Goal: Communication & Community: Answer question/provide support

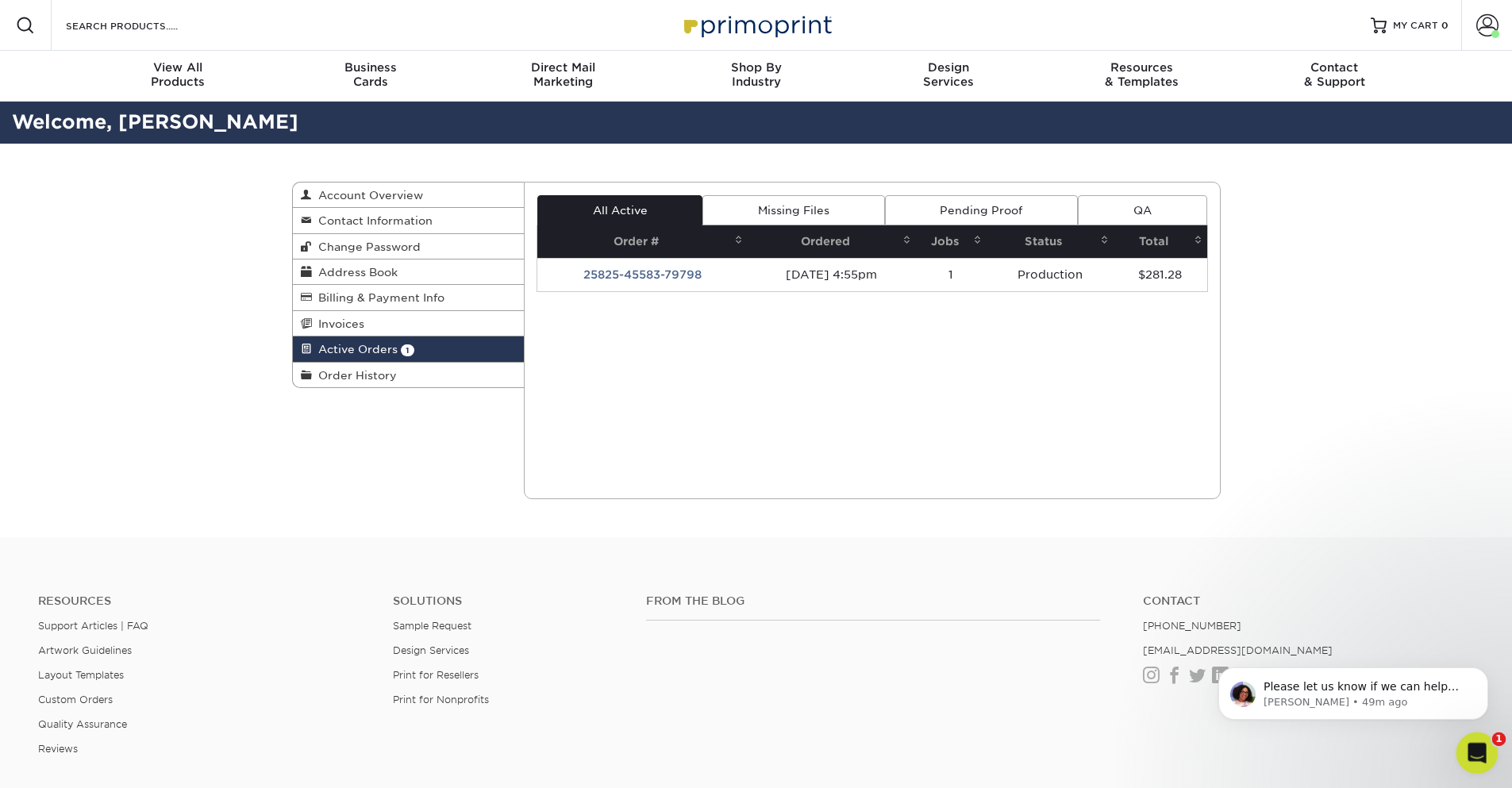
click at [1472, 739] on icon "Open Intercom Messenger" at bounding box center [1475, 751] width 26 height 26
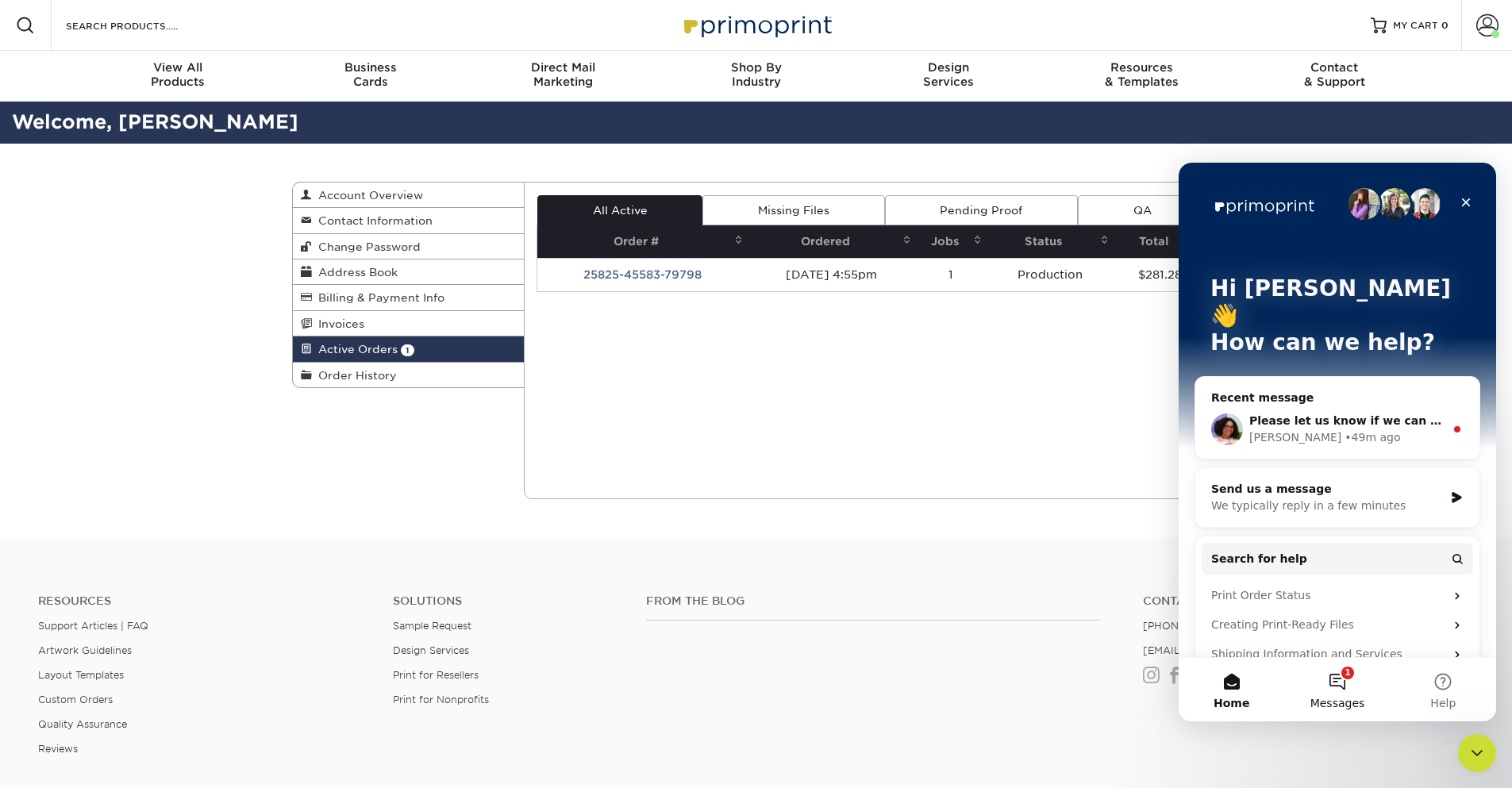
click at [1341, 681] on button "1 Messages" at bounding box center [1337, 689] width 106 height 63
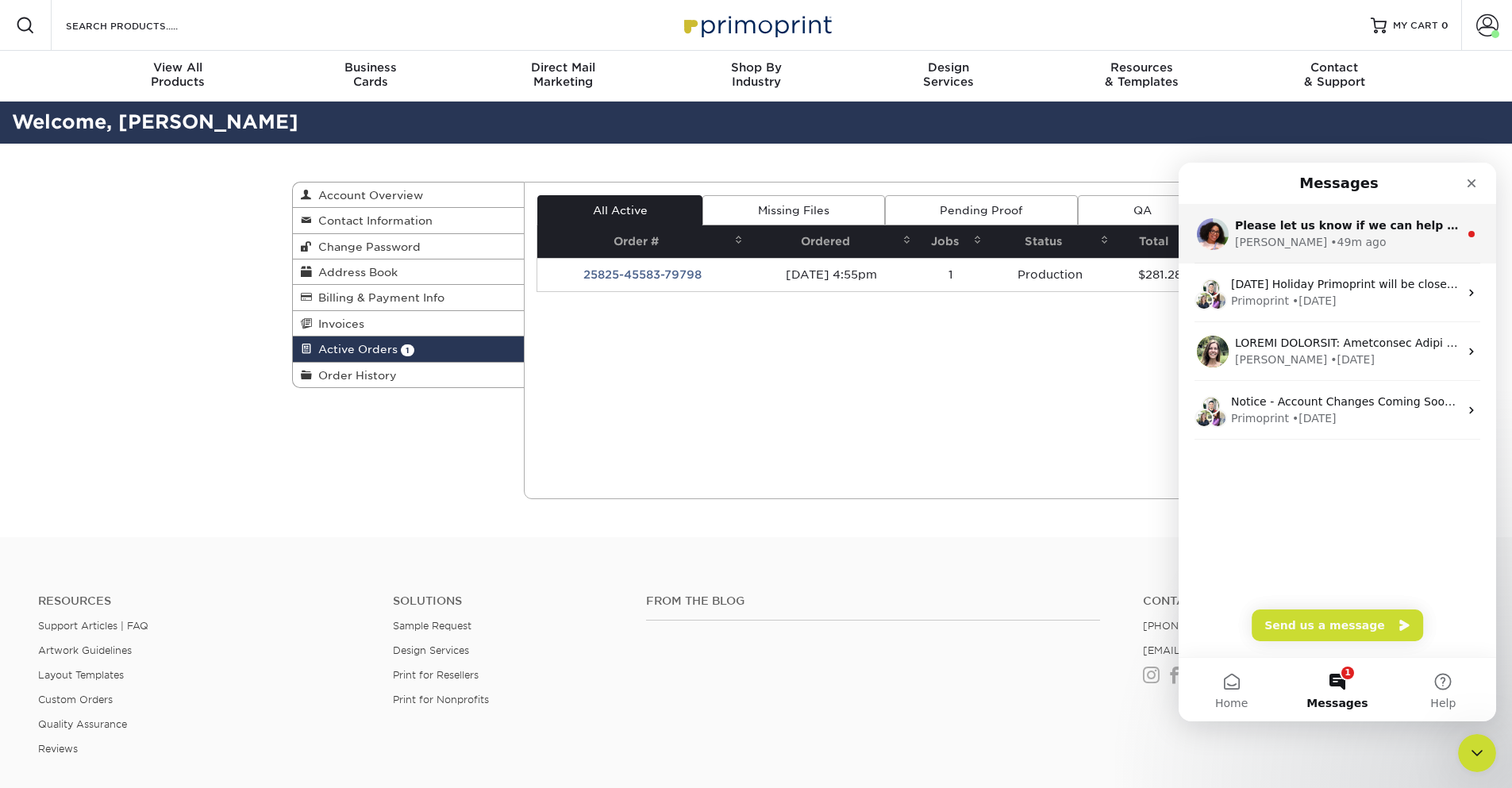
click at [1331, 236] on div "• 49m ago" at bounding box center [1358, 242] width 56 height 16
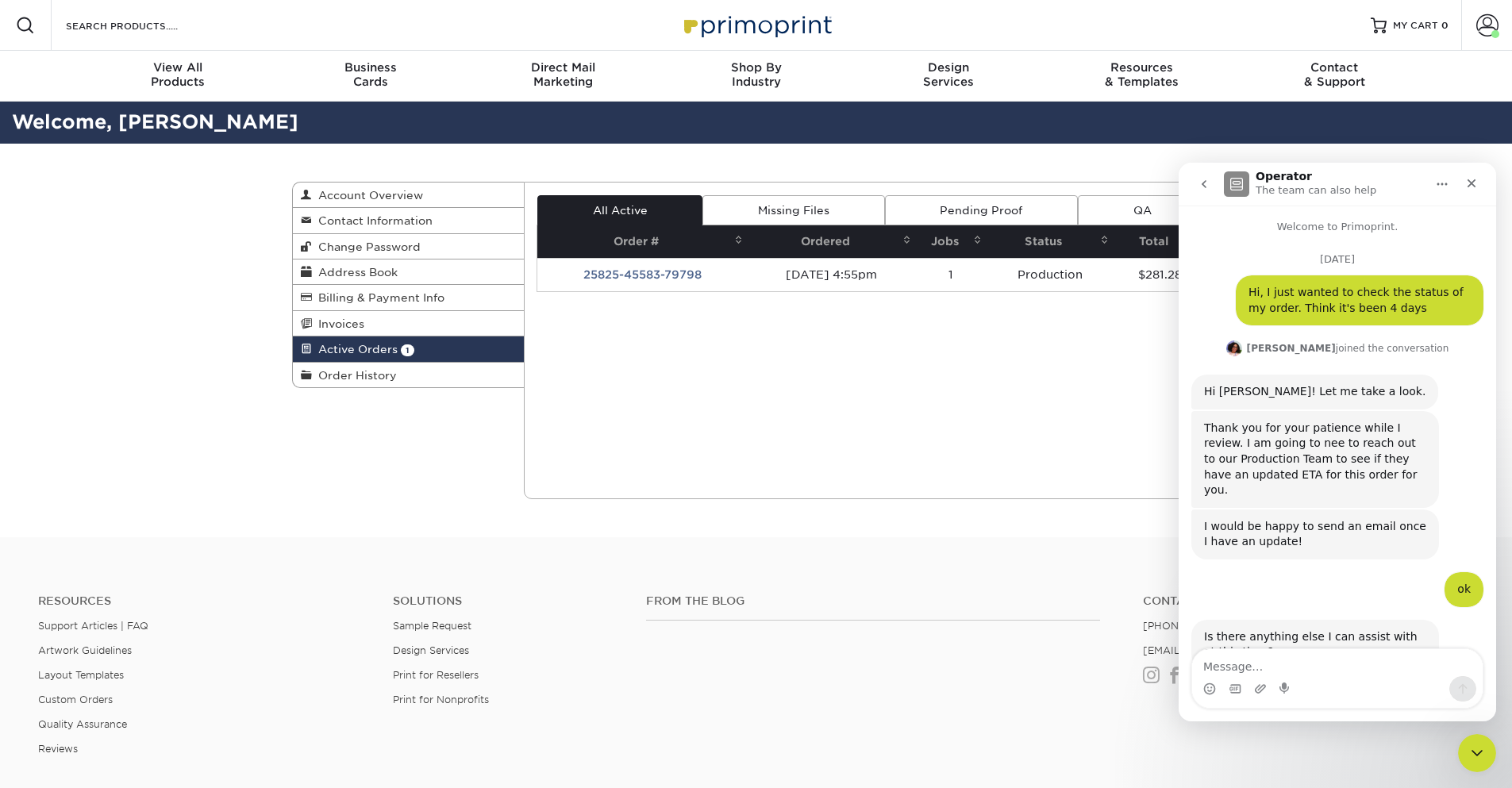
scroll to position [88, 0]
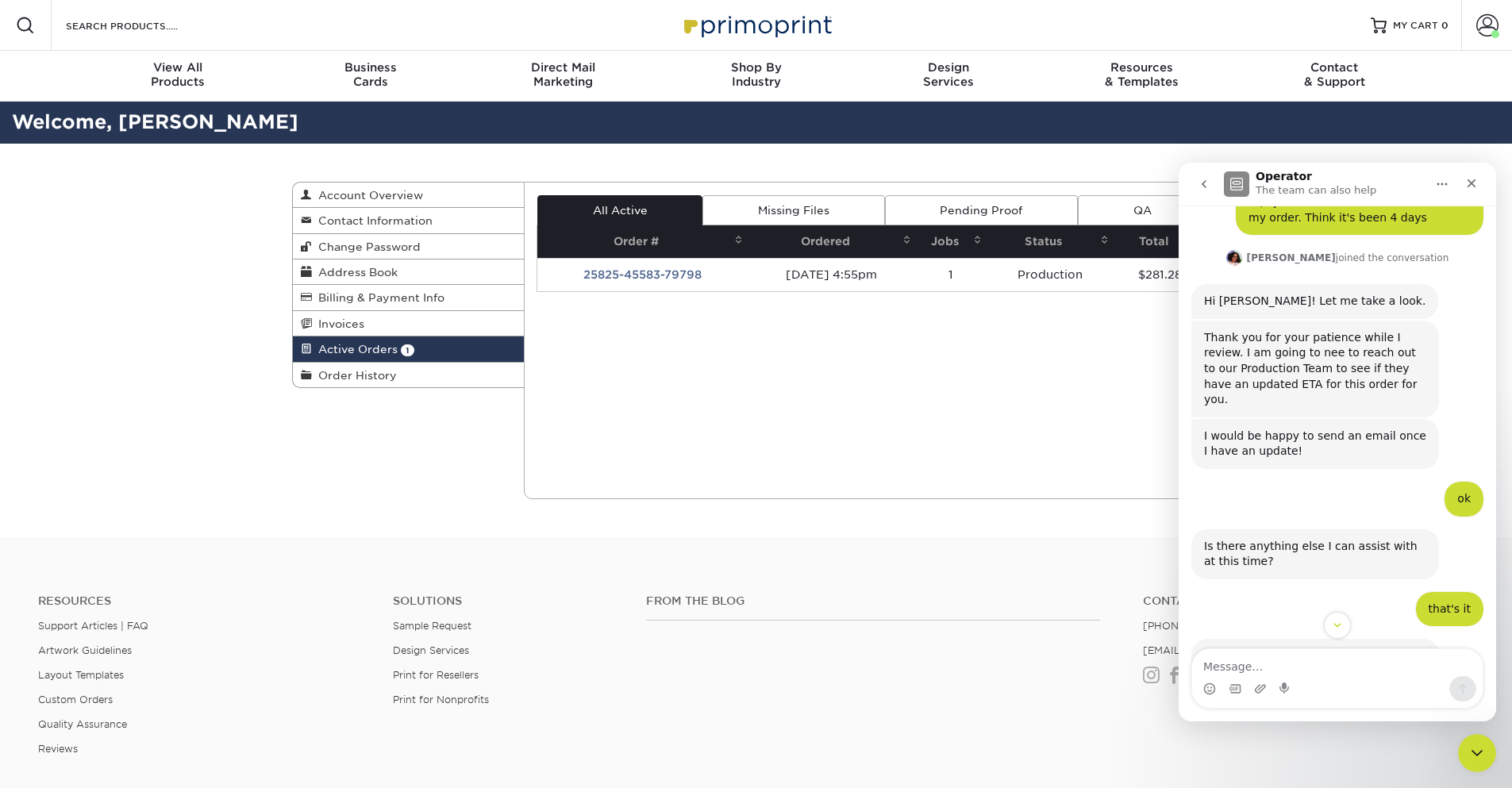
click at [981, 402] on div "Current Orders 1 Active 0 Missing Files" at bounding box center [873, 340] width 697 height 318
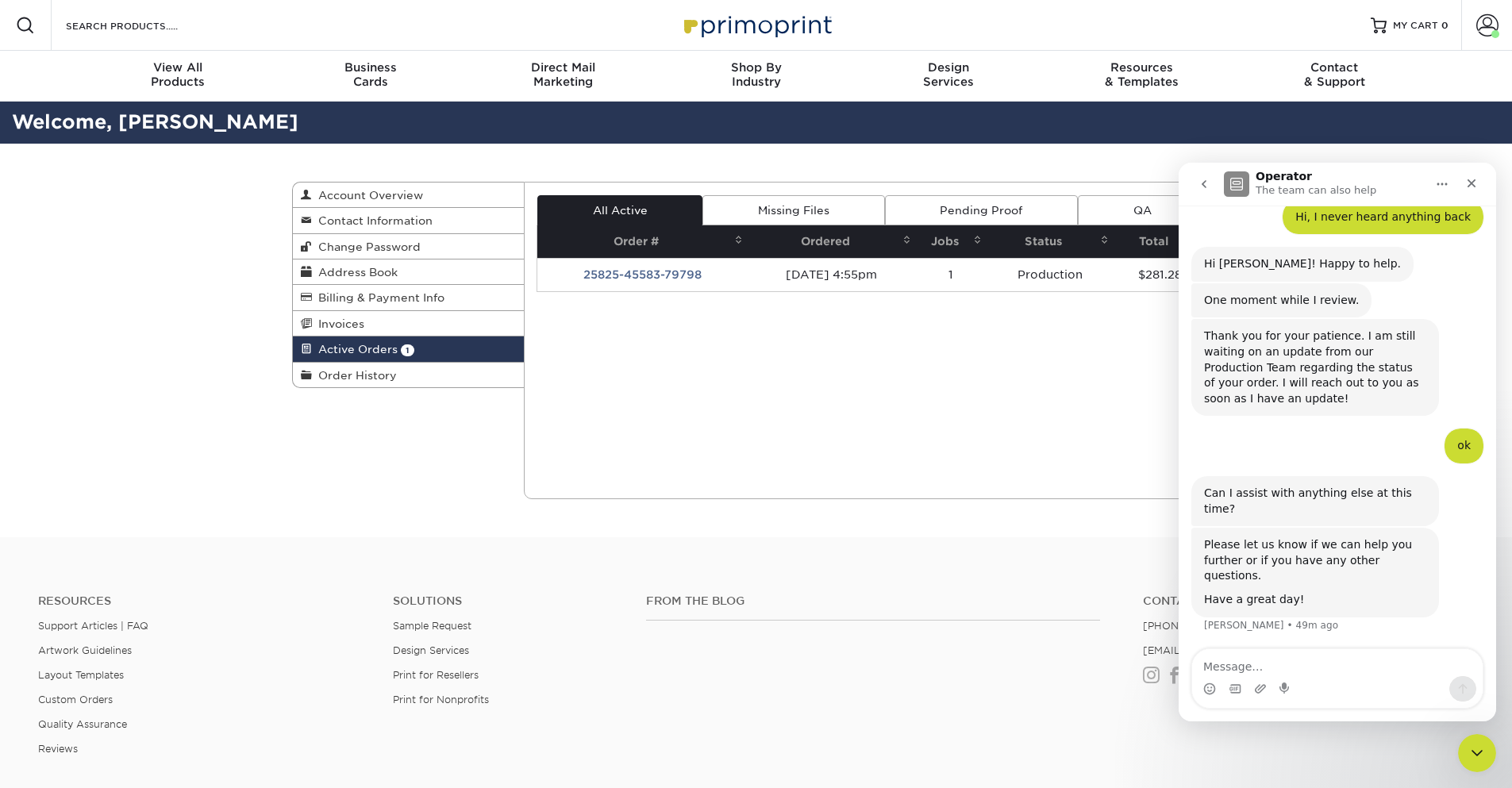
scroll to position [773, 0]
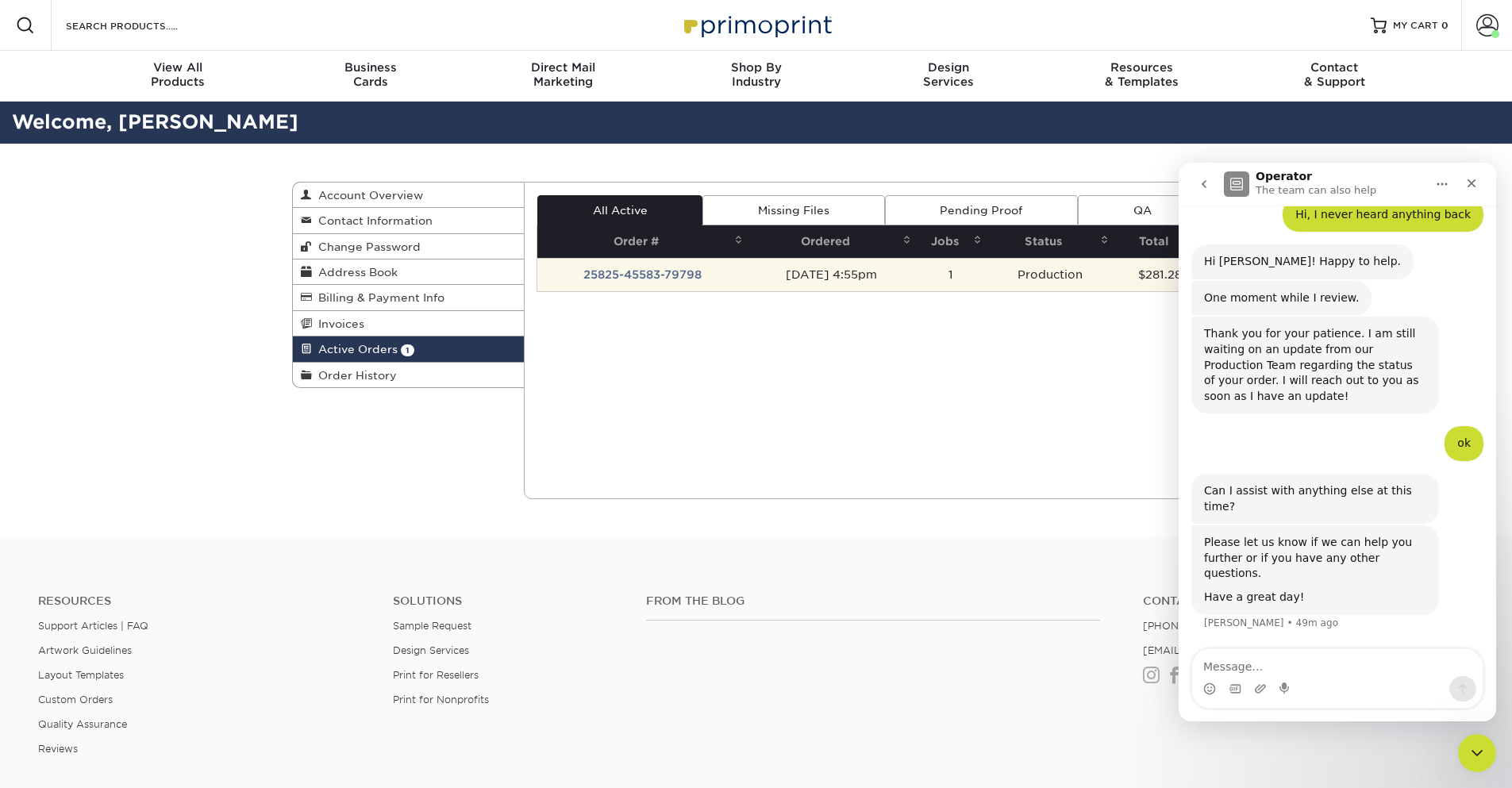
click at [663, 275] on td "25825-45583-79798" at bounding box center [642, 275] width 210 height 34
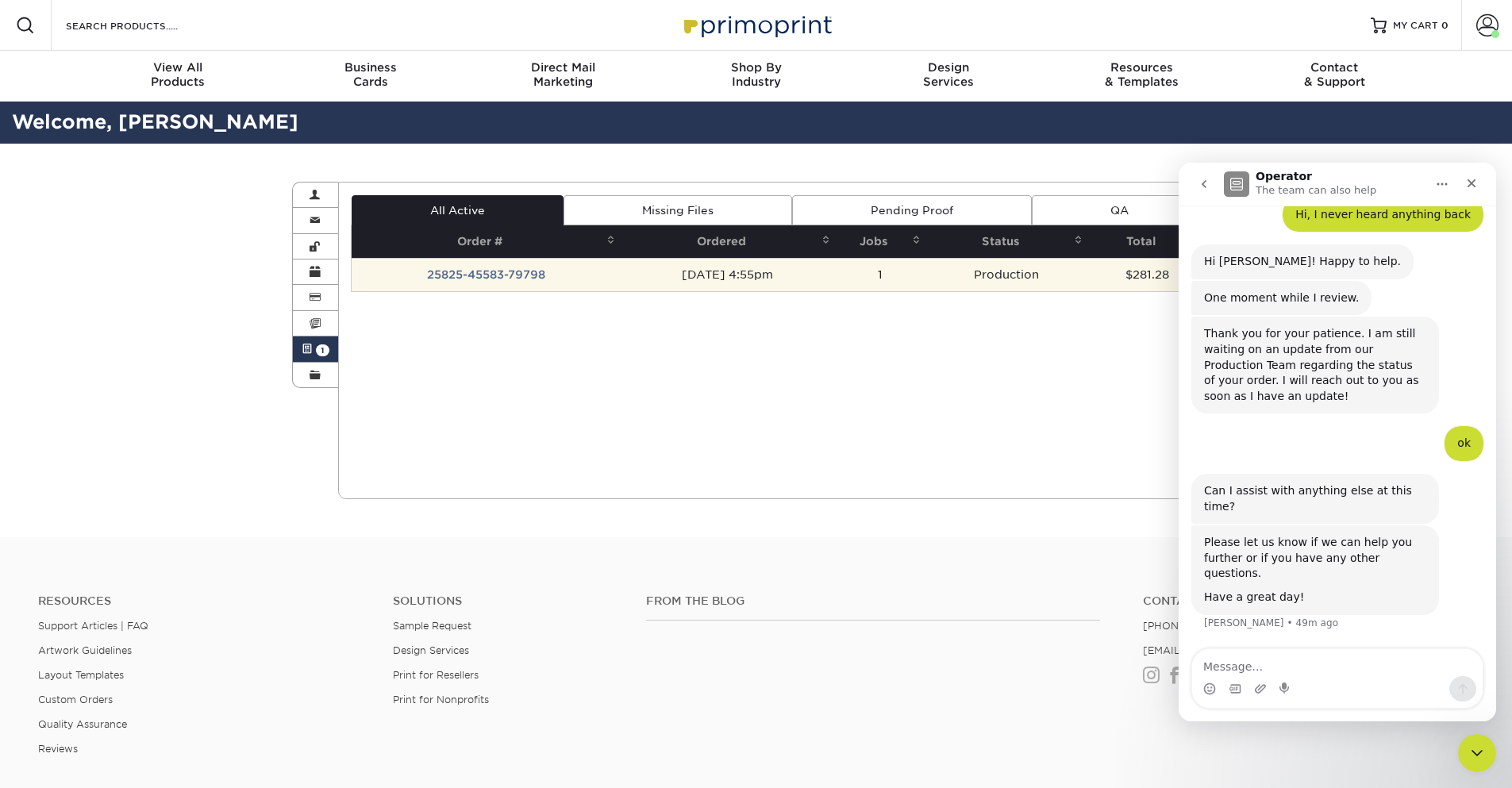
click at [504, 265] on td "25825-45583-79798" at bounding box center [485, 275] width 268 height 34
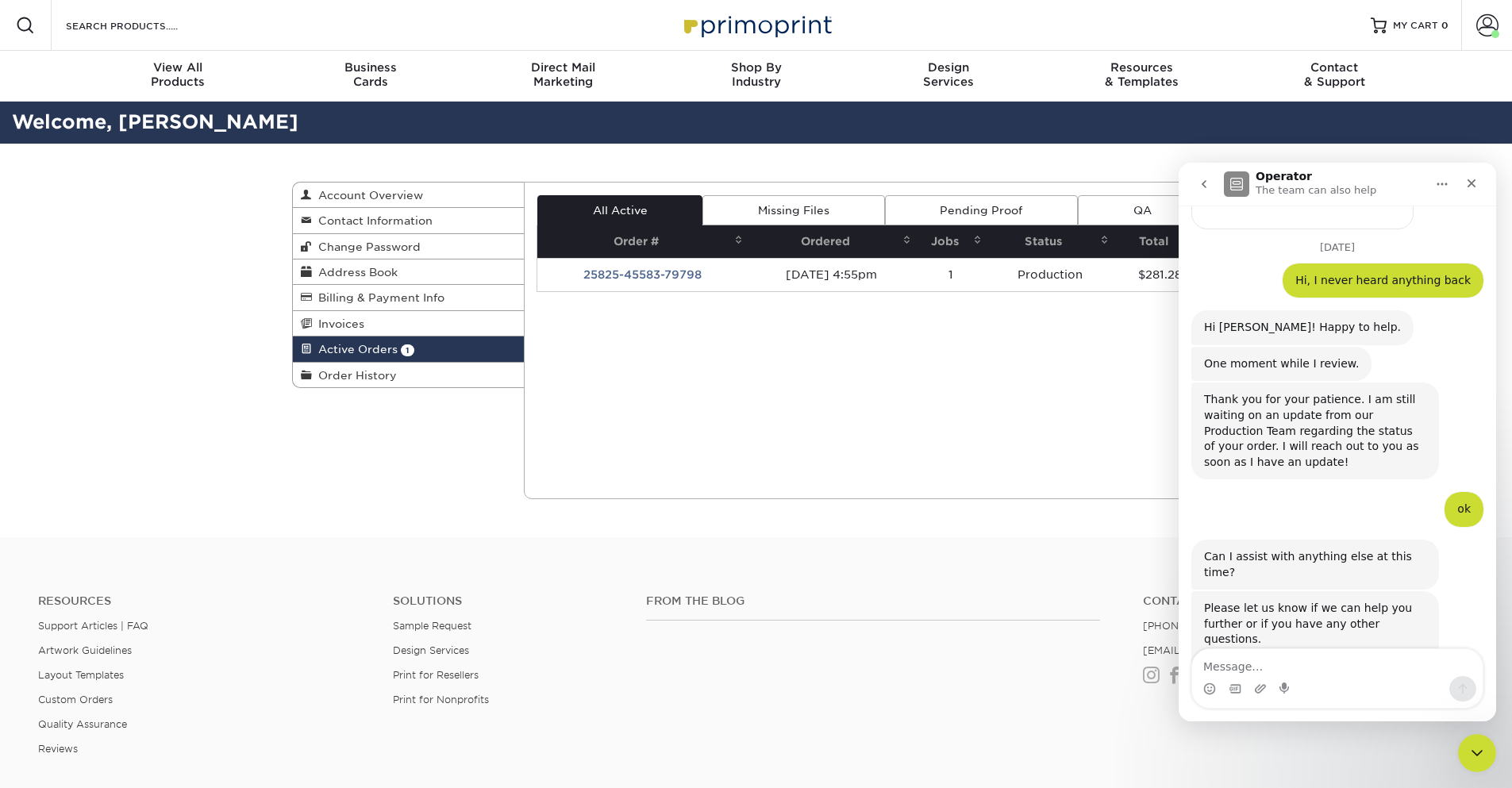
scroll to position [711, 0]
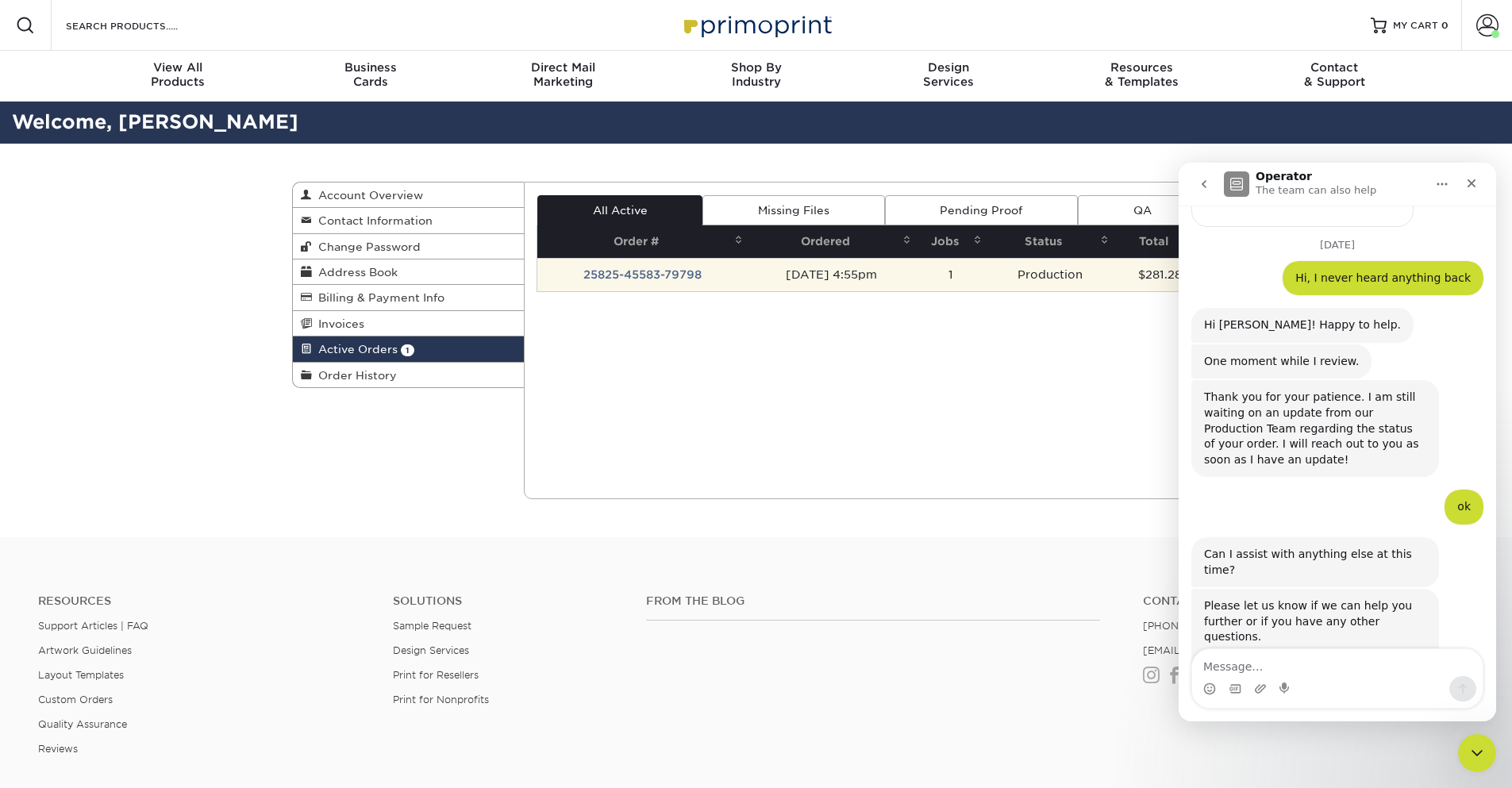
click at [685, 272] on td "25825-45583-79798" at bounding box center [642, 275] width 210 height 34
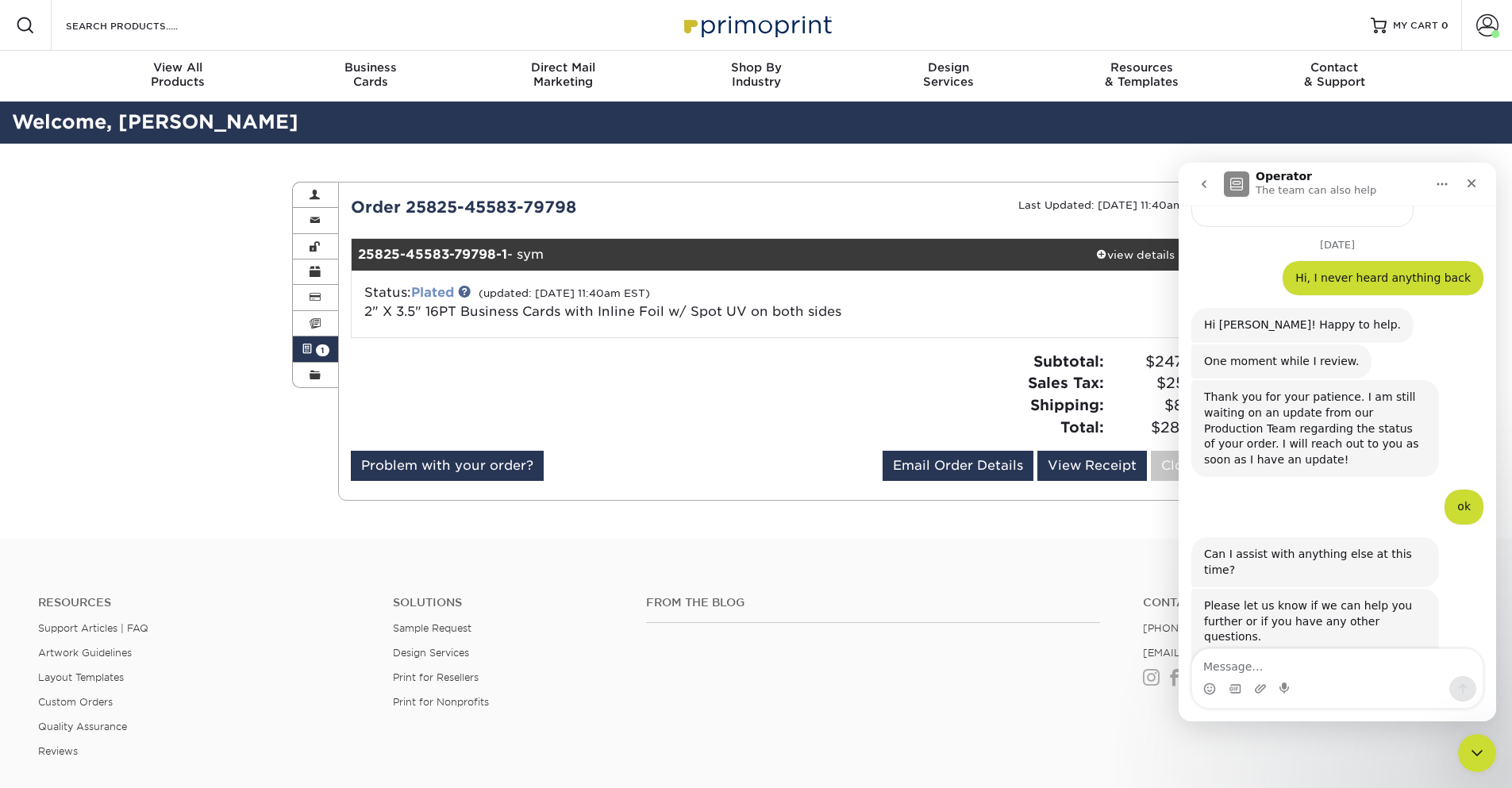
click at [433, 290] on link "Plated" at bounding box center [432, 293] width 43 height 15
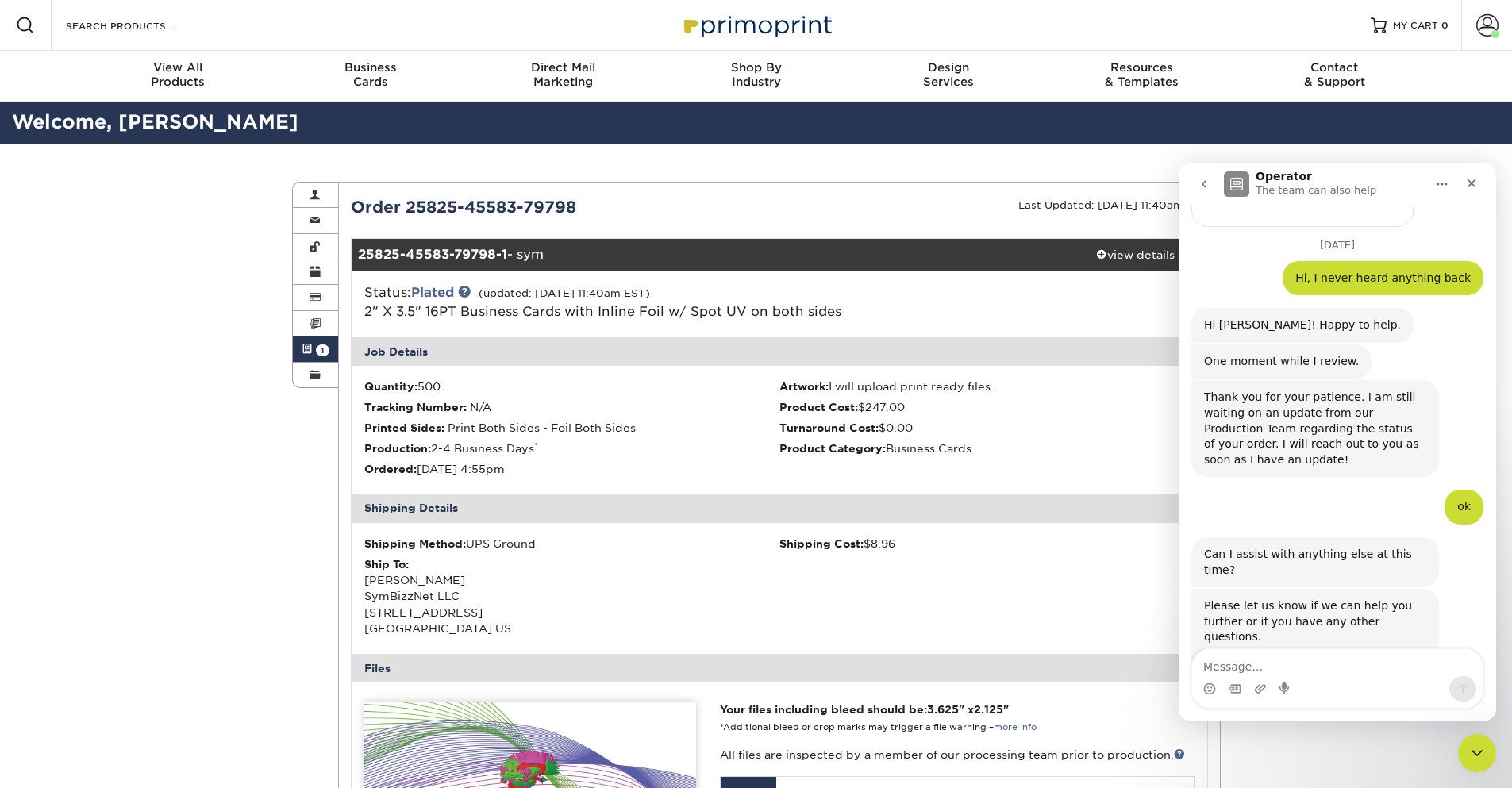
scroll to position [476, 0]
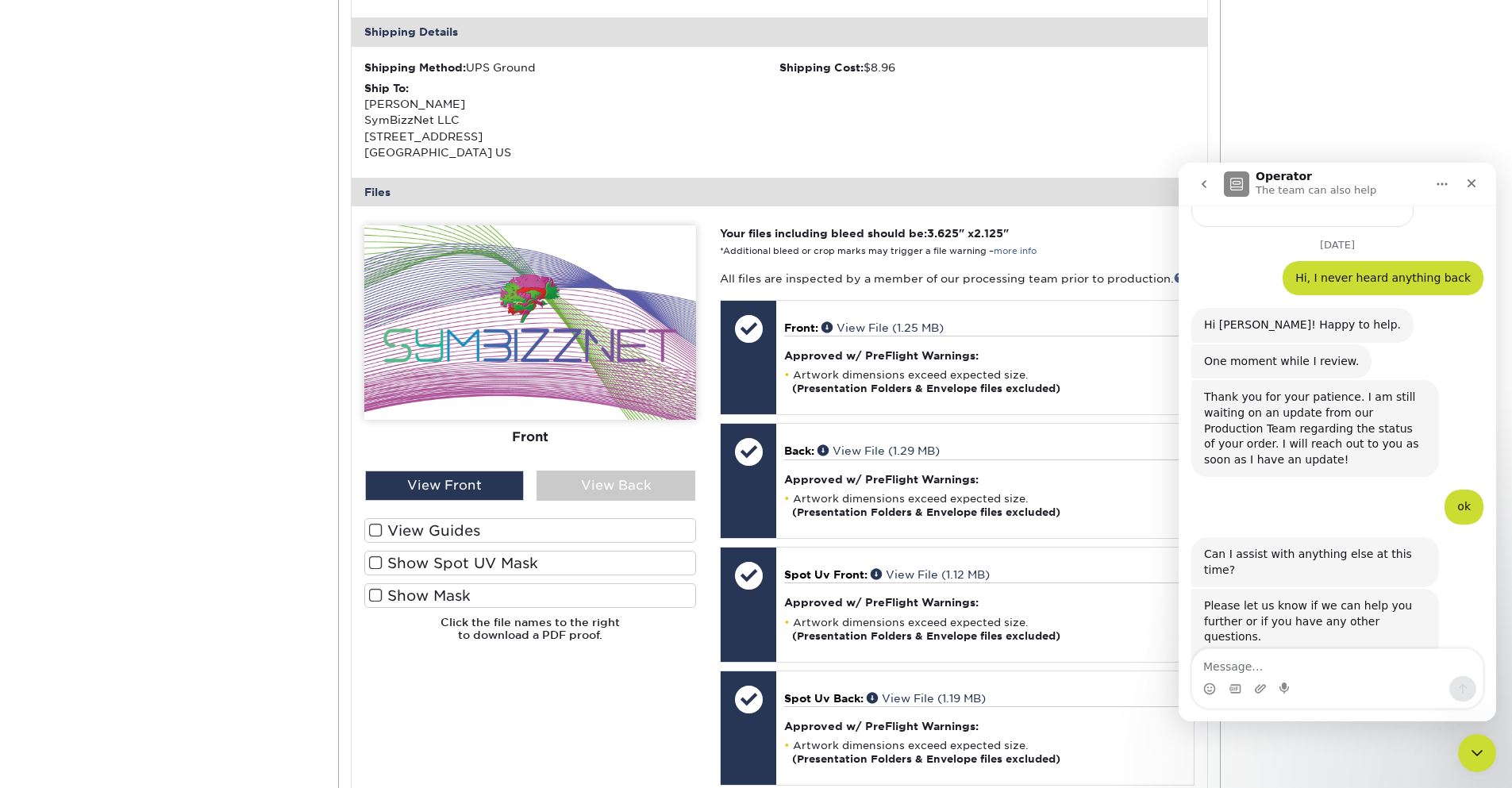
click at [400, 532] on label "View Guides" at bounding box center [531, 531] width 332 height 25
click at [0, 0] on input "View Guides" at bounding box center [0, 0] width 0 height 0
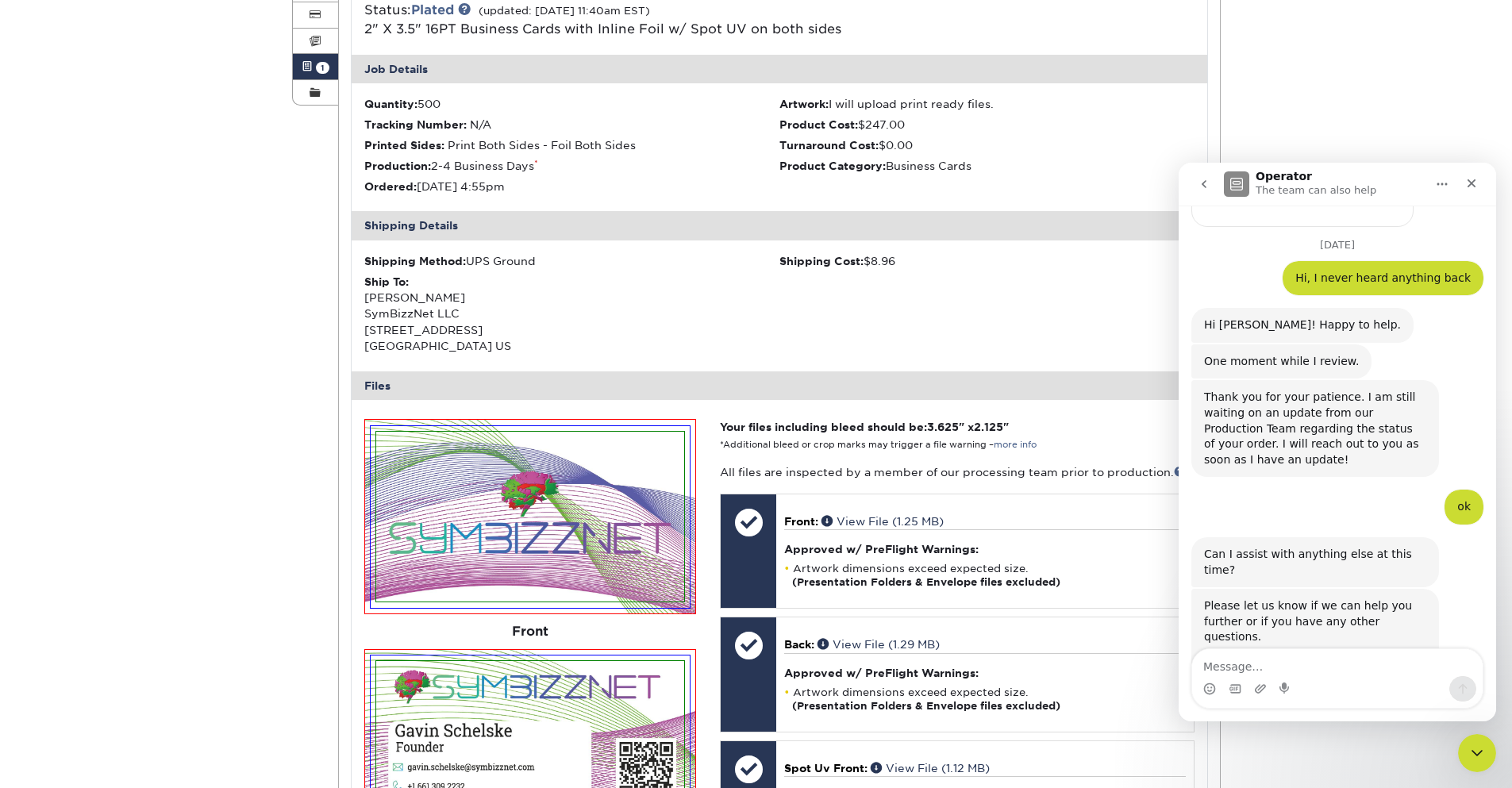
scroll to position [0, 0]
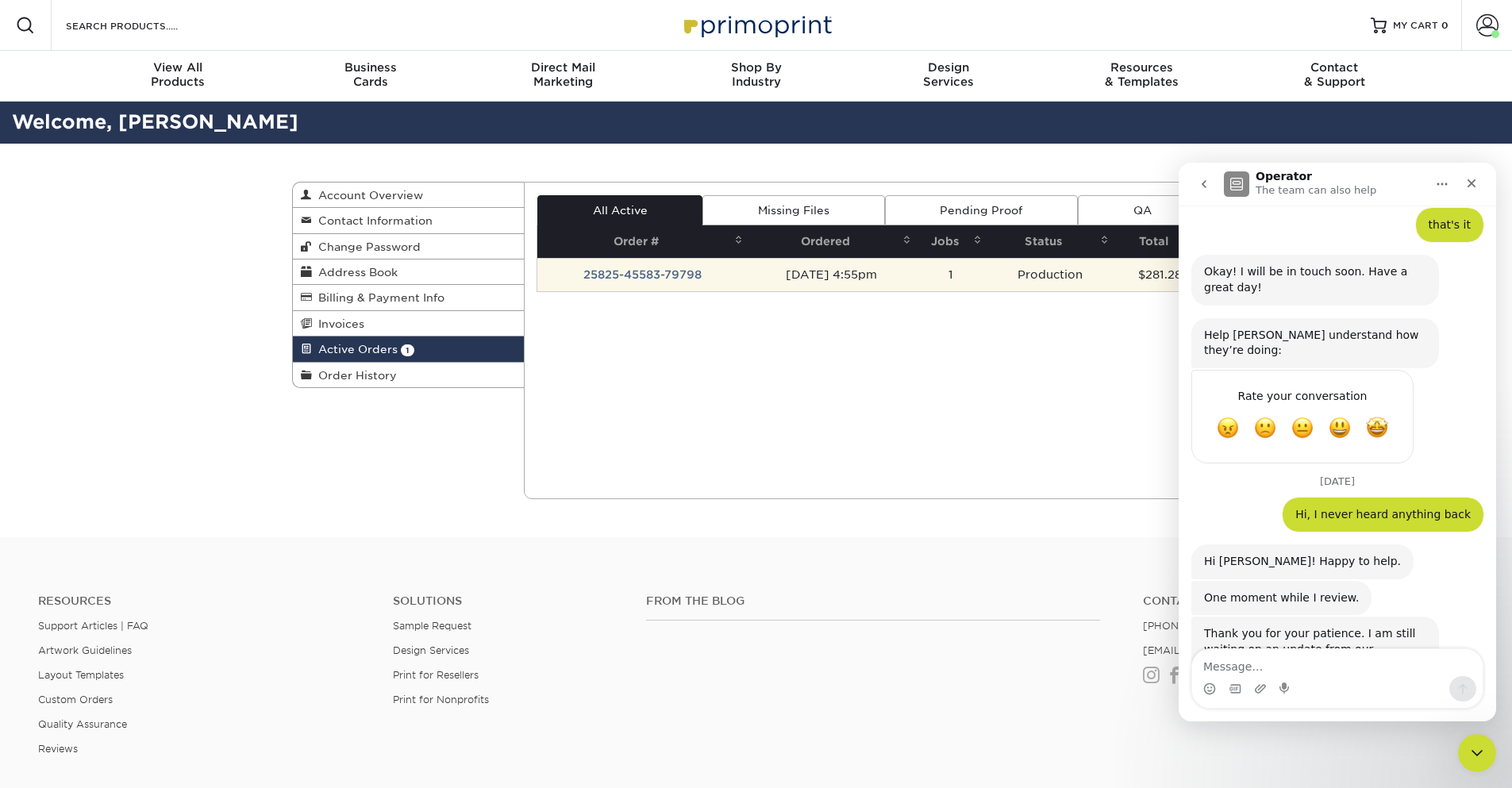
scroll to position [711, 0]
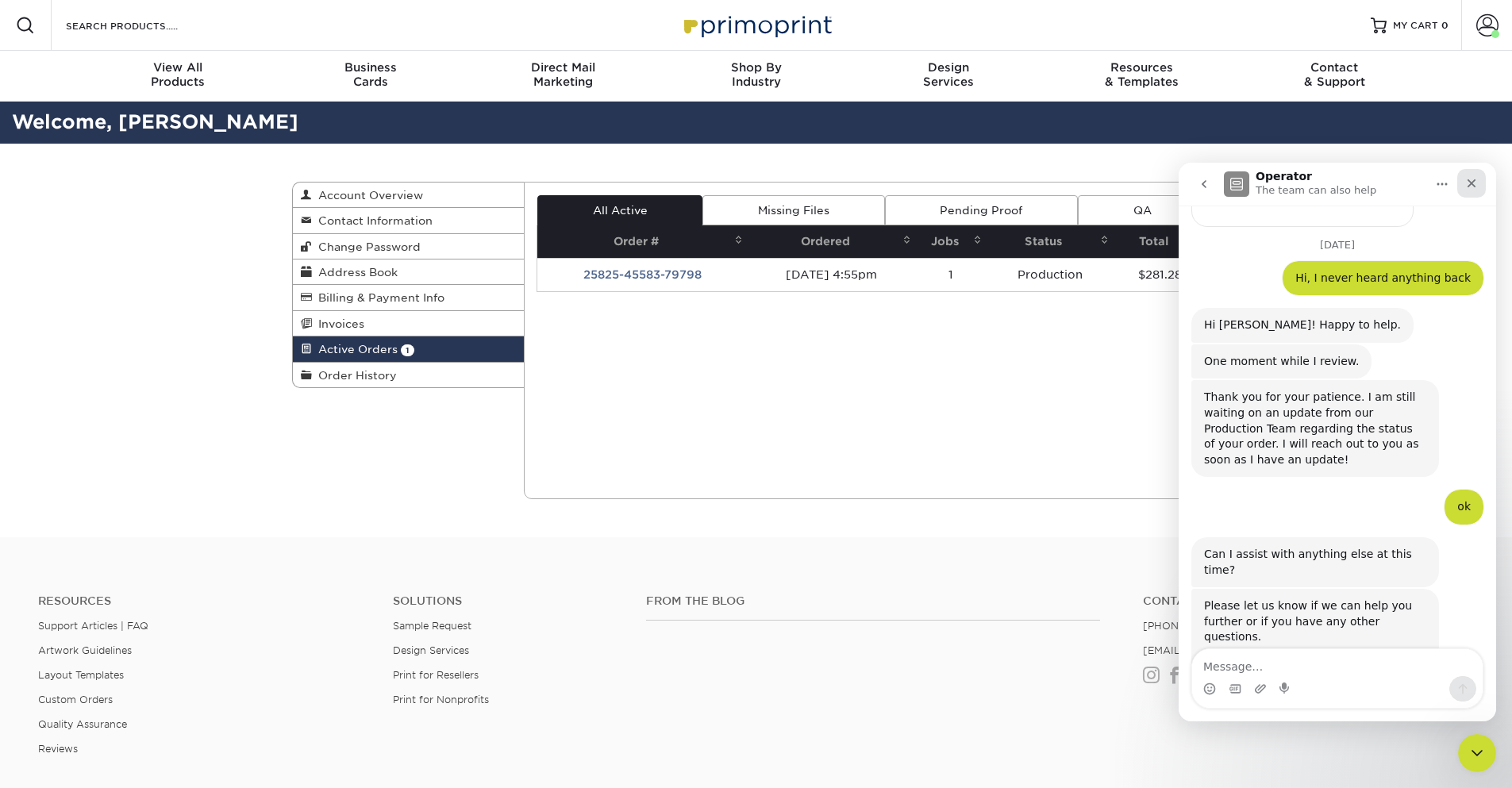
click at [1473, 175] on div "Close" at bounding box center [1472, 183] width 29 height 29
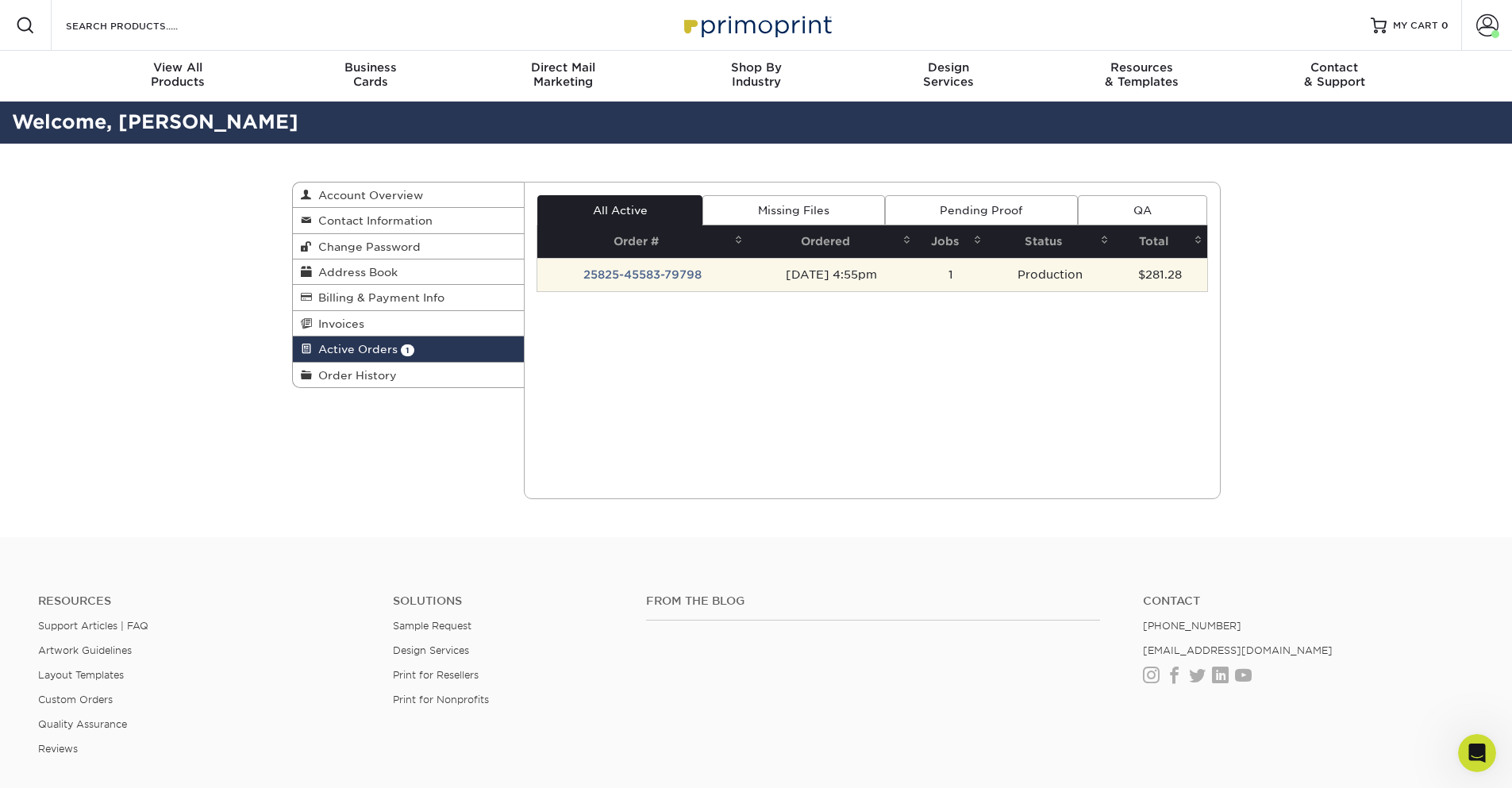
click at [649, 274] on td "25825-45583-79798" at bounding box center [642, 275] width 210 height 34
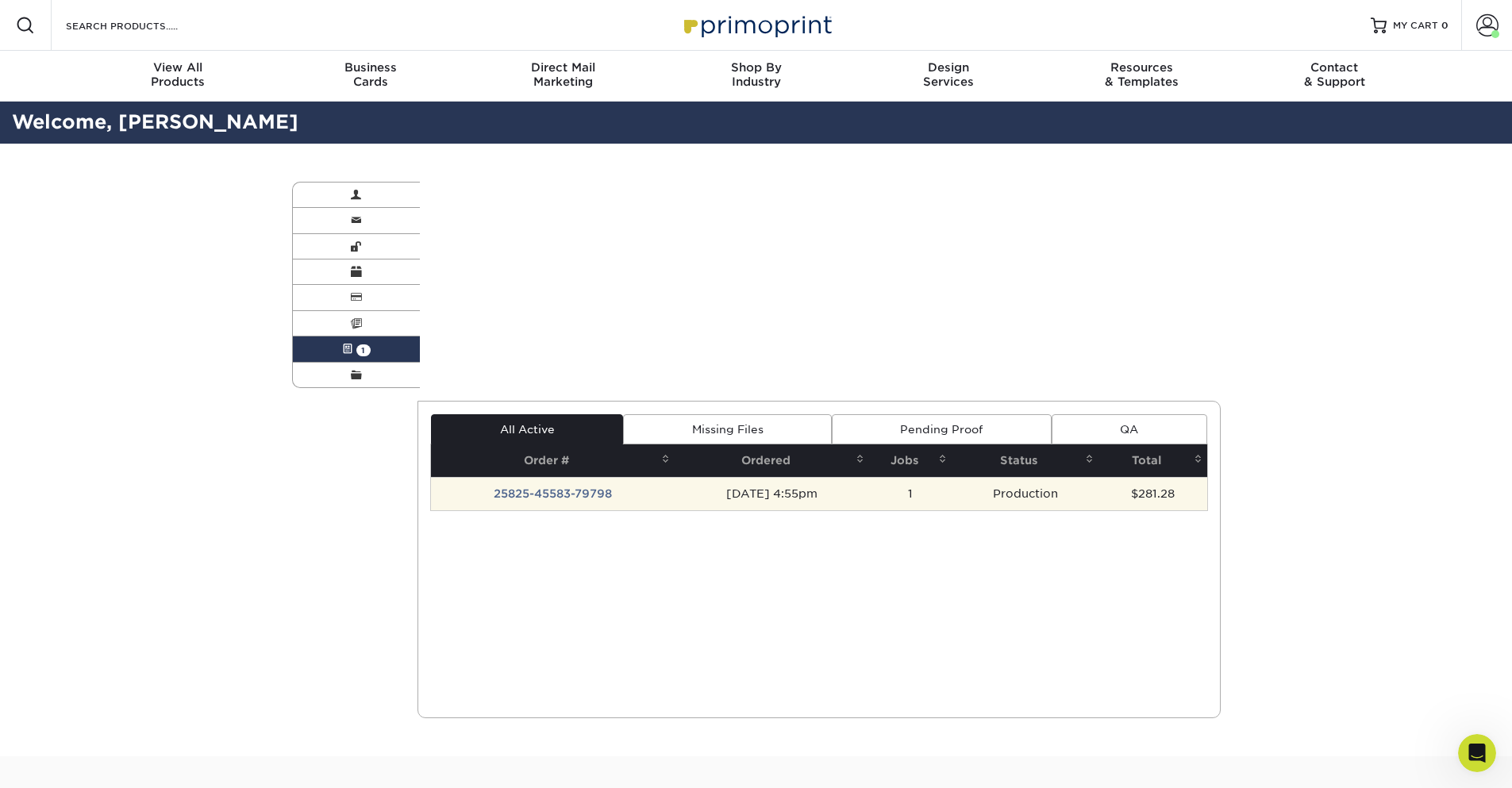
scroll to position [773, 0]
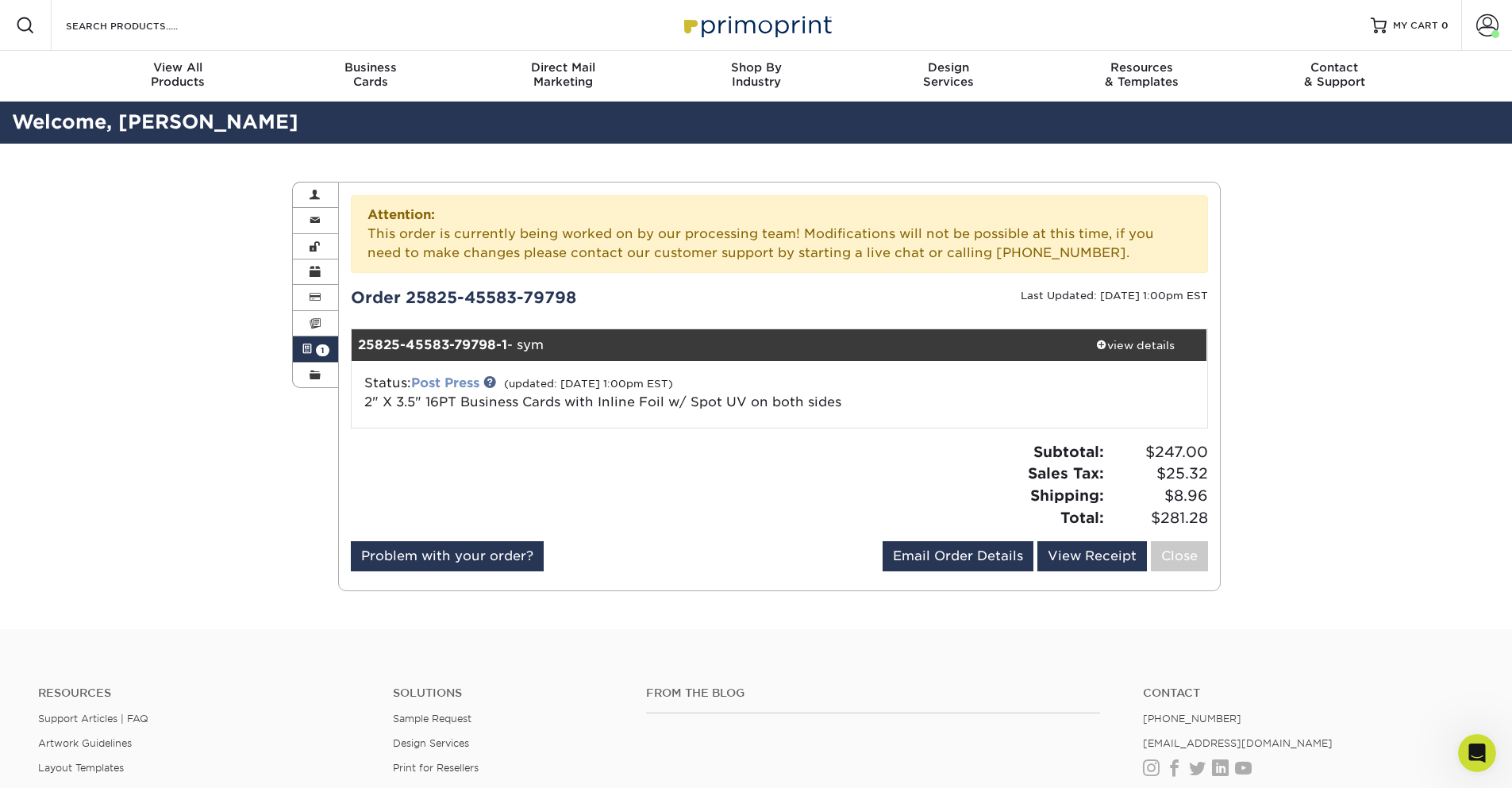
click at [439, 378] on link "Post Press" at bounding box center [444, 383] width 68 height 15
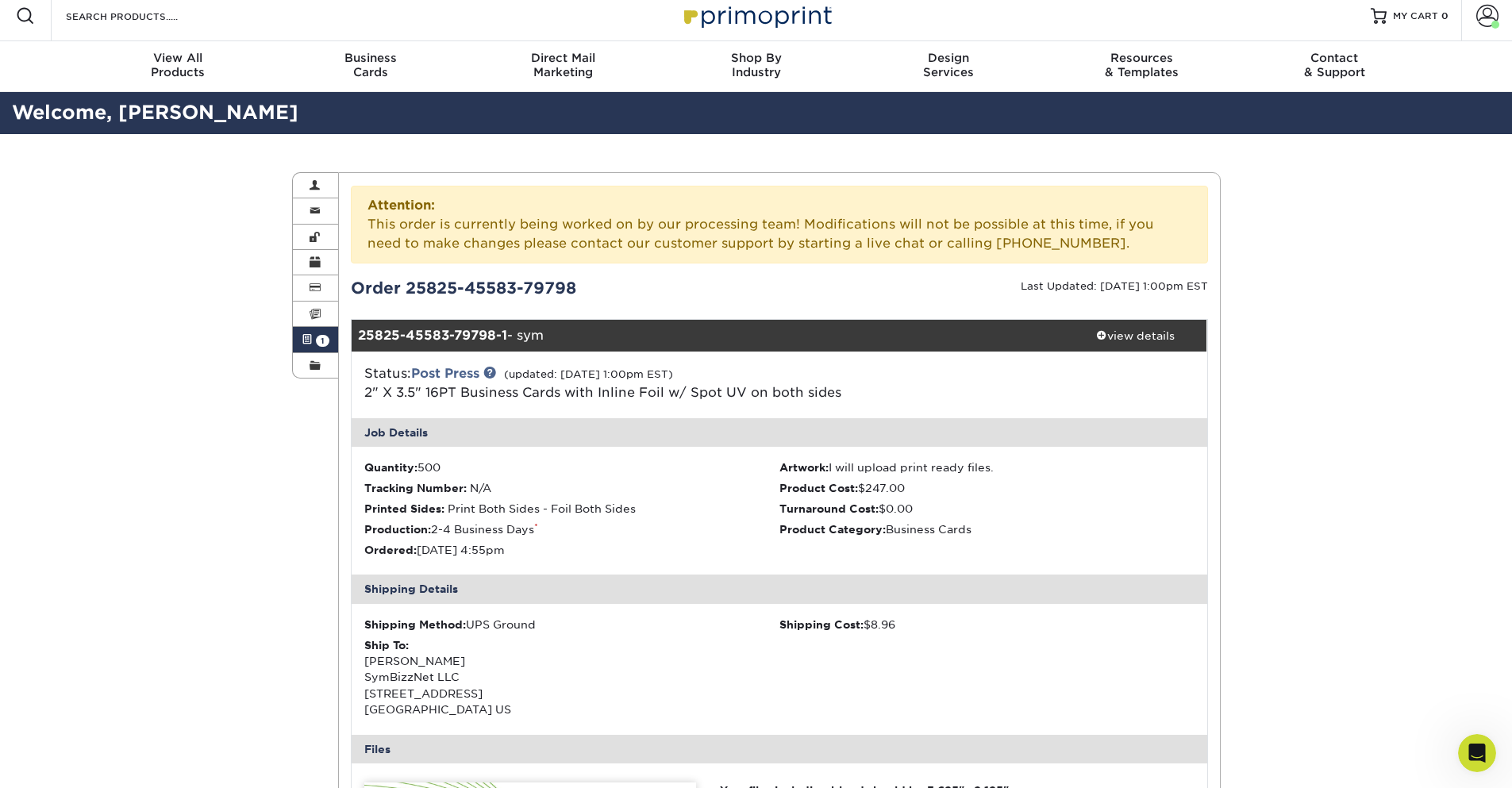
scroll to position [0, 0]
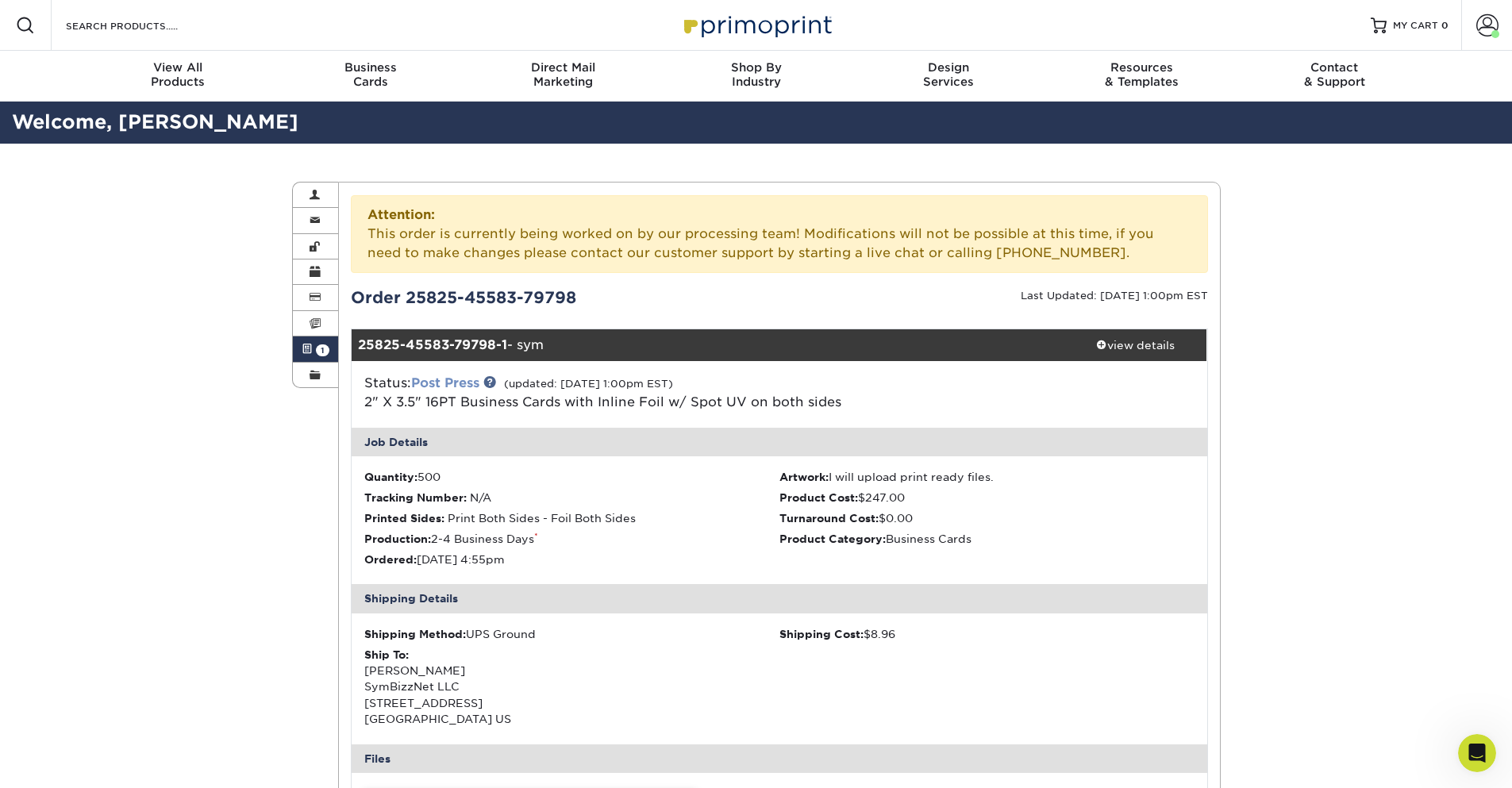
click at [458, 388] on link "Post Press" at bounding box center [444, 383] width 68 height 15
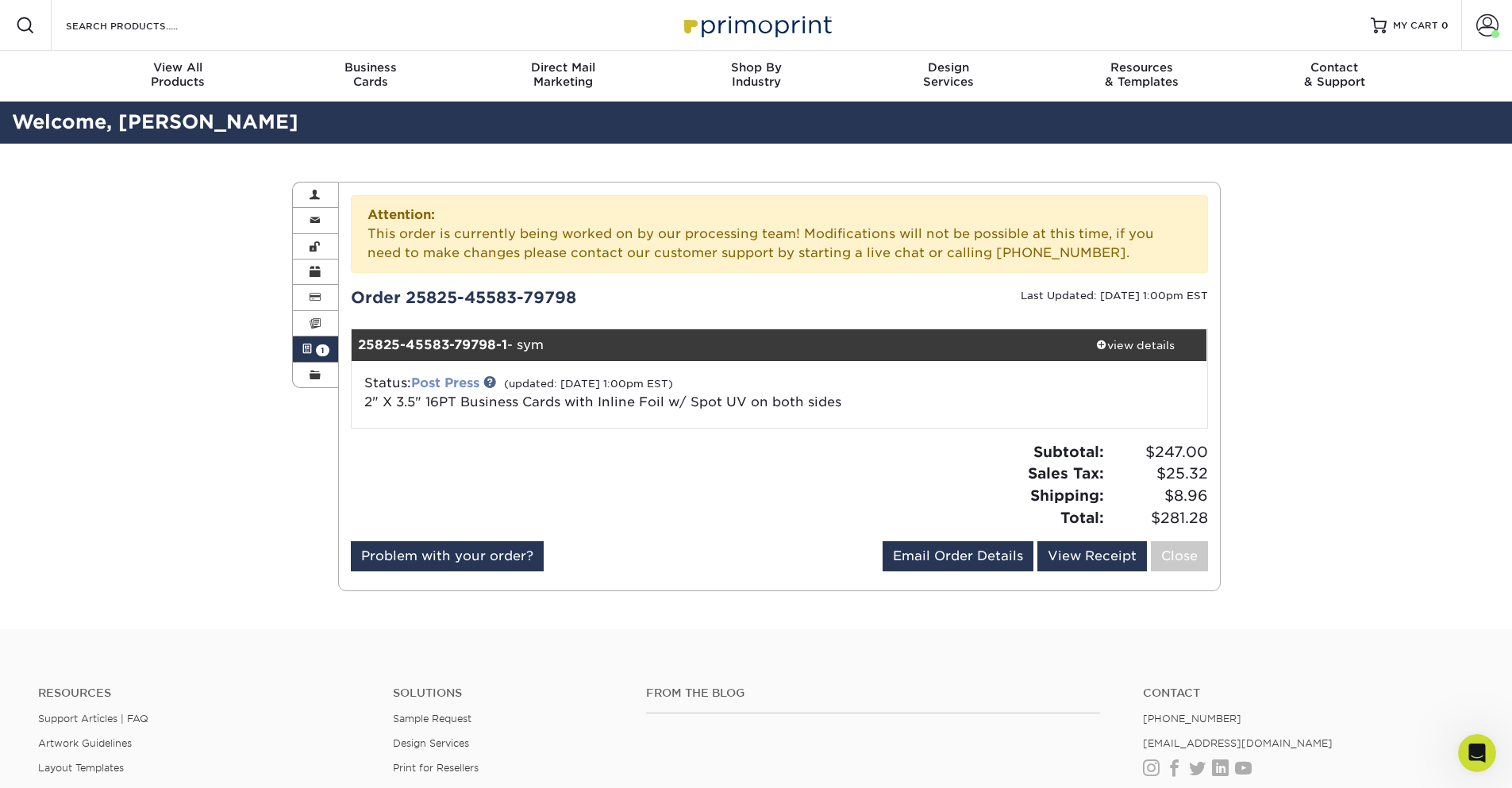
click at [458, 388] on link "Post Press" at bounding box center [444, 383] width 68 height 15
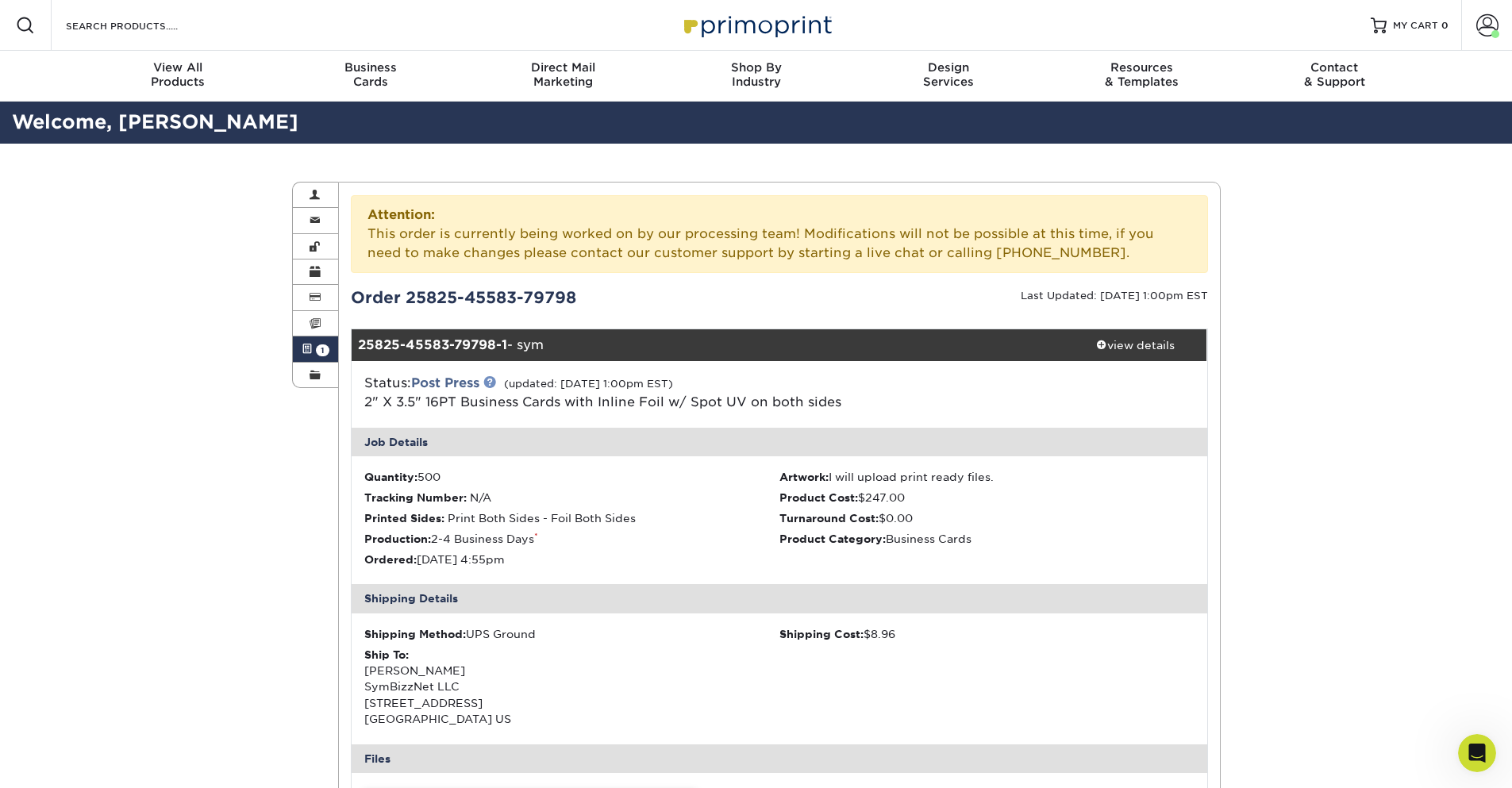
click at [492, 386] on link at bounding box center [490, 381] width 12 height 12
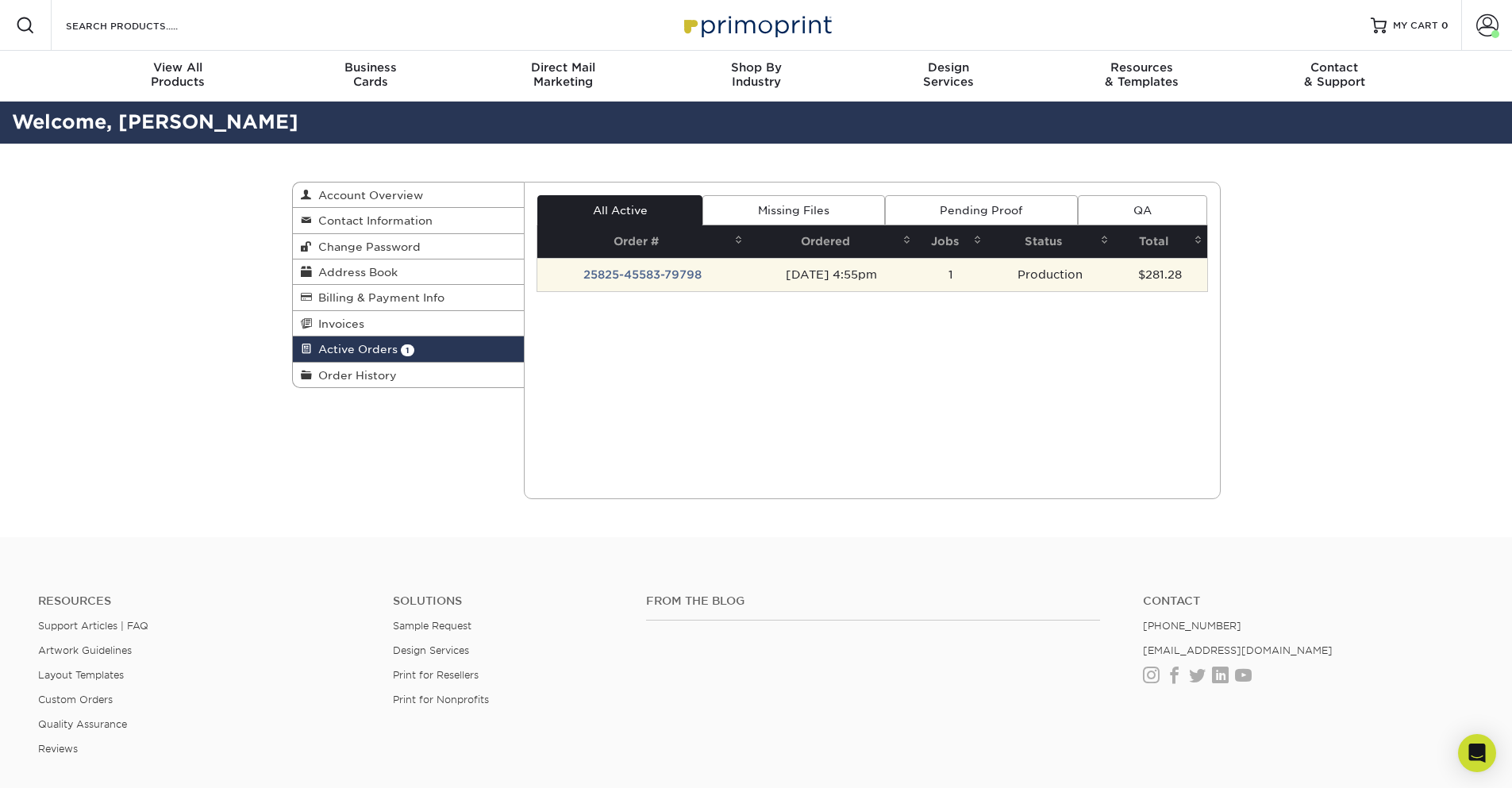
click at [615, 273] on td "25825-45583-79798" at bounding box center [642, 275] width 210 height 34
click at [636, 275] on td "25825-45583-79798" at bounding box center [642, 275] width 210 height 34
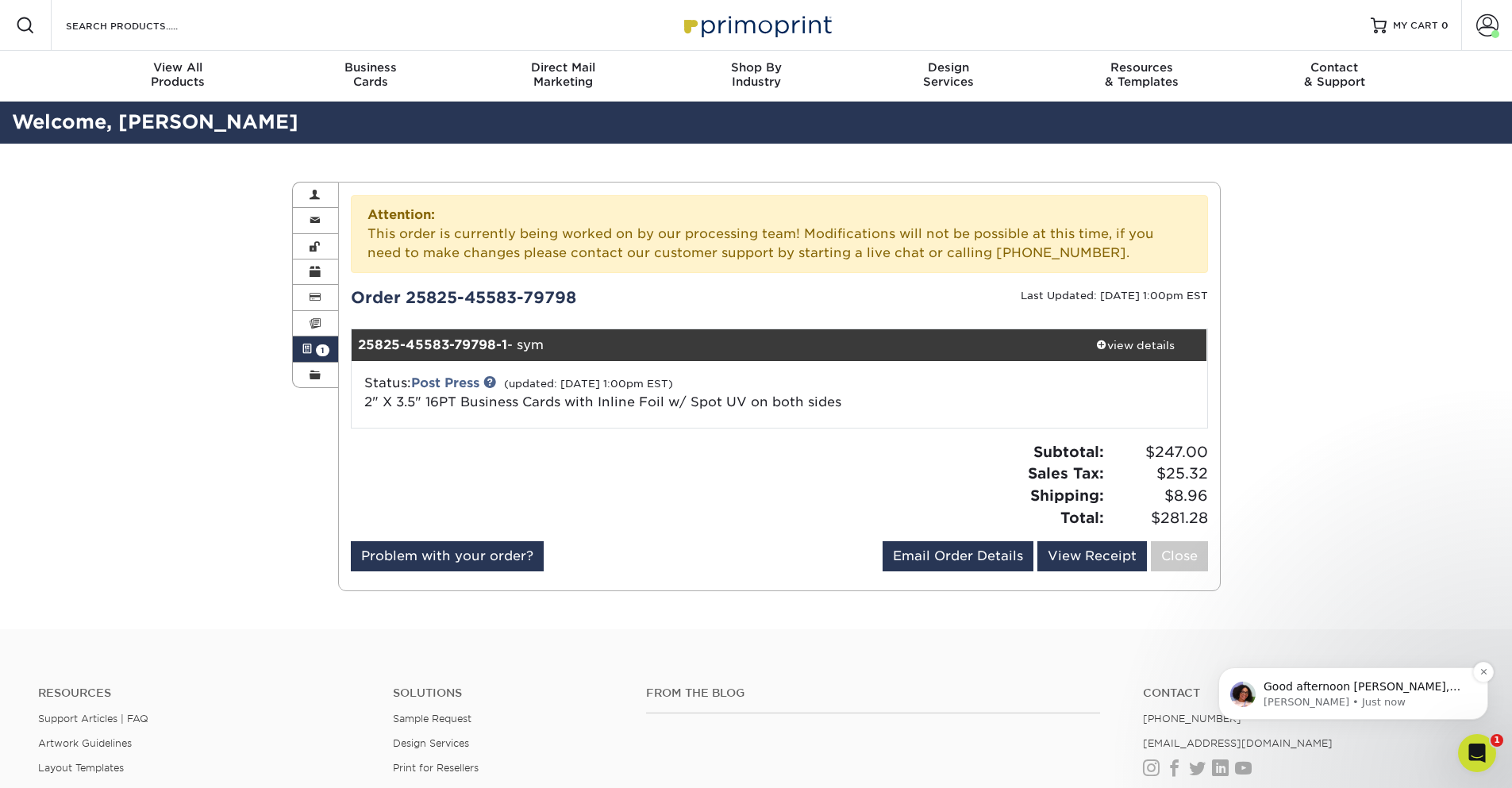
click at [1409, 695] on p "[PERSON_NAME] • Just now" at bounding box center [1365, 702] width 204 height 14
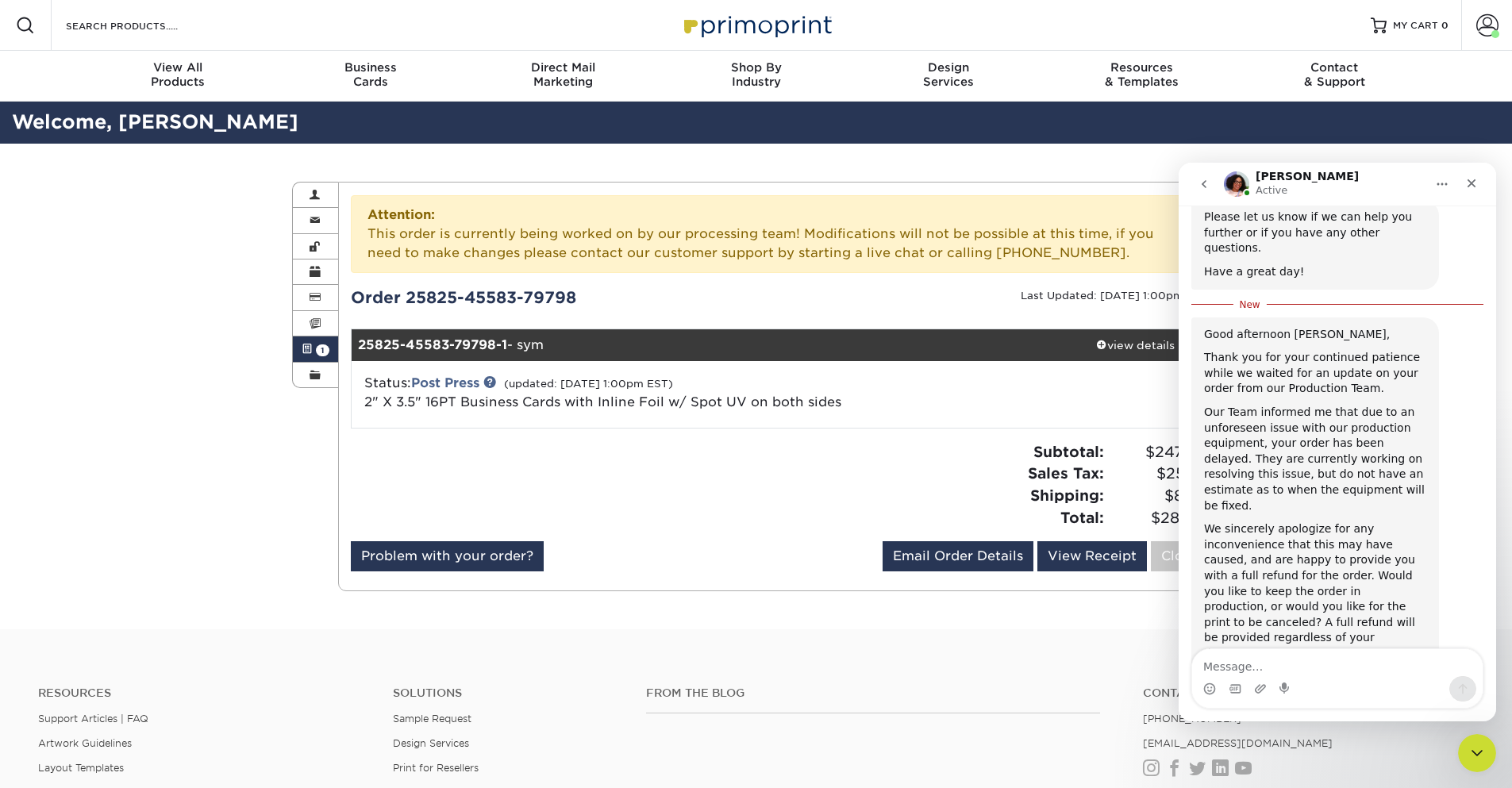
scroll to position [1130, 0]
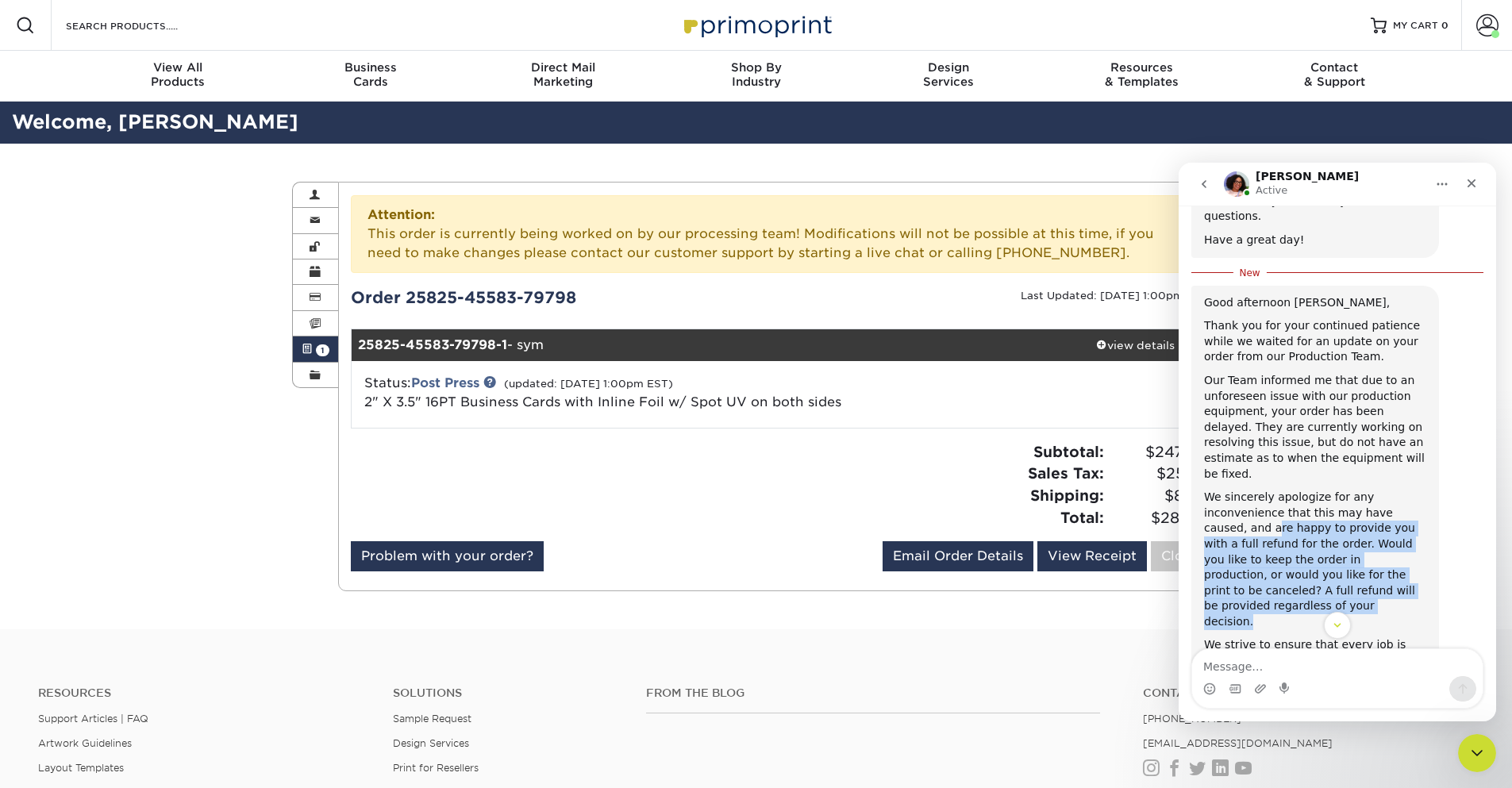
drag, startPoint x: 1231, startPoint y: 451, endPoint x: 1430, endPoint y: 515, distance: 209.0
click at [1430, 515] on div "Good afternoon Gavin, Thank you for your continued patience while we waited for…" at bounding box center [1315, 533] width 248 height 494
click at [1363, 490] on div "We sincerely apologize for any inconvenience that this may have caused, and are…" at bounding box center [1315, 560] width 223 height 140
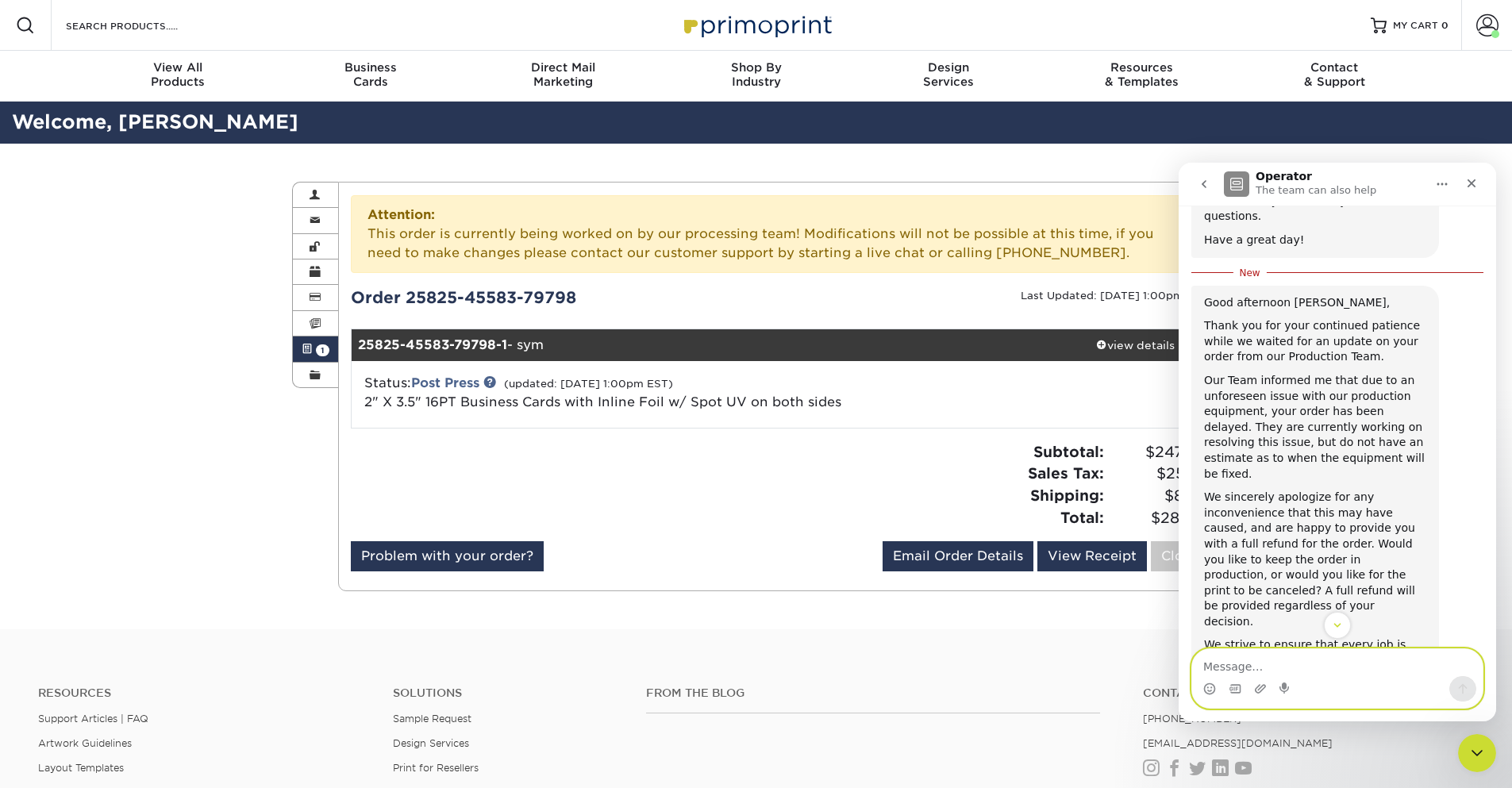
click at [1216, 668] on textarea "Message…" at bounding box center [1337, 662] width 291 height 27
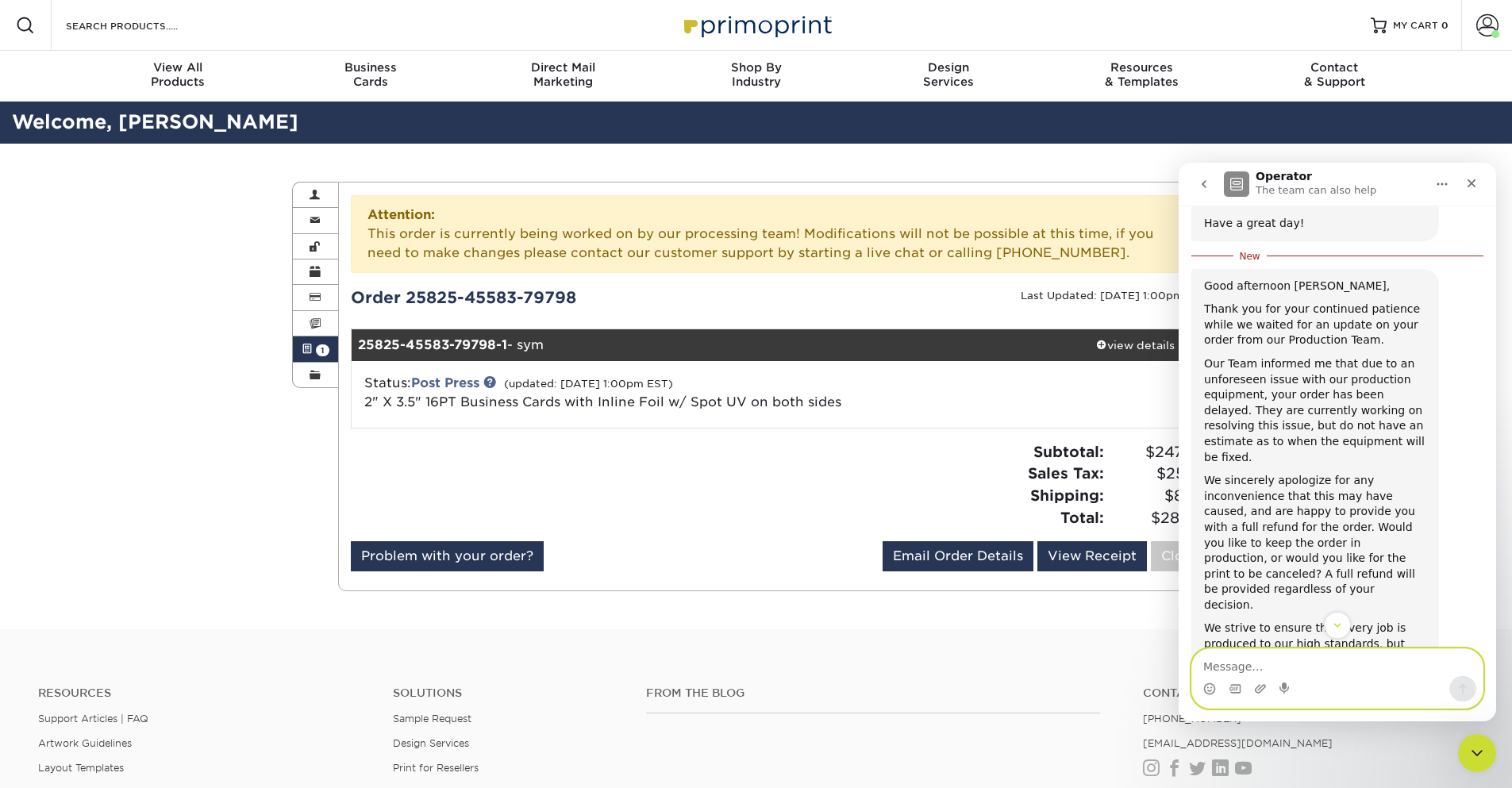
scroll to position [1171, 0]
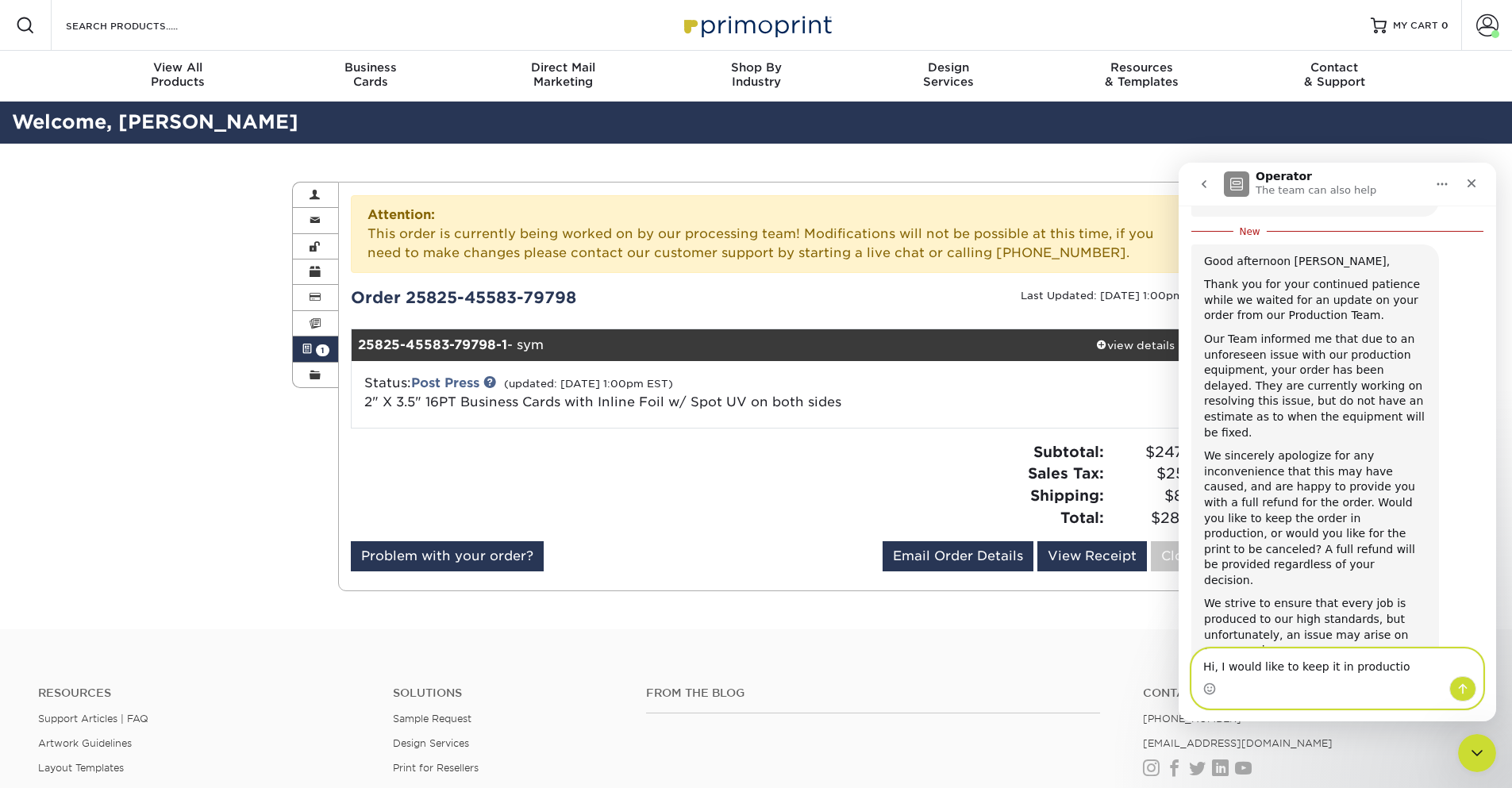
type textarea "Hi, I would like to keep it in production"
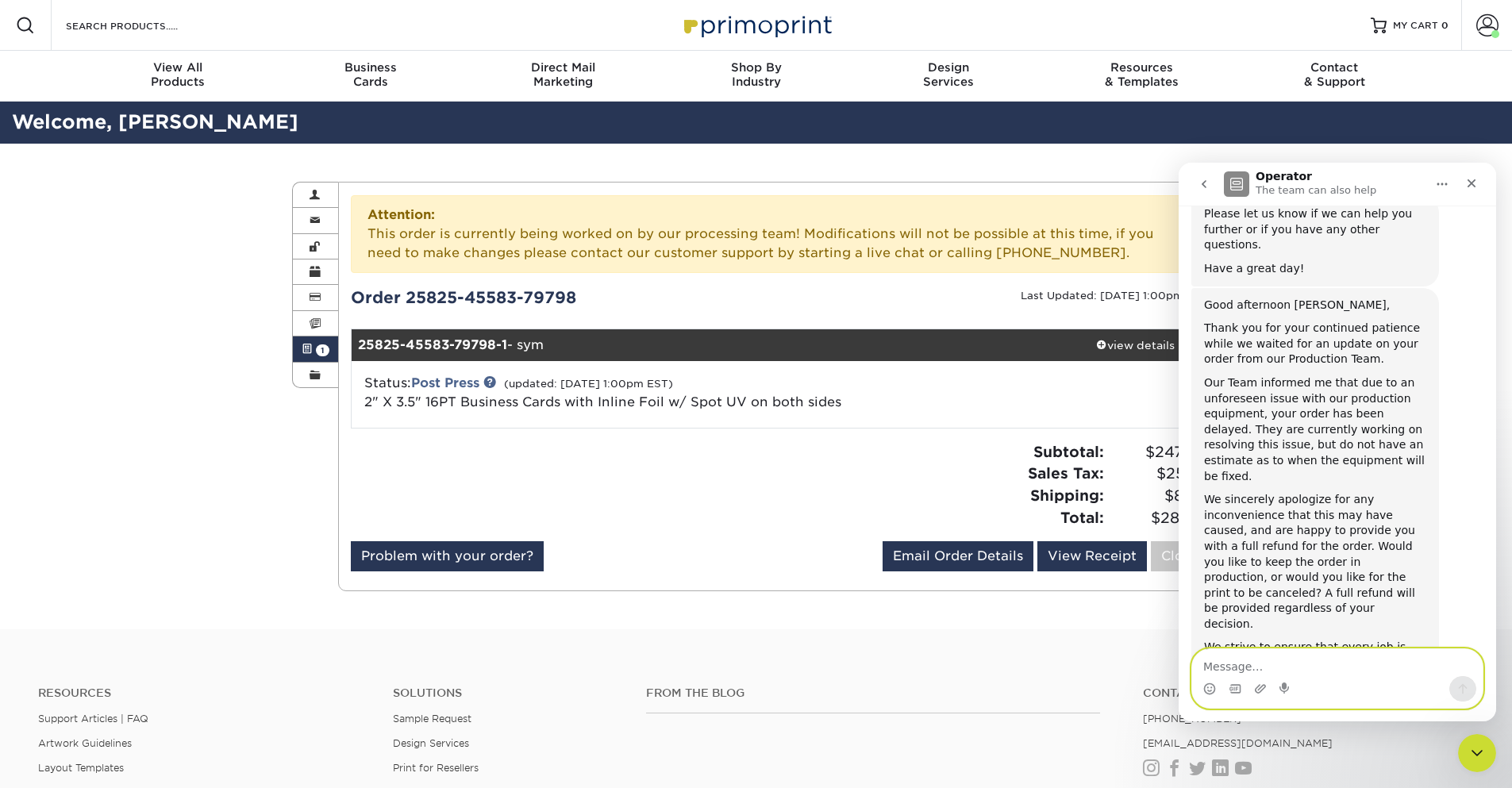
scroll to position [1097, 0]
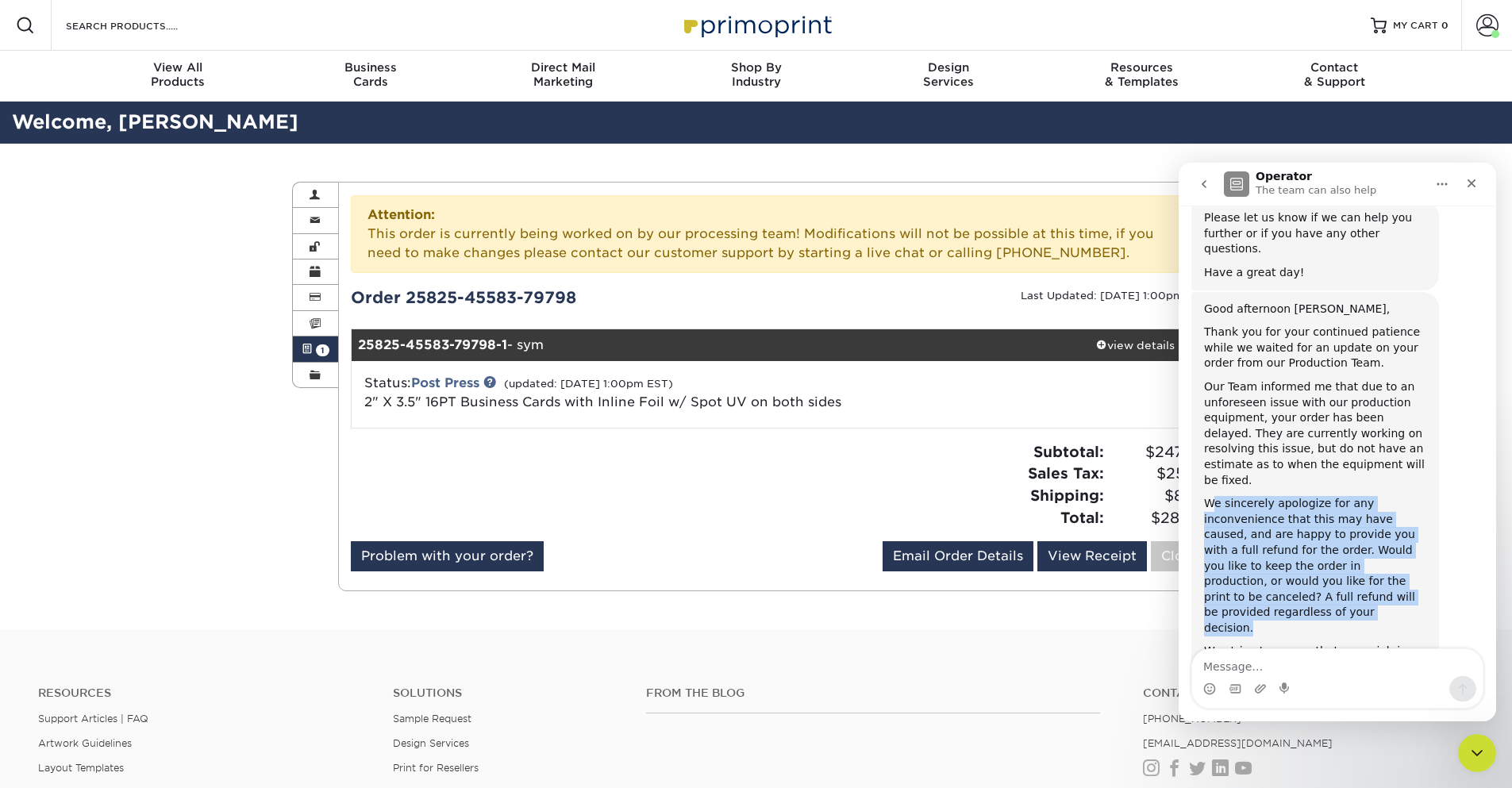
drag, startPoint x: 1212, startPoint y: 425, endPoint x: 1436, endPoint y: 523, distance: 244.5
click at [1436, 523] on div "Good afternoon Gavin, Thank you for your continued patience while we waited for…" at bounding box center [1315, 538] width 248 height 494
click at [1337, 525] on div "We sincerely apologize for any inconvenience that this may have caused, and are…" at bounding box center [1315, 566] width 223 height 140
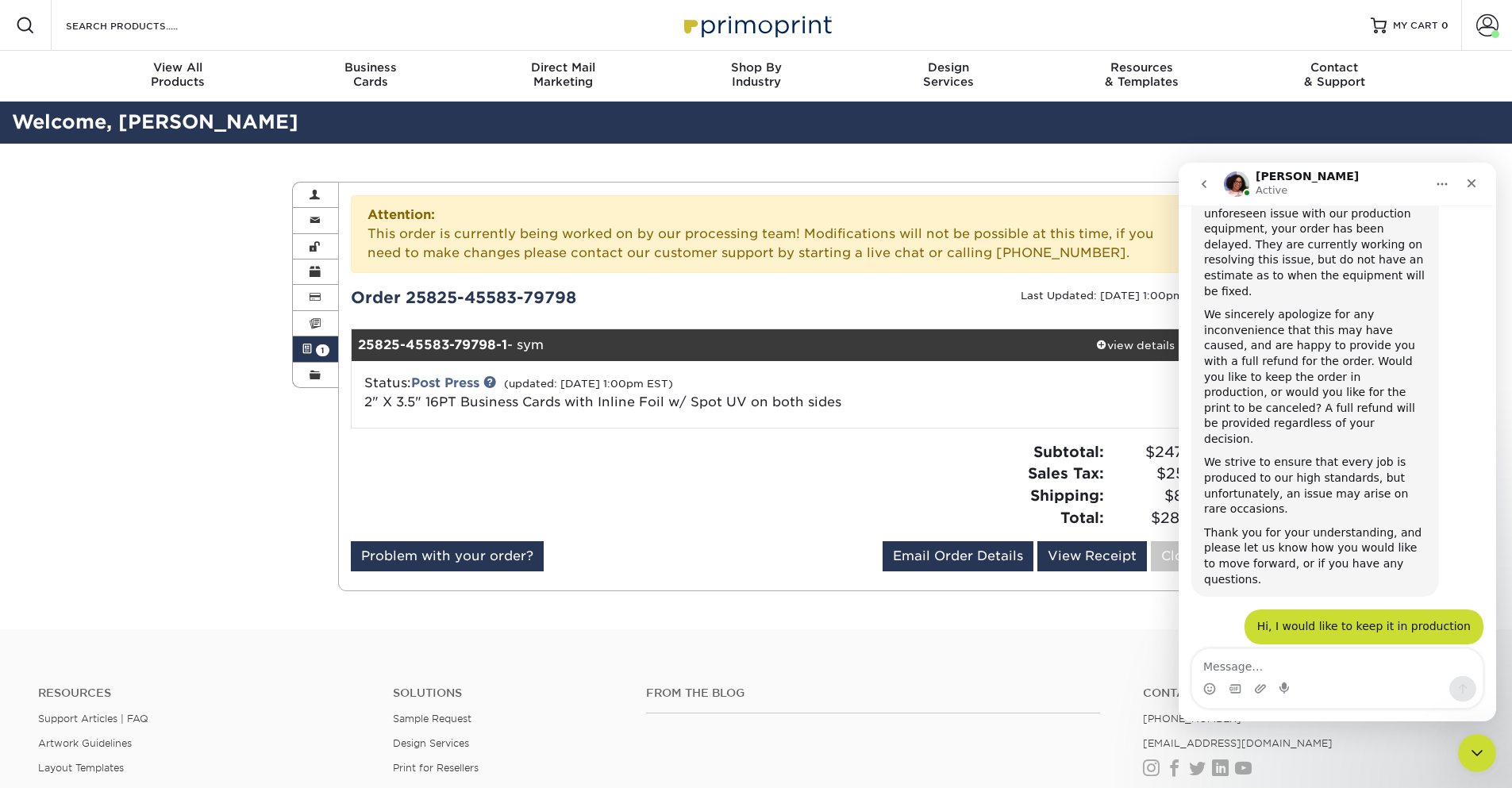
scroll to position [1294, 0]
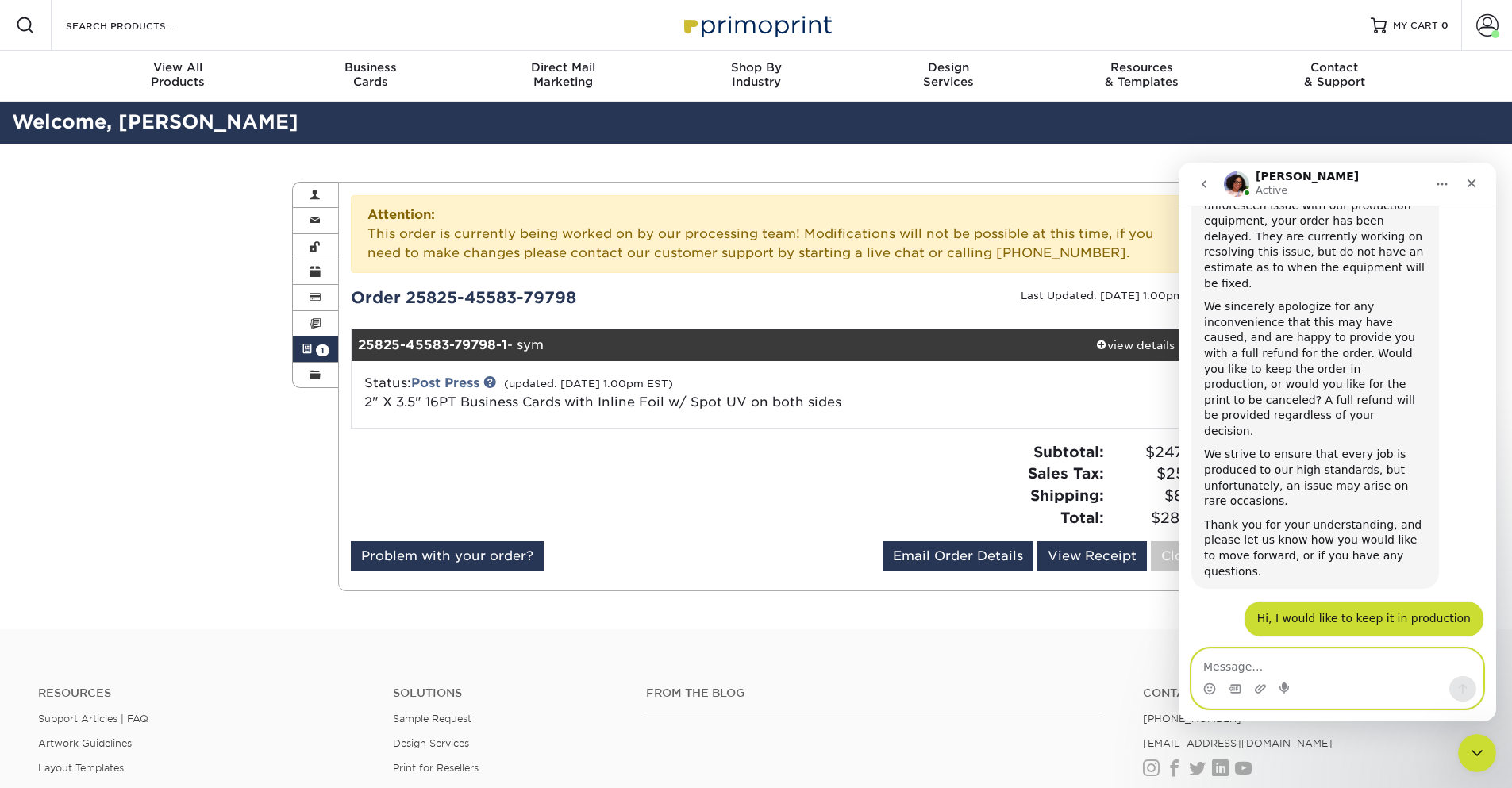
click at [1297, 671] on textarea "Message…" at bounding box center [1337, 662] width 291 height 27
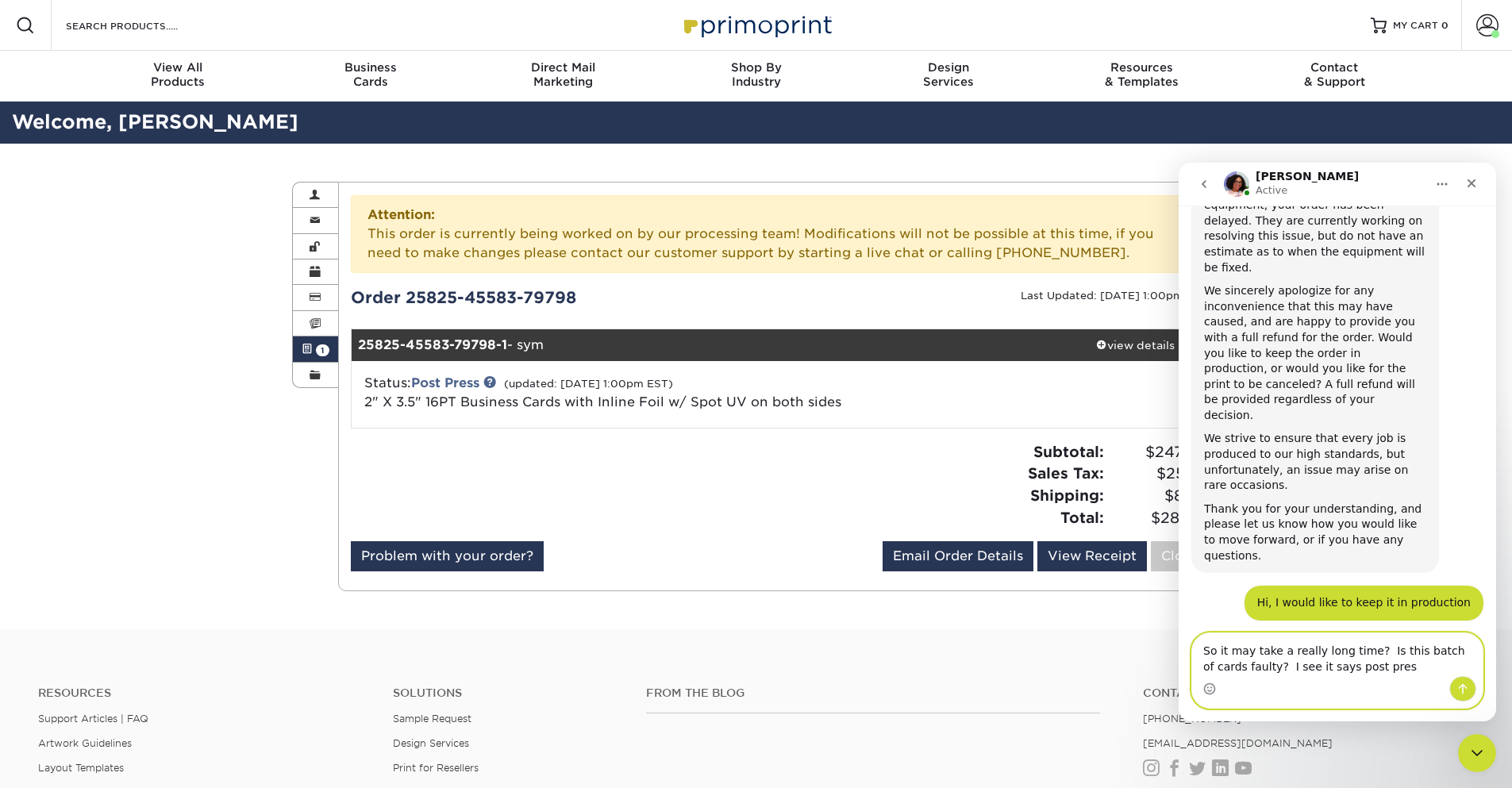
type textarea "So it may take a really long time? Is this batch of cards faulty? I see it says…"
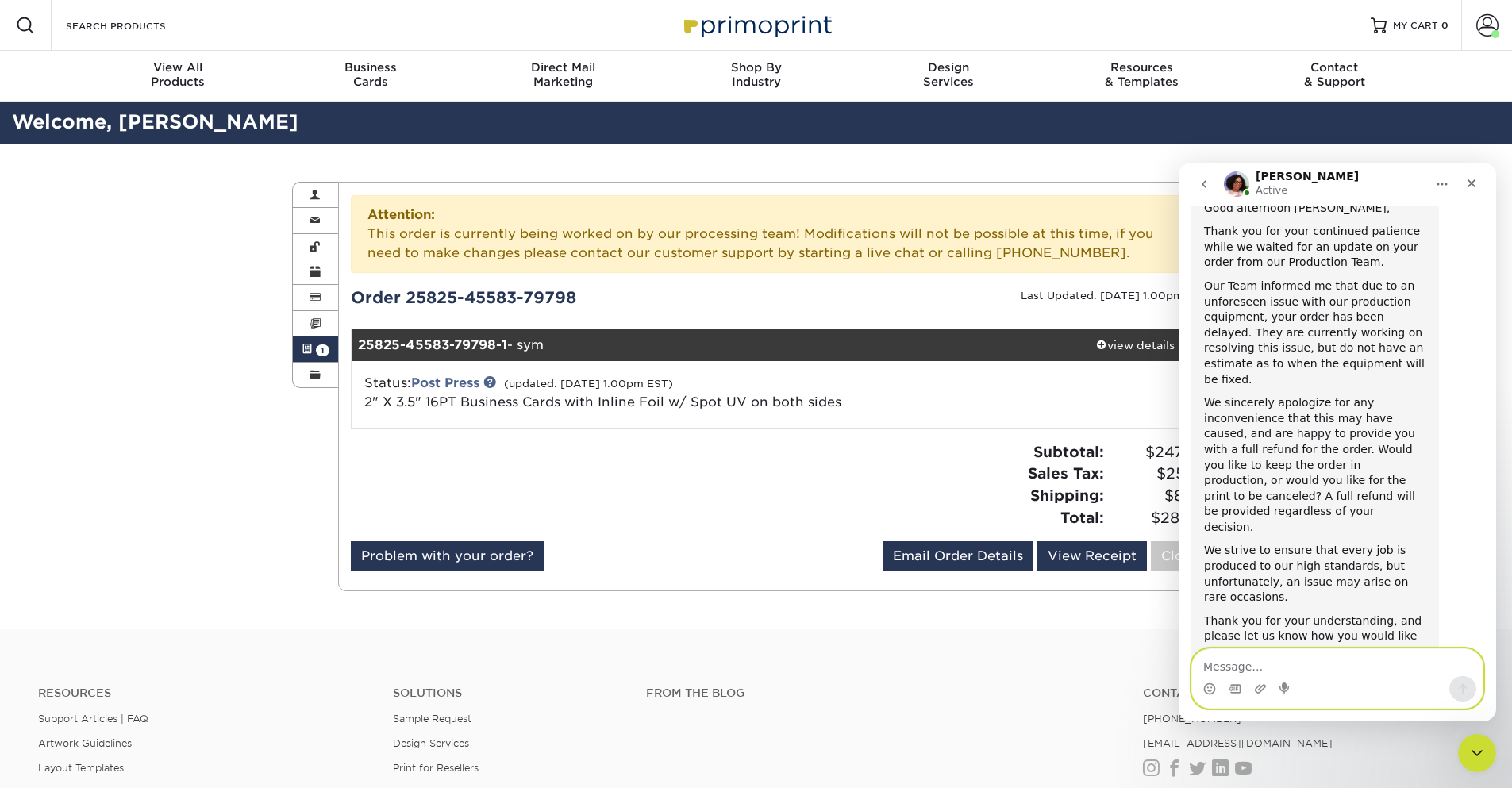
scroll to position [1166, 0]
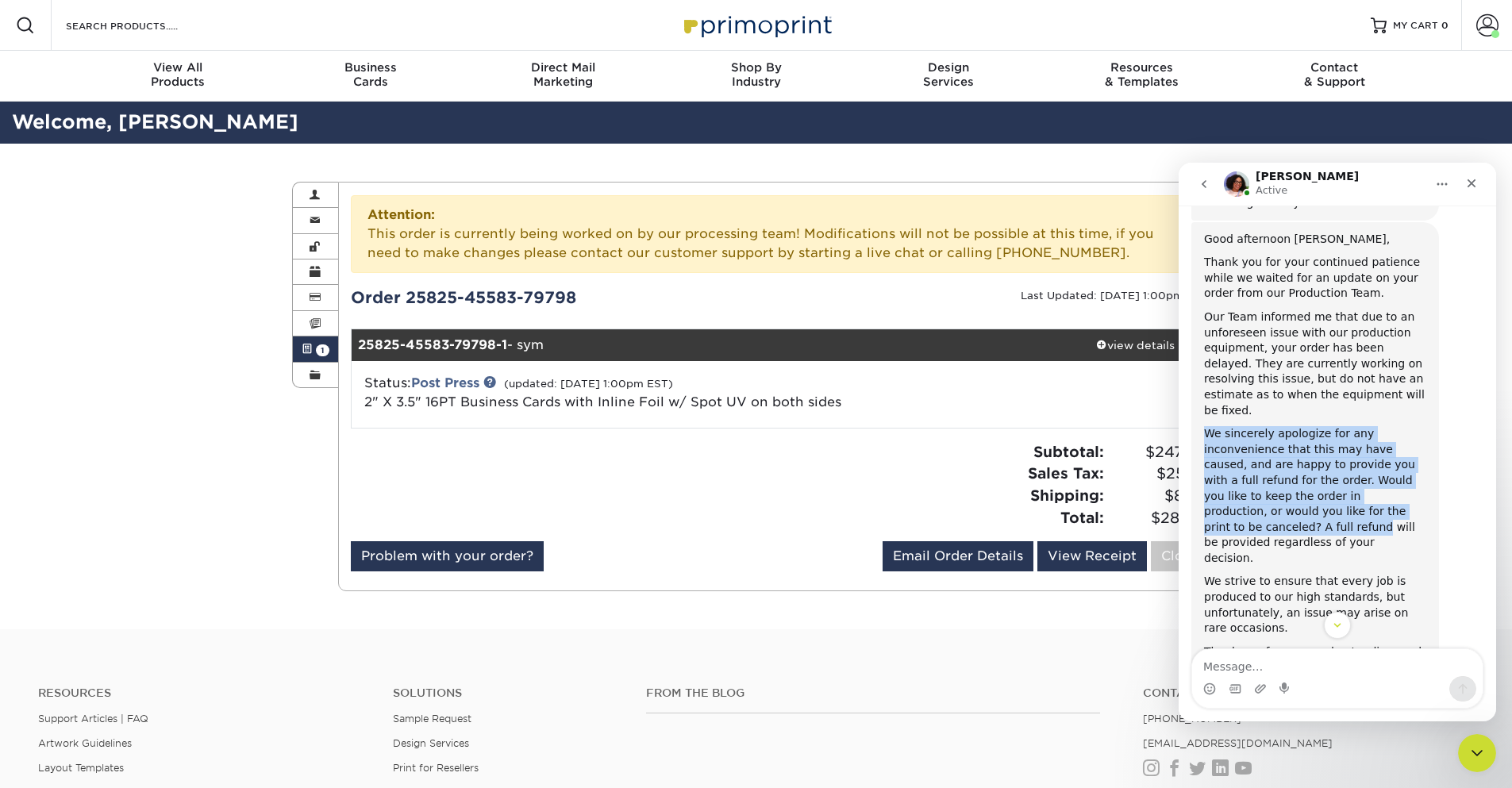
drag, startPoint x: 1204, startPoint y: 356, endPoint x: 1415, endPoint y: 432, distance: 224.3
click at [1415, 432] on div "Good afternoon Gavin, Thank you for your continued patience while we waited for…" at bounding box center [1315, 469] width 248 height 494
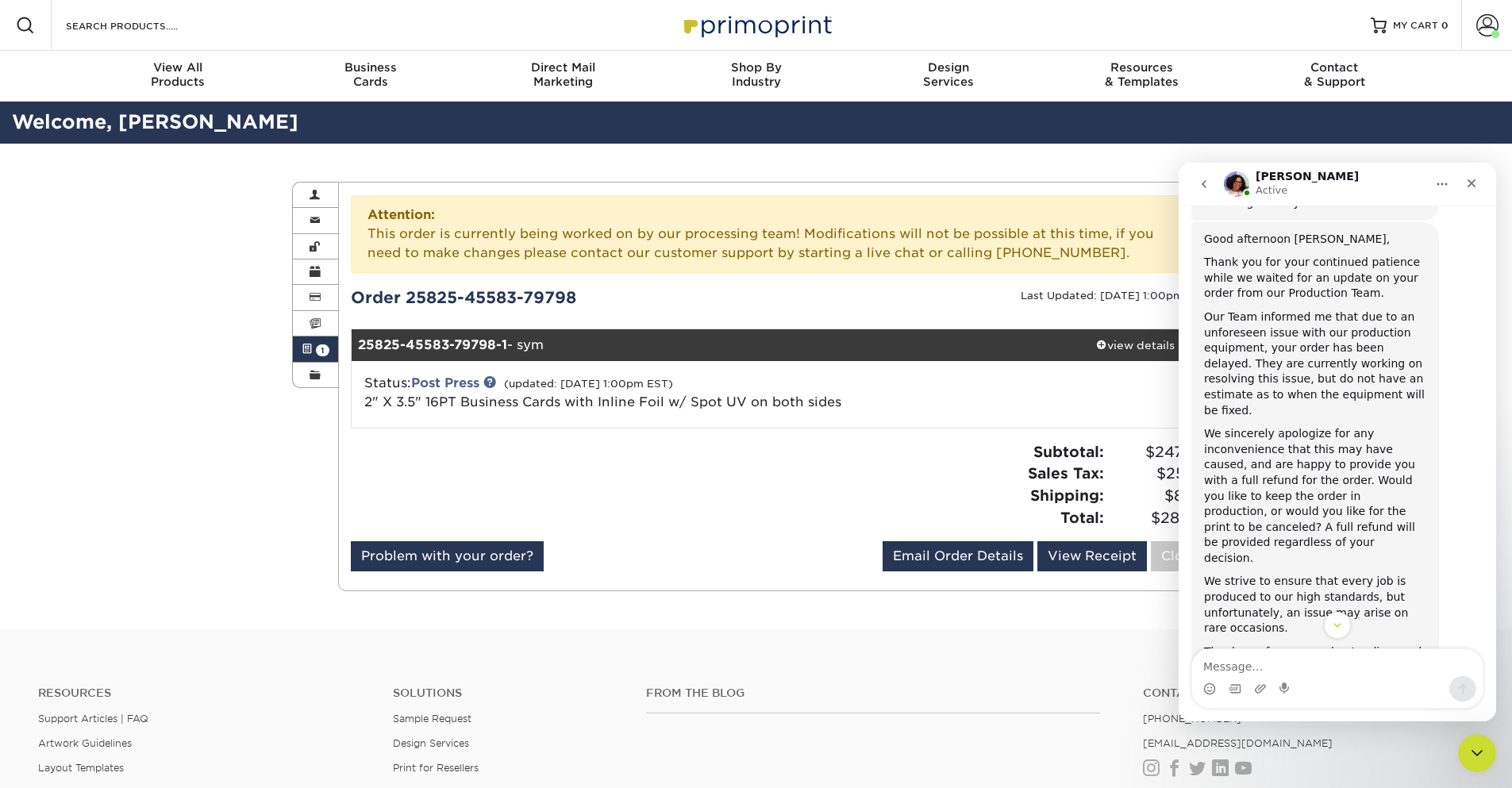
click at [1303, 450] on div "We sincerely apologize for any inconvenience that this may have caused, and are…" at bounding box center [1315, 496] width 223 height 140
drag, startPoint x: 1338, startPoint y: 403, endPoint x: 1412, endPoint y: 403, distance: 74.0
click at [1412, 426] on div "We sincerely apologize for any inconvenience that this may have caused, and are…" at bounding box center [1315, 496] width 223 height 140
drag, startPoint x: 1285, startPoint y: 420, endPoint x: 1428, endPoint y: 447, distance: 145.5
click at [1428, 447] on div "Good afternoon Gavin, Thank you for your continued patience while we waited for…" at bounding box center [1315, 469] width 248 height 494
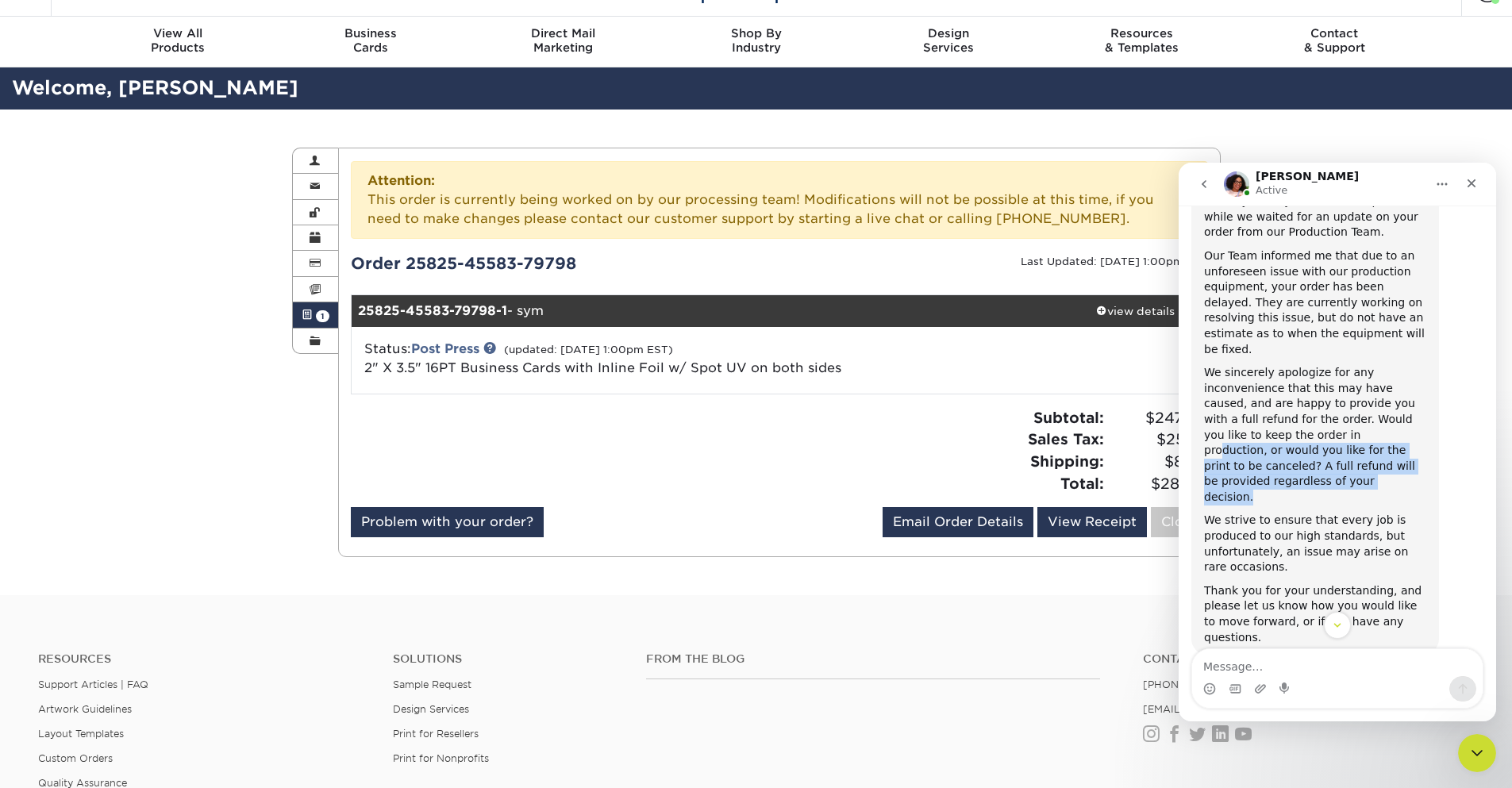
scroll to position [0, 0]
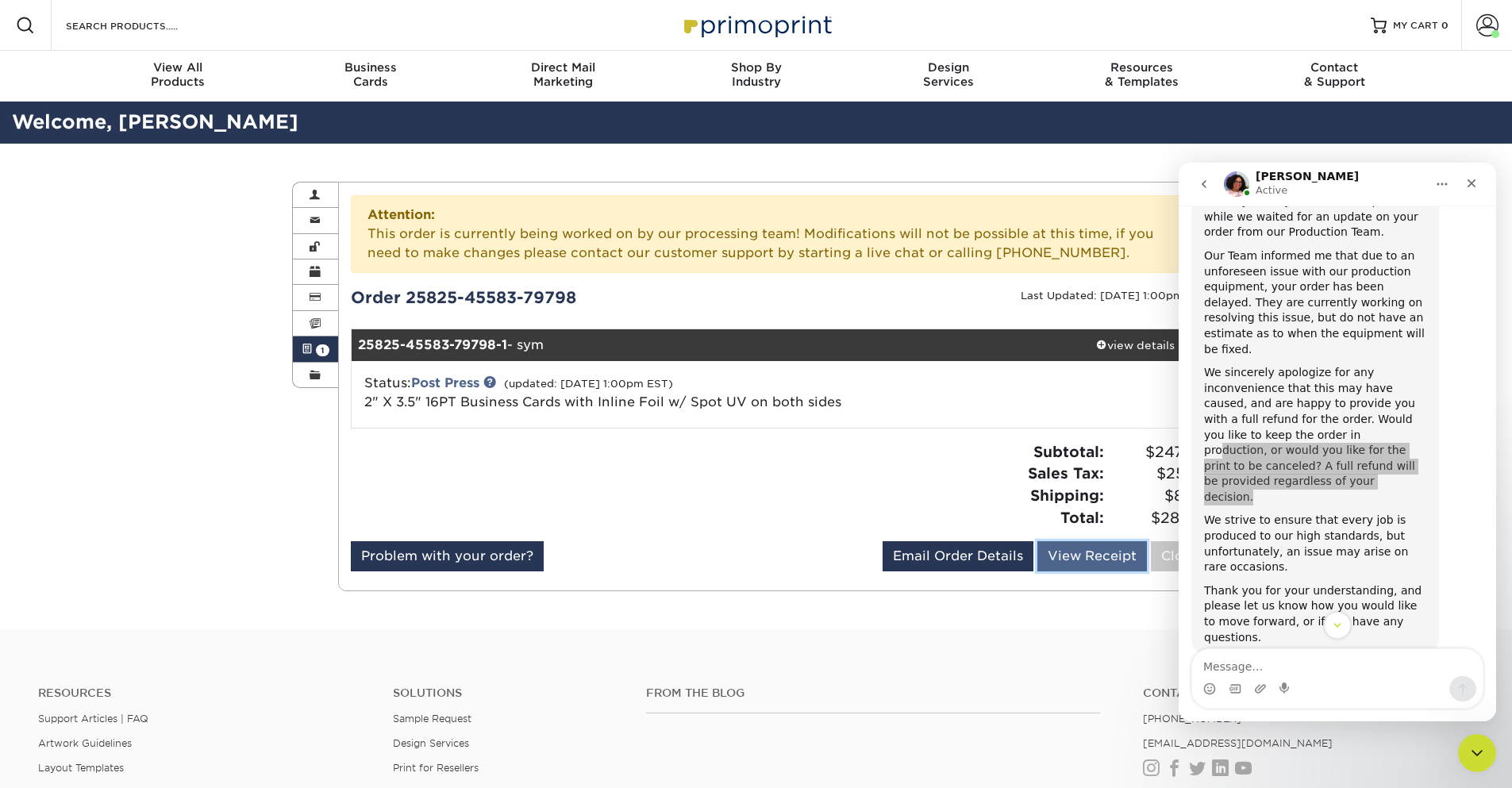
click at [1091, 555] on link "View Receipt" at bounding box center [1092, 556] width 109 height 30
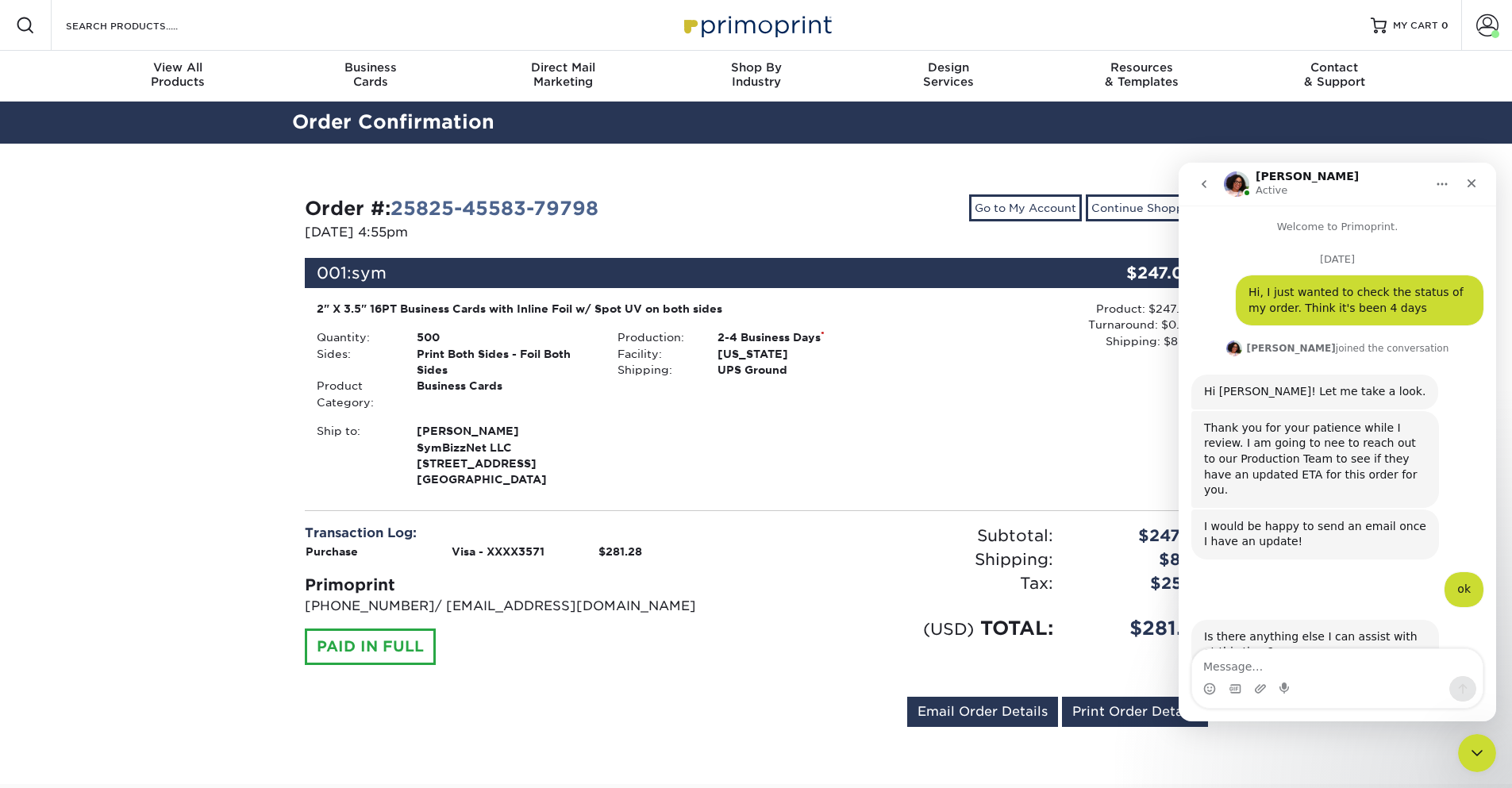
scroll to position [1038, 0]
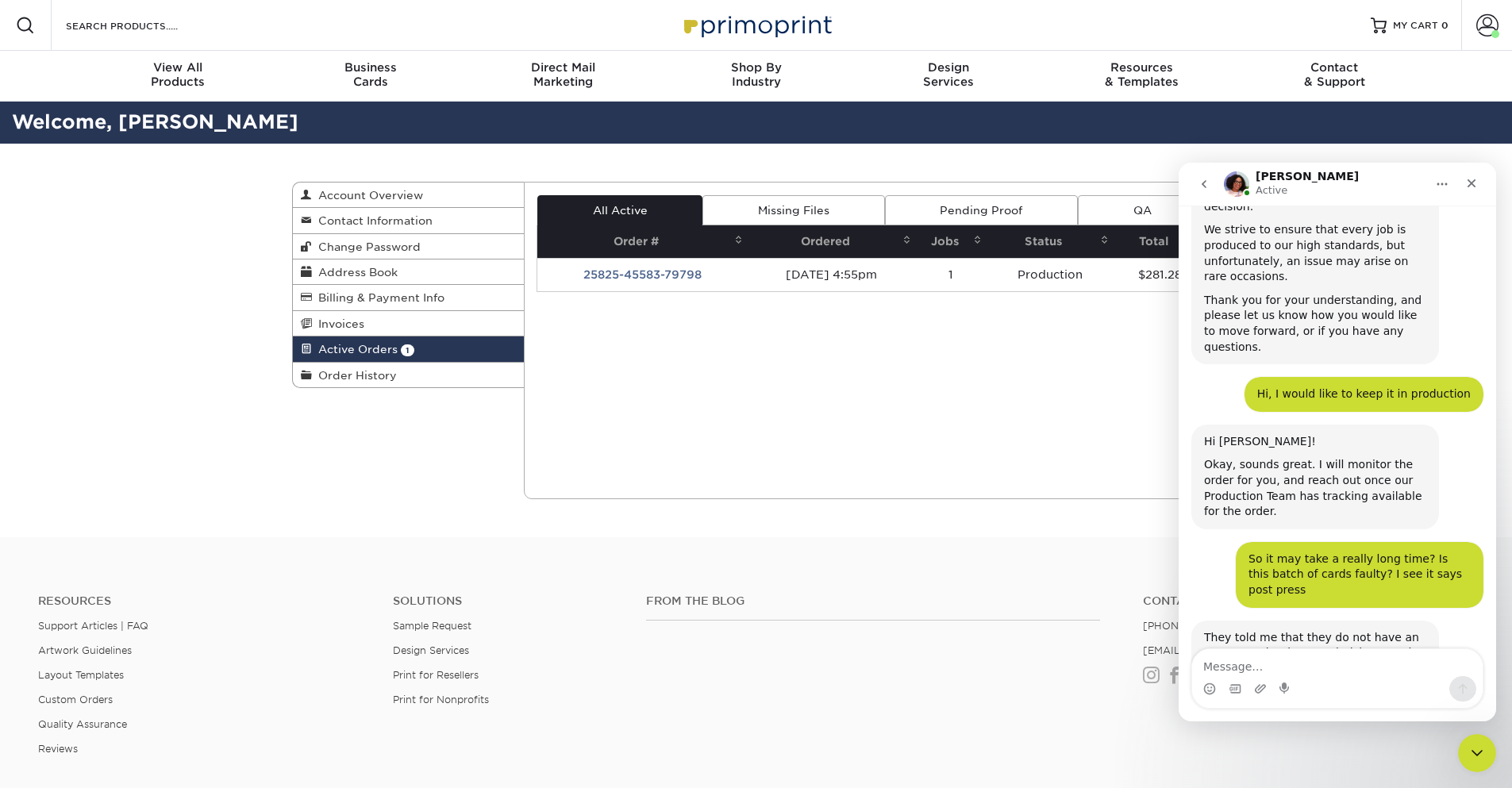
scroll to position [1529, 0]
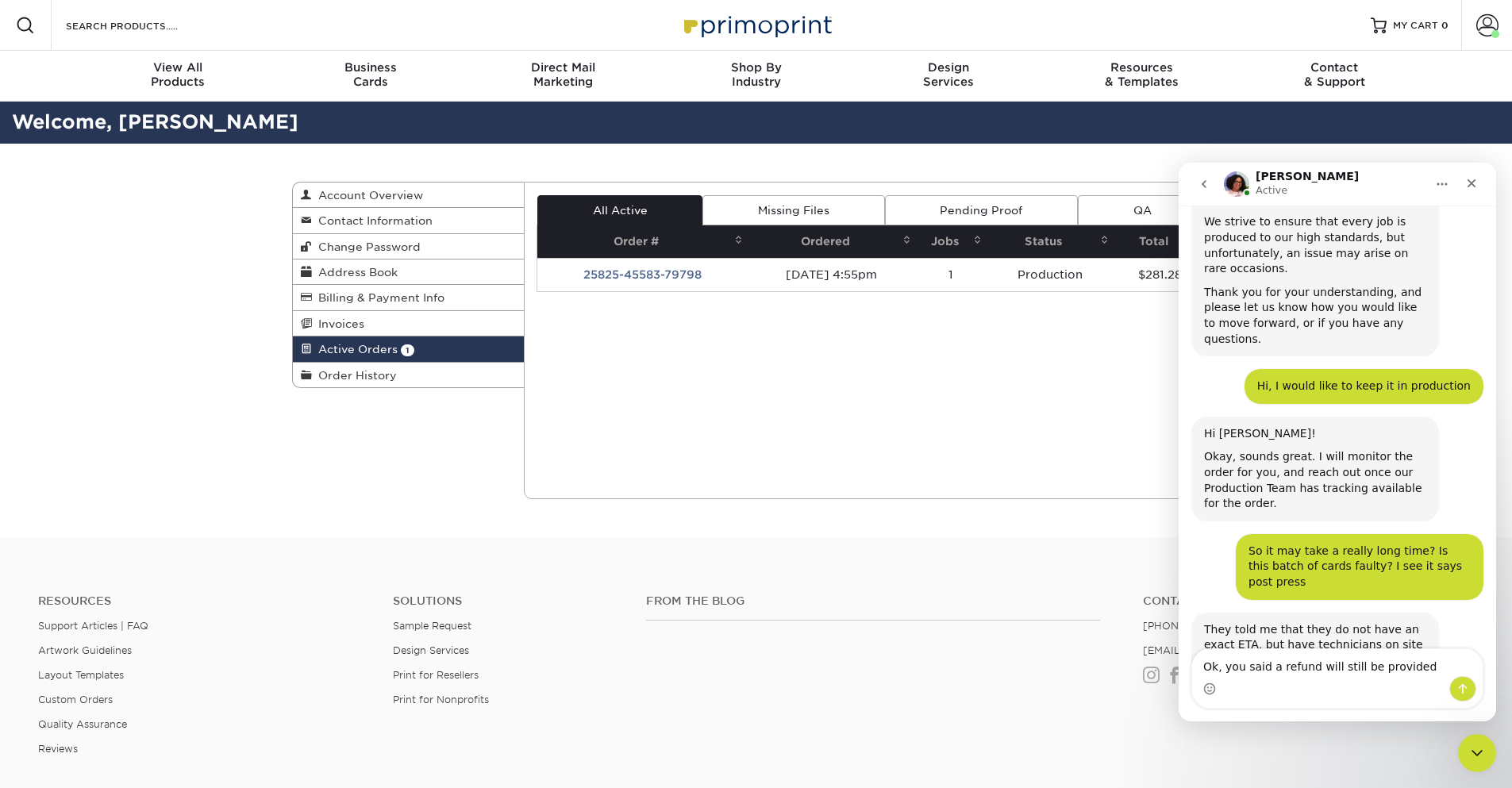
type textarea "Ok, you said a refund will still be provided?"
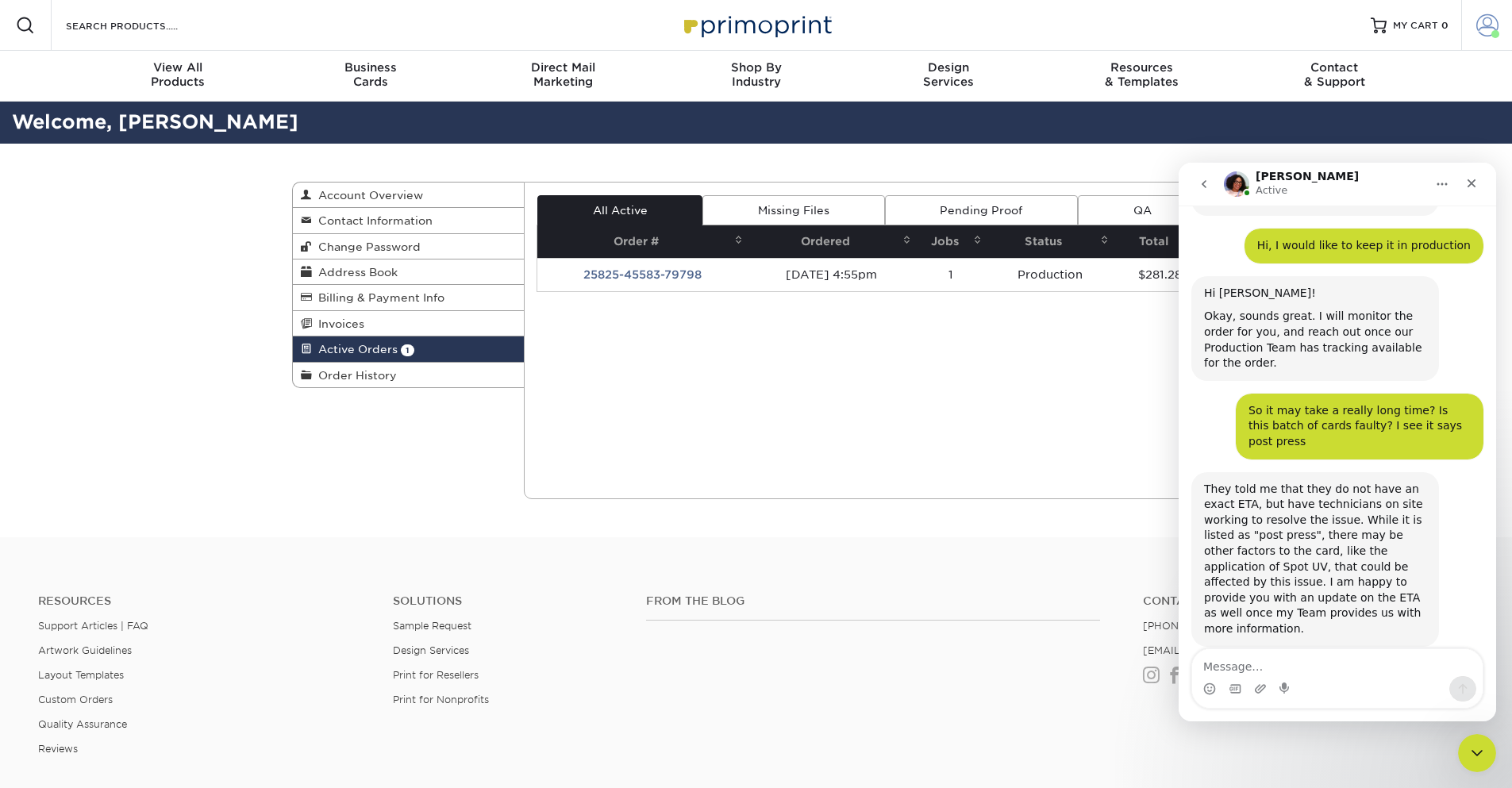
scroll to position [1670, 0]
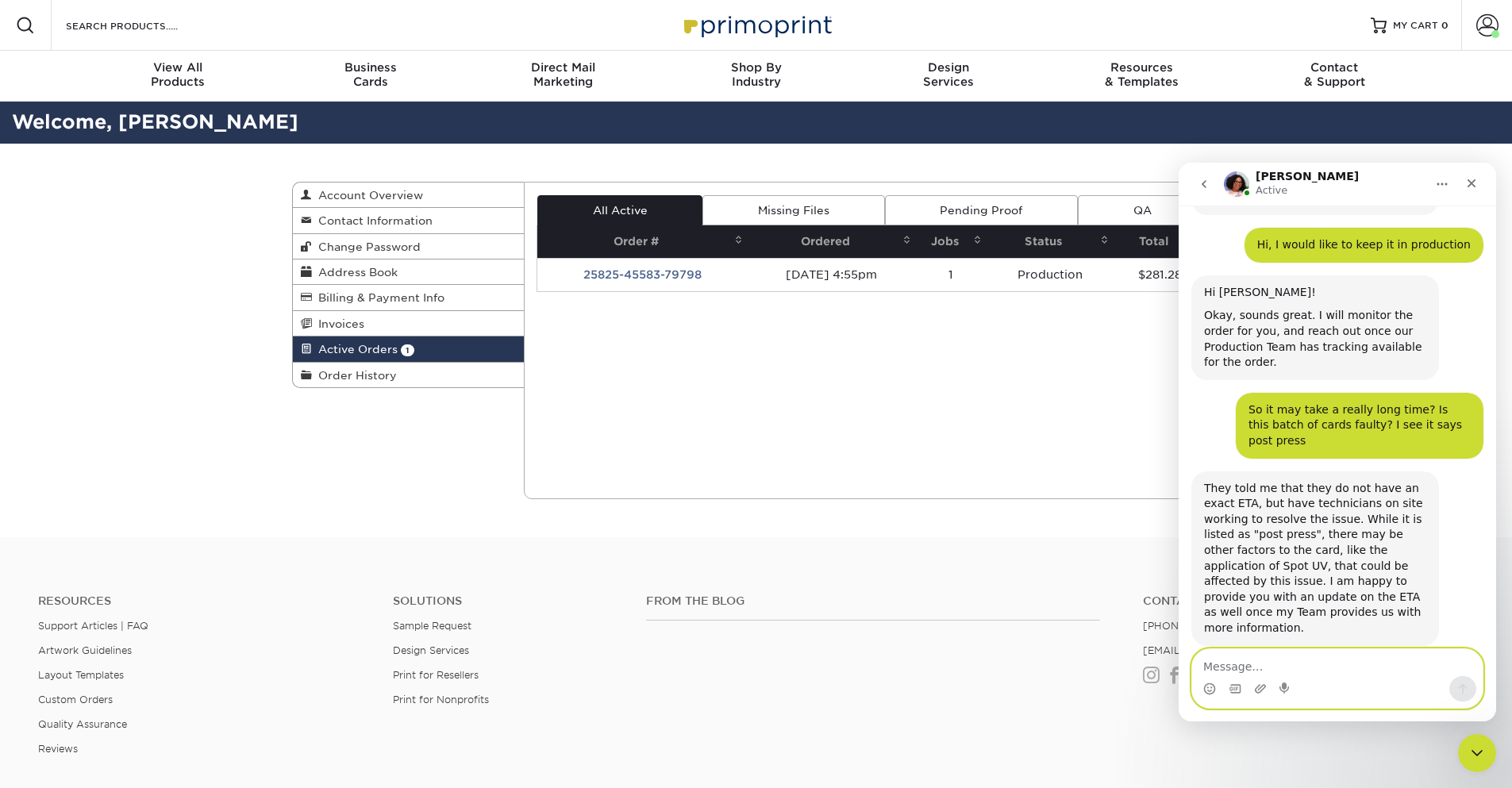
click at [1263, 668] on textarea "Message…" at bounding box center [1337, 662] width 291 height 27
type textarea "ok, thank you"
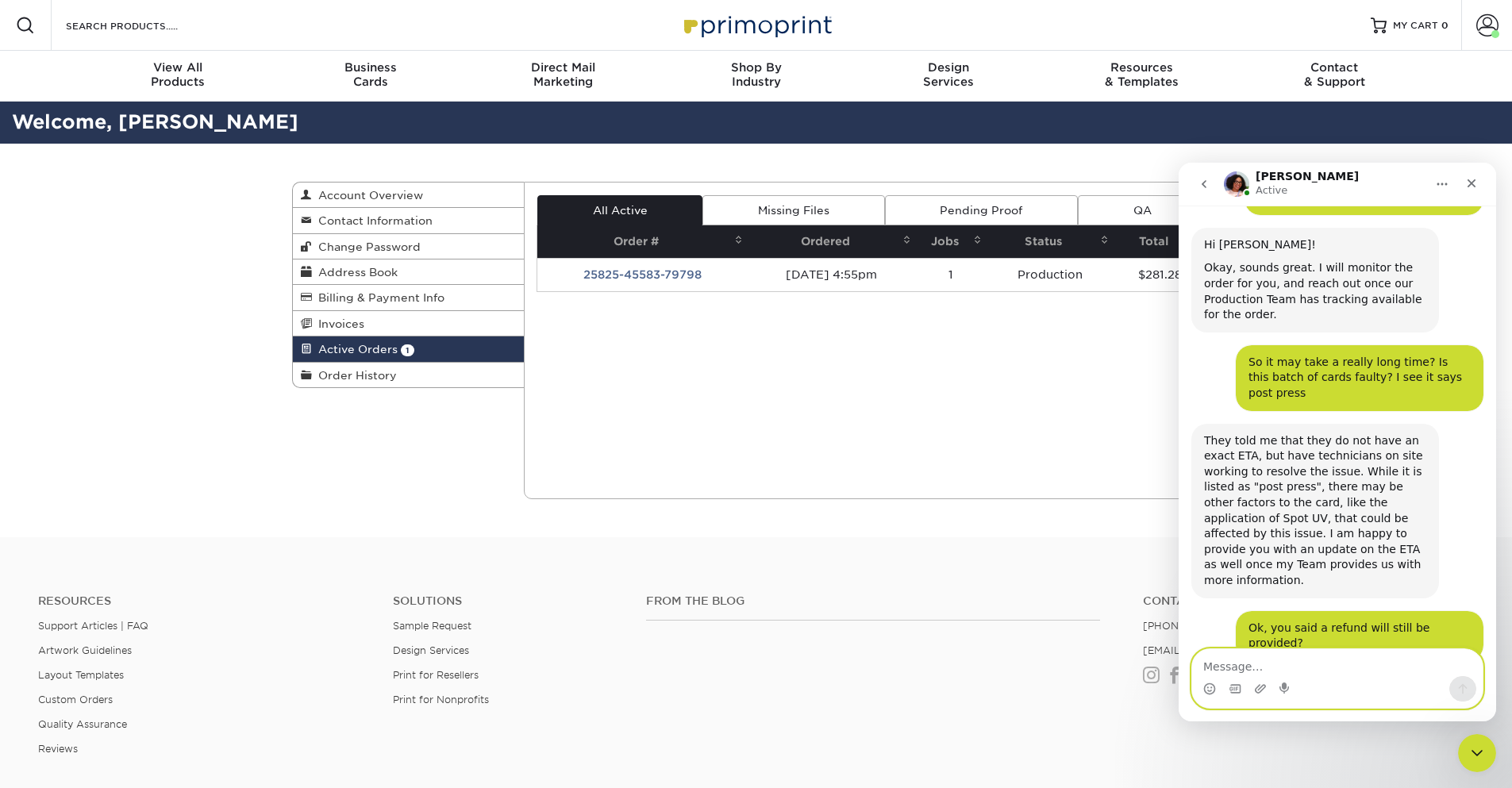
scroll to position [1779, 0]
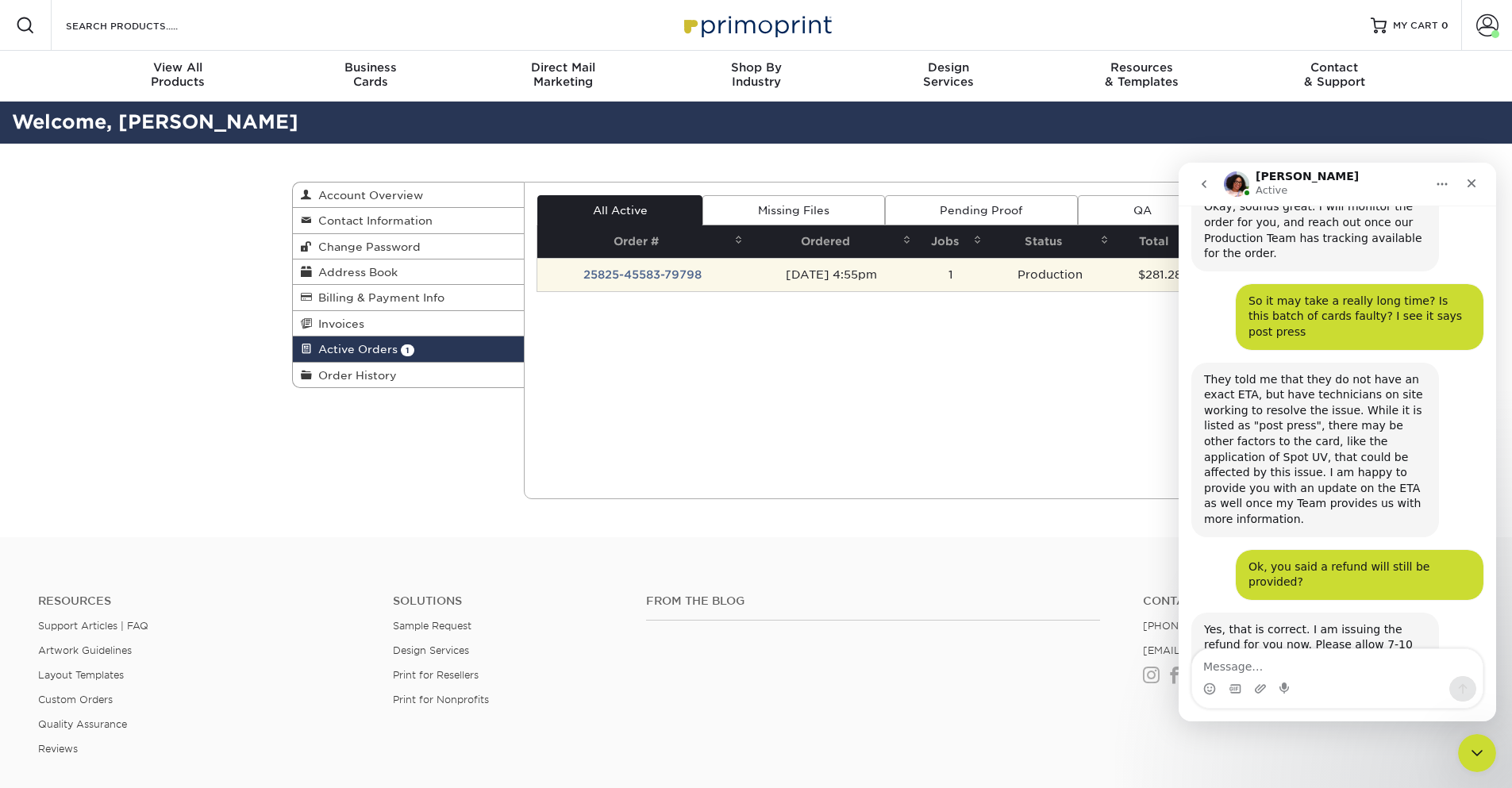
click at [612, 281] on td "25825-45583-79798" at bounding box center [642, 275] width 210 height 34
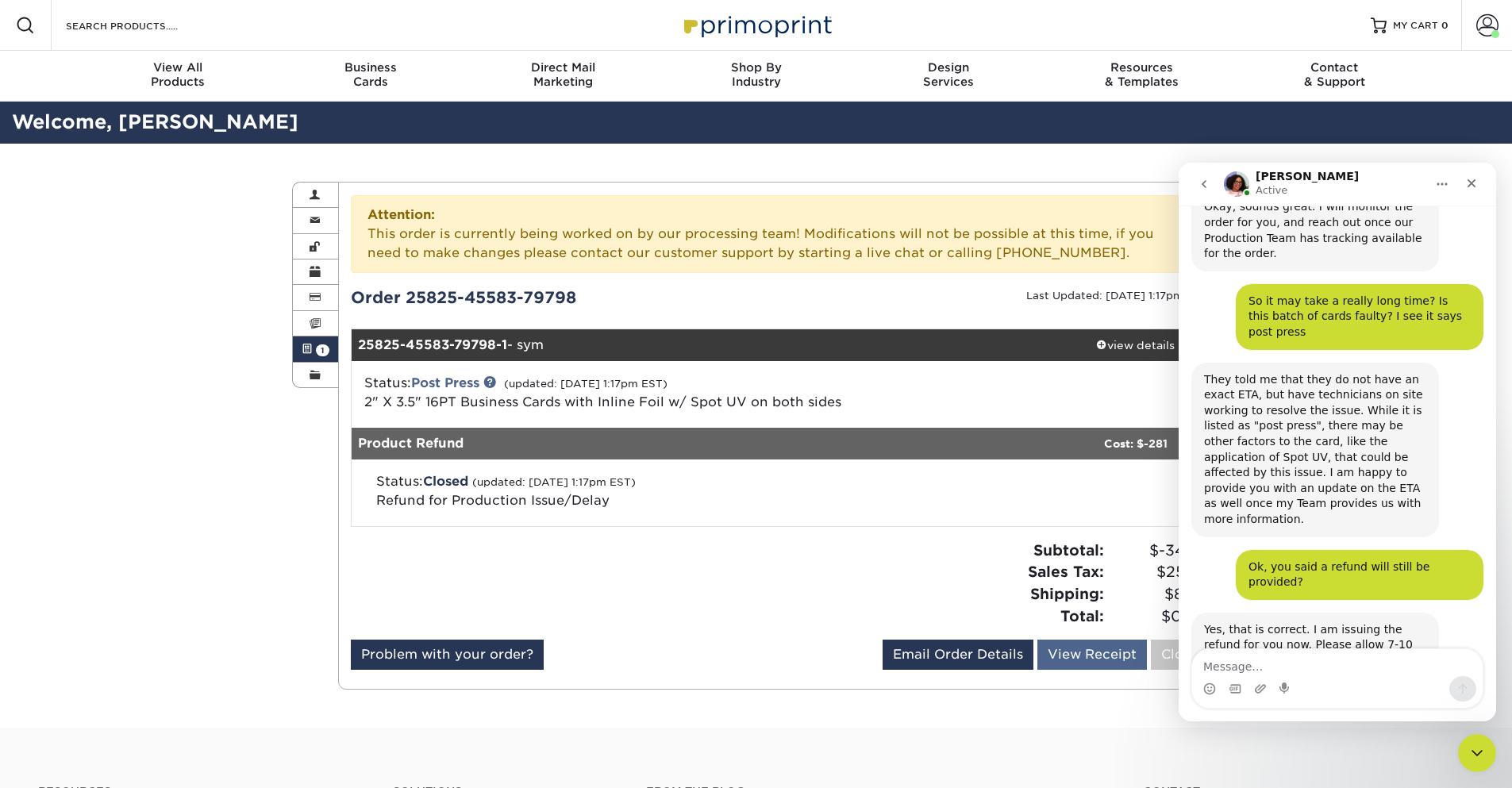
scroll to position [1842, 0]
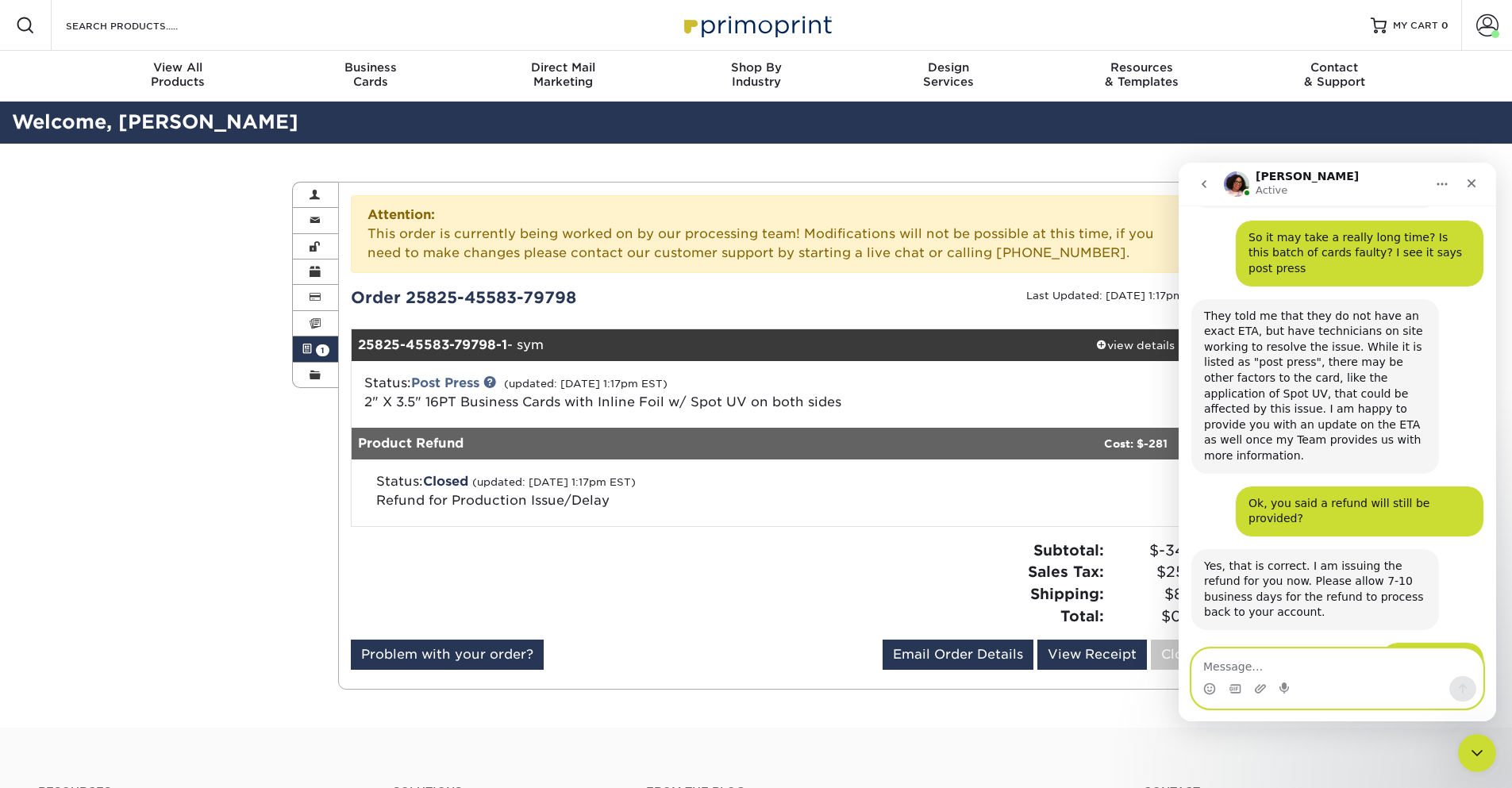
click at [1301, 669] on textarea "Message…" at bounding box center [1337, 662] width 291 height 27
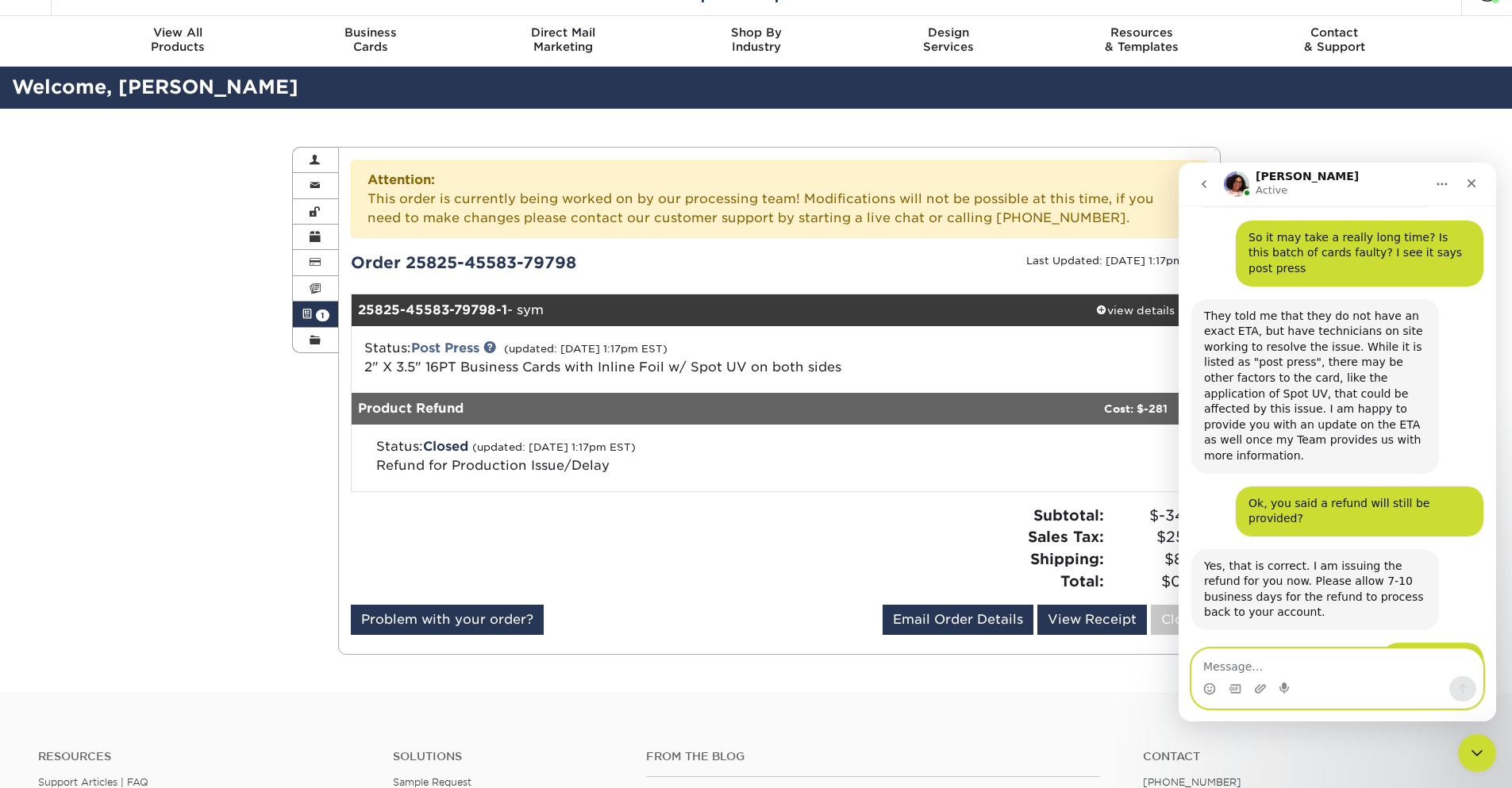
scroll to position [95, 0]
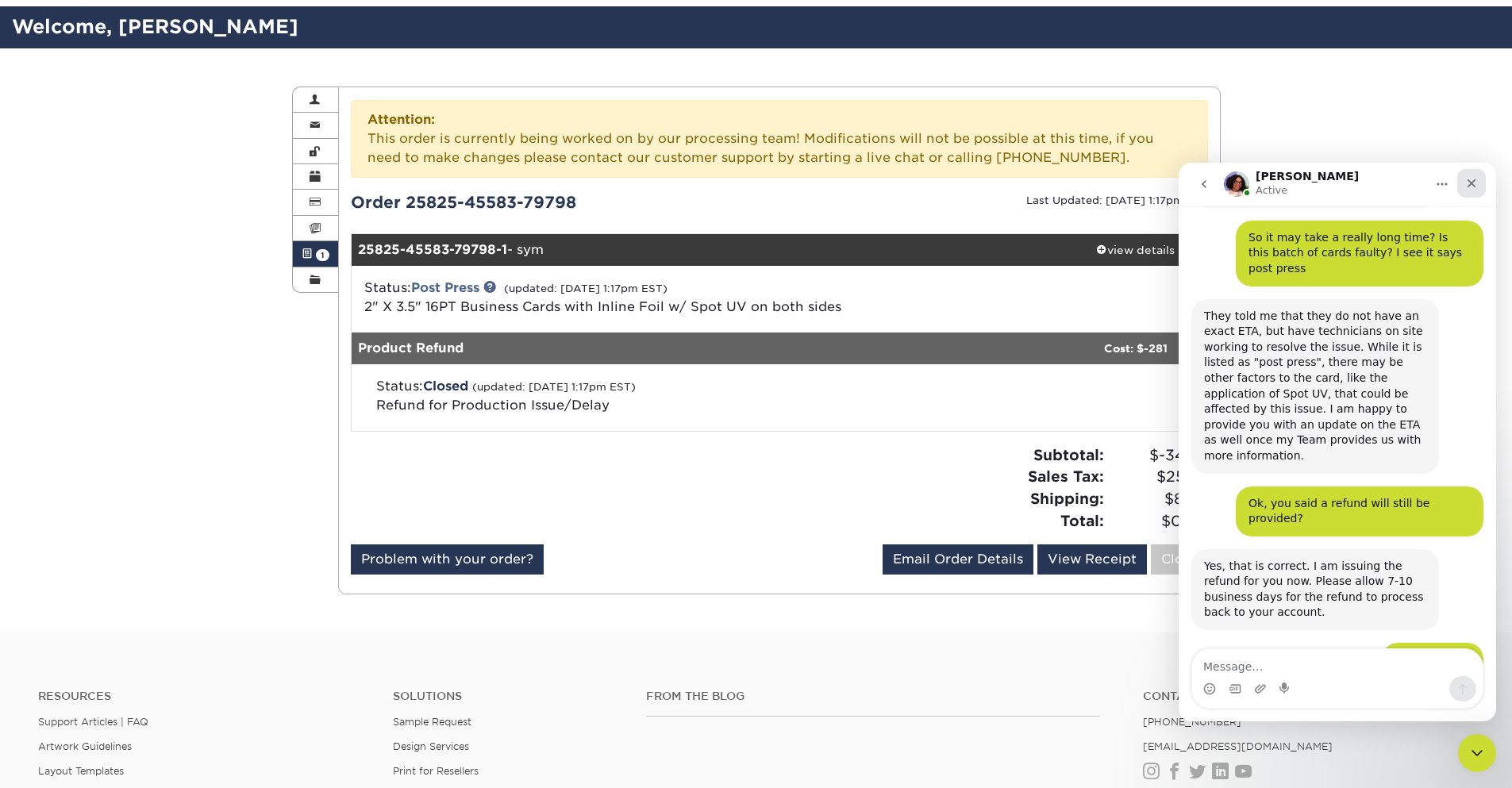
click at [1473, 187] on icon "Close" at bounding box center [1471, 182] width 12 height 12
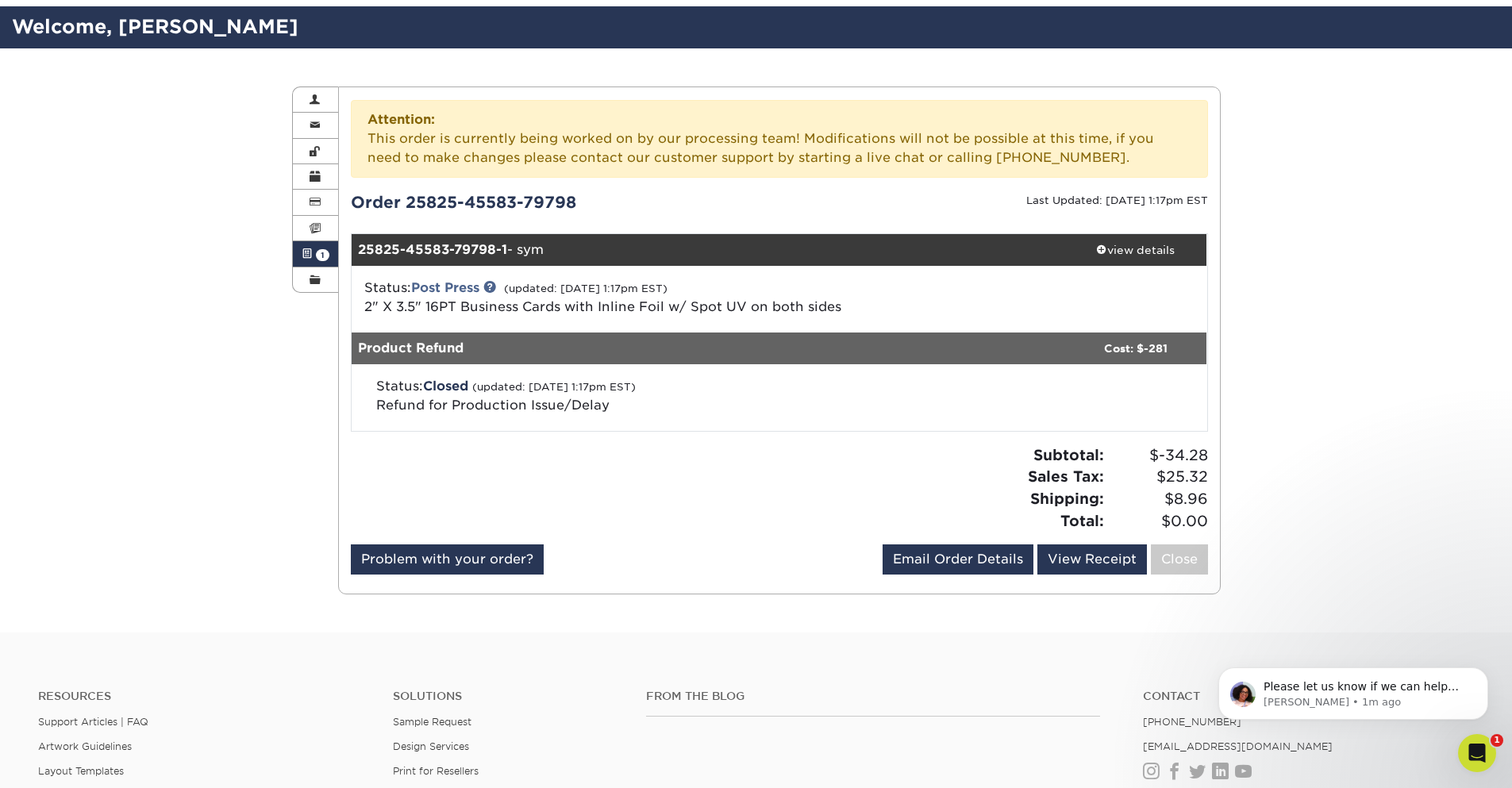
scroll to position [1953, 0]
click at [1485, 746] on icon "Open Intercom Messenger" at bounding box center [1475, 751] width 26 height 26
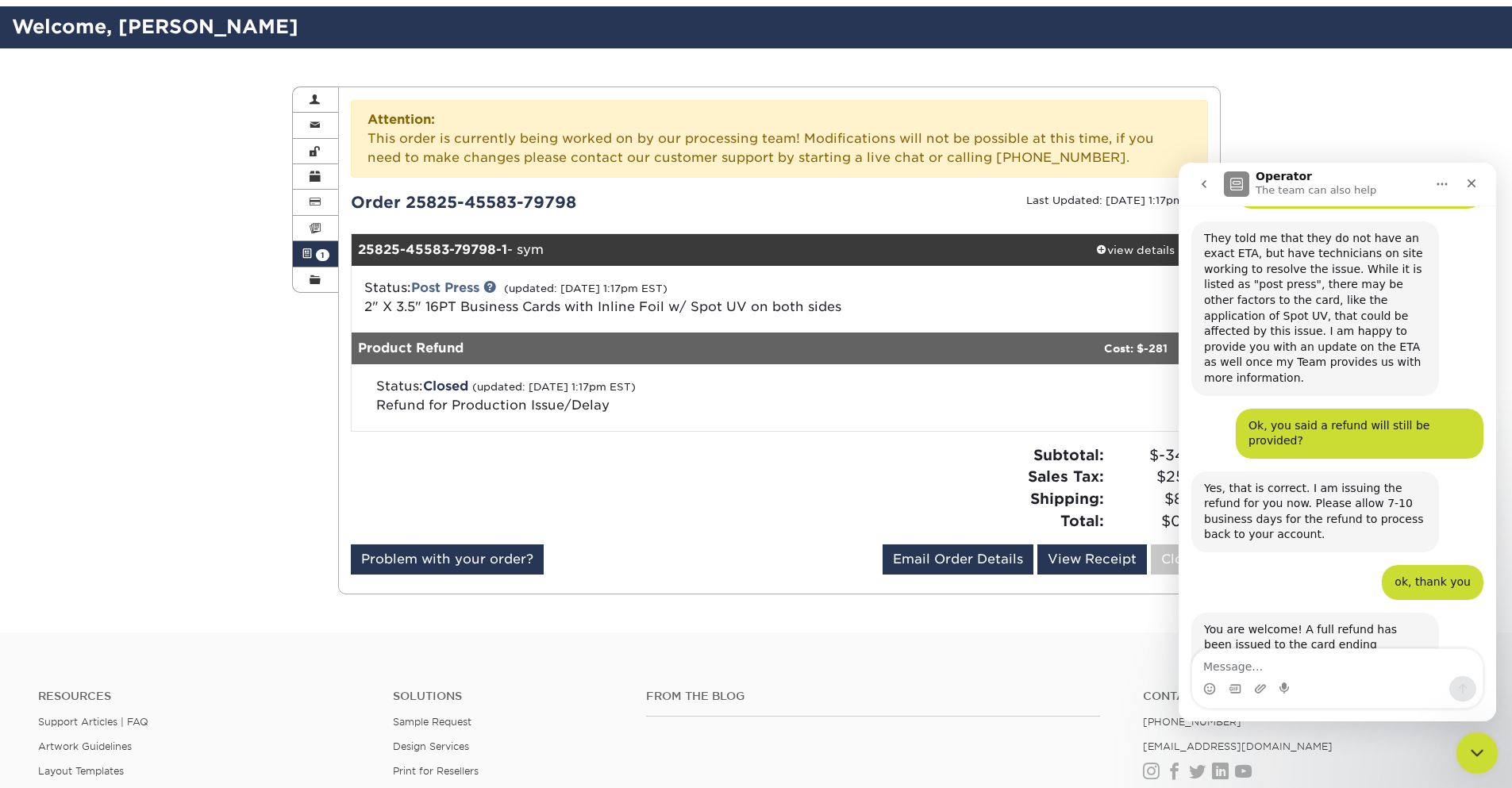
scroll to position [1979, 0]
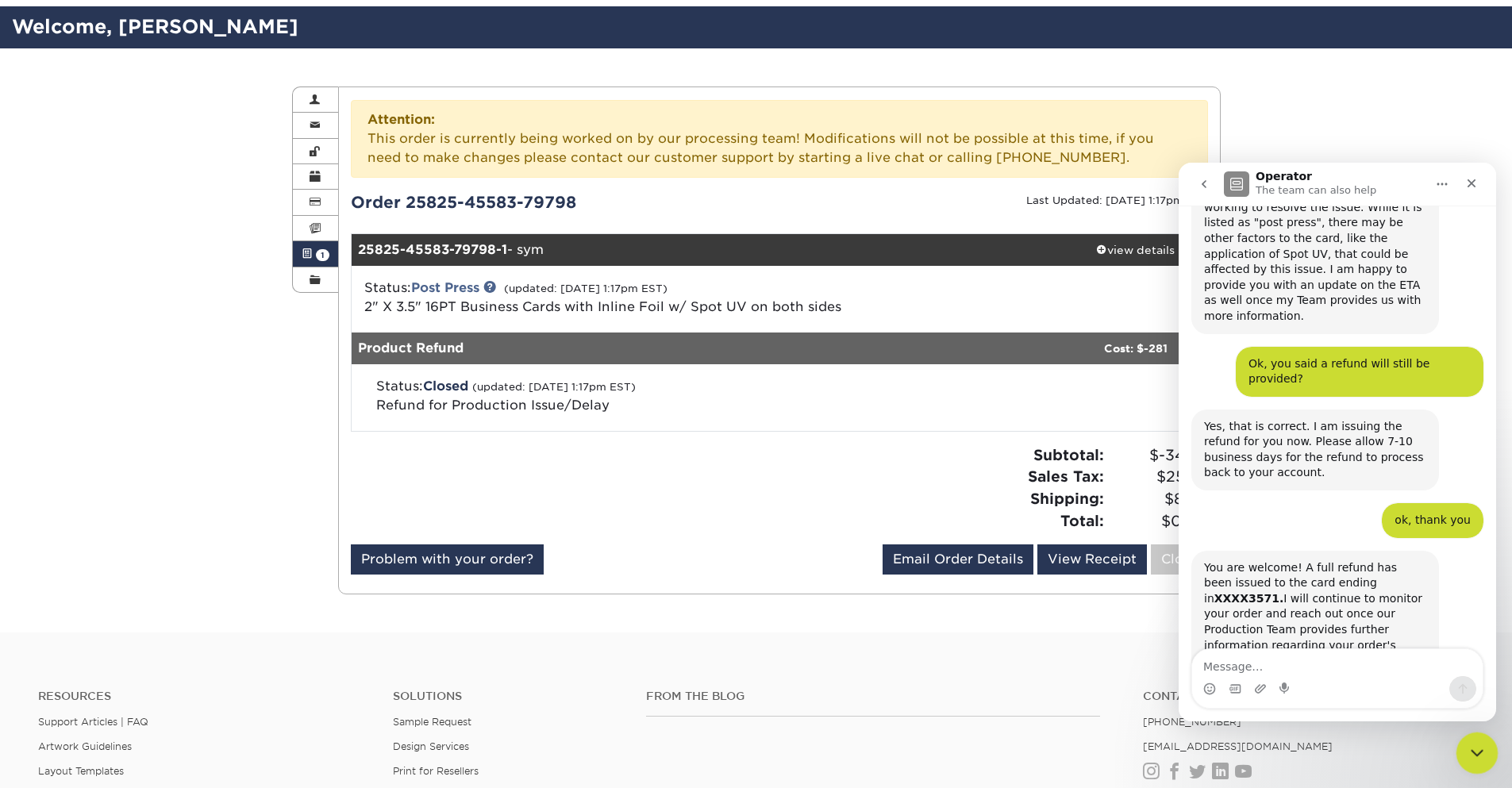
click at [1472, 757] on icon "Close Intercom Messenger" at bounding box center [1475, 751] width 19 height 19
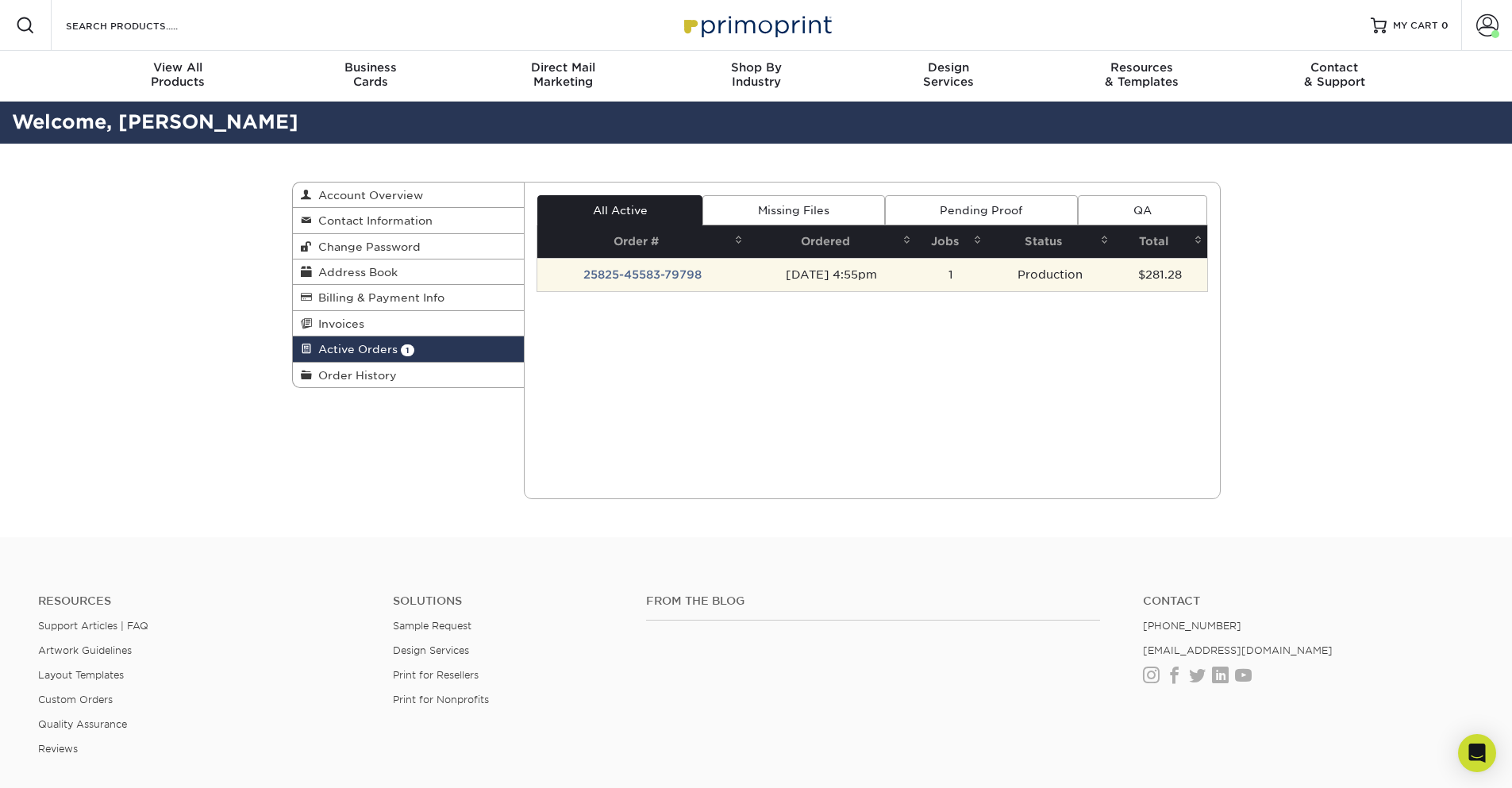
click at [613, 273] on td "25825-45583-79798" at bounding box center [642, 275] width 210 height 34
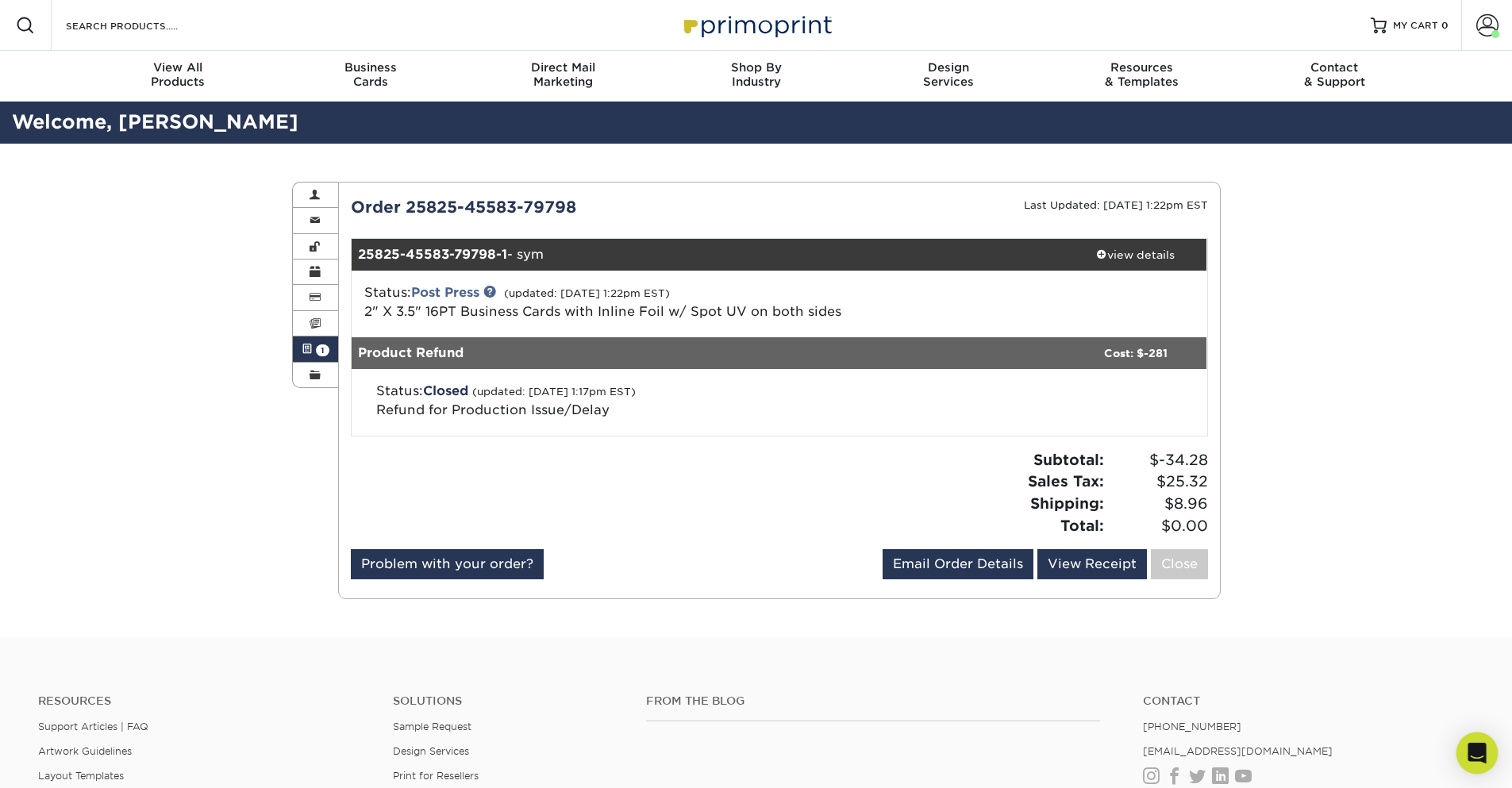
click at [1478, 751] on icon "Open Intercom Messenger" at bounding box center [1476, 752] width 18 height 20
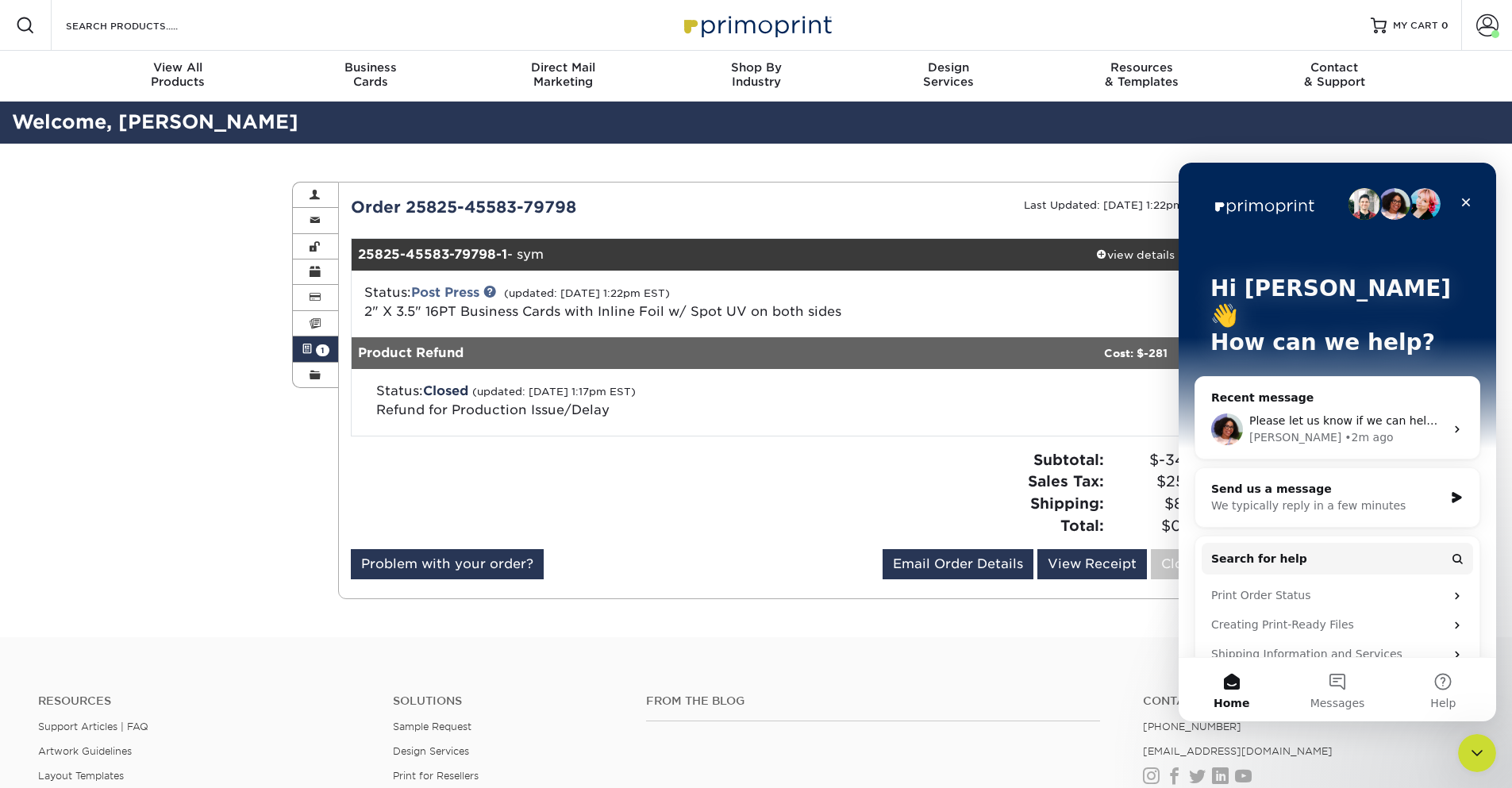
click at [1325, 413] on div "Please let us know if we can help you further or if you have any other question…" at bounding box center [1346, 420] width 195 height 16
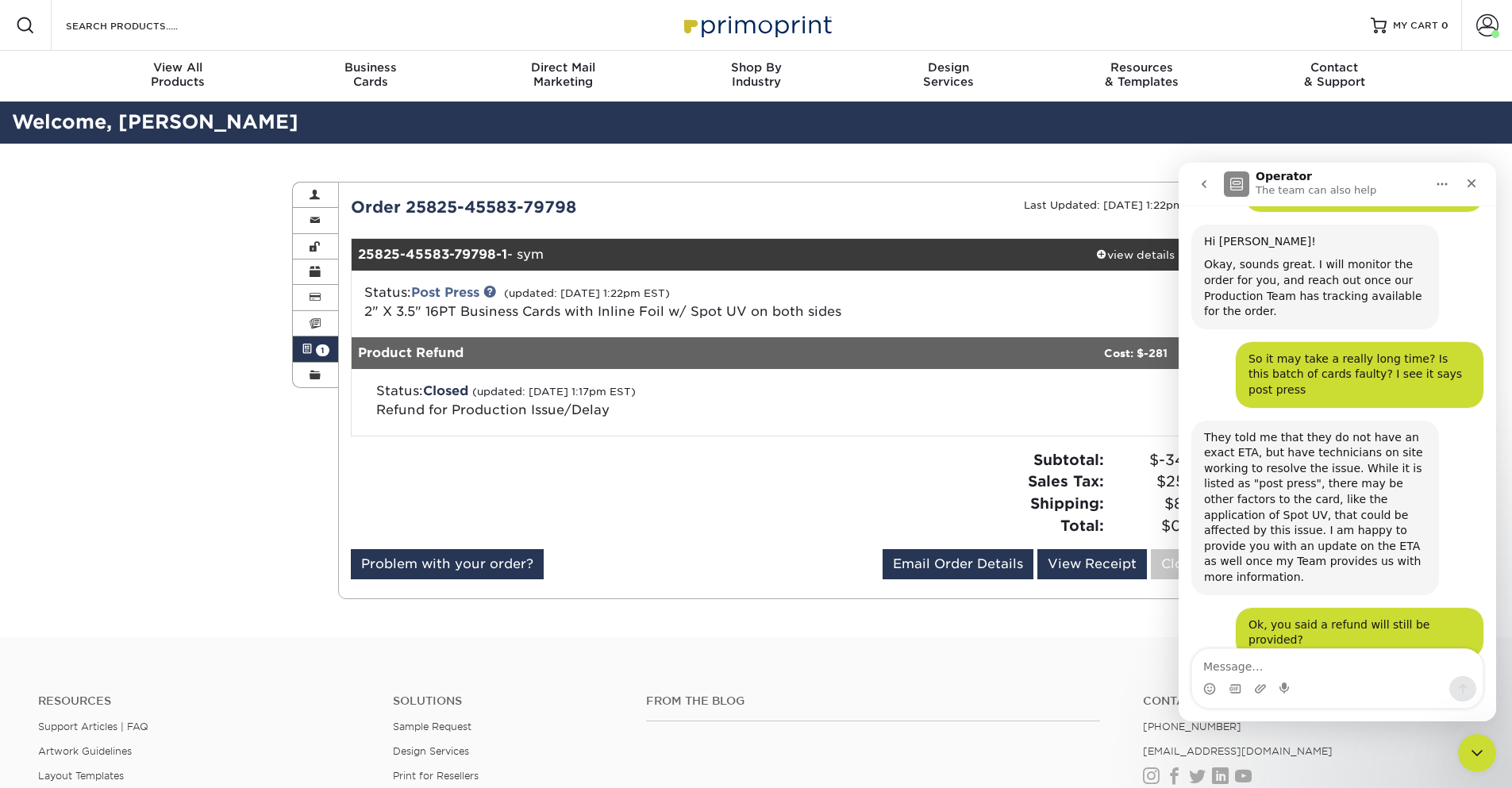
scroll to position [1667, 0]
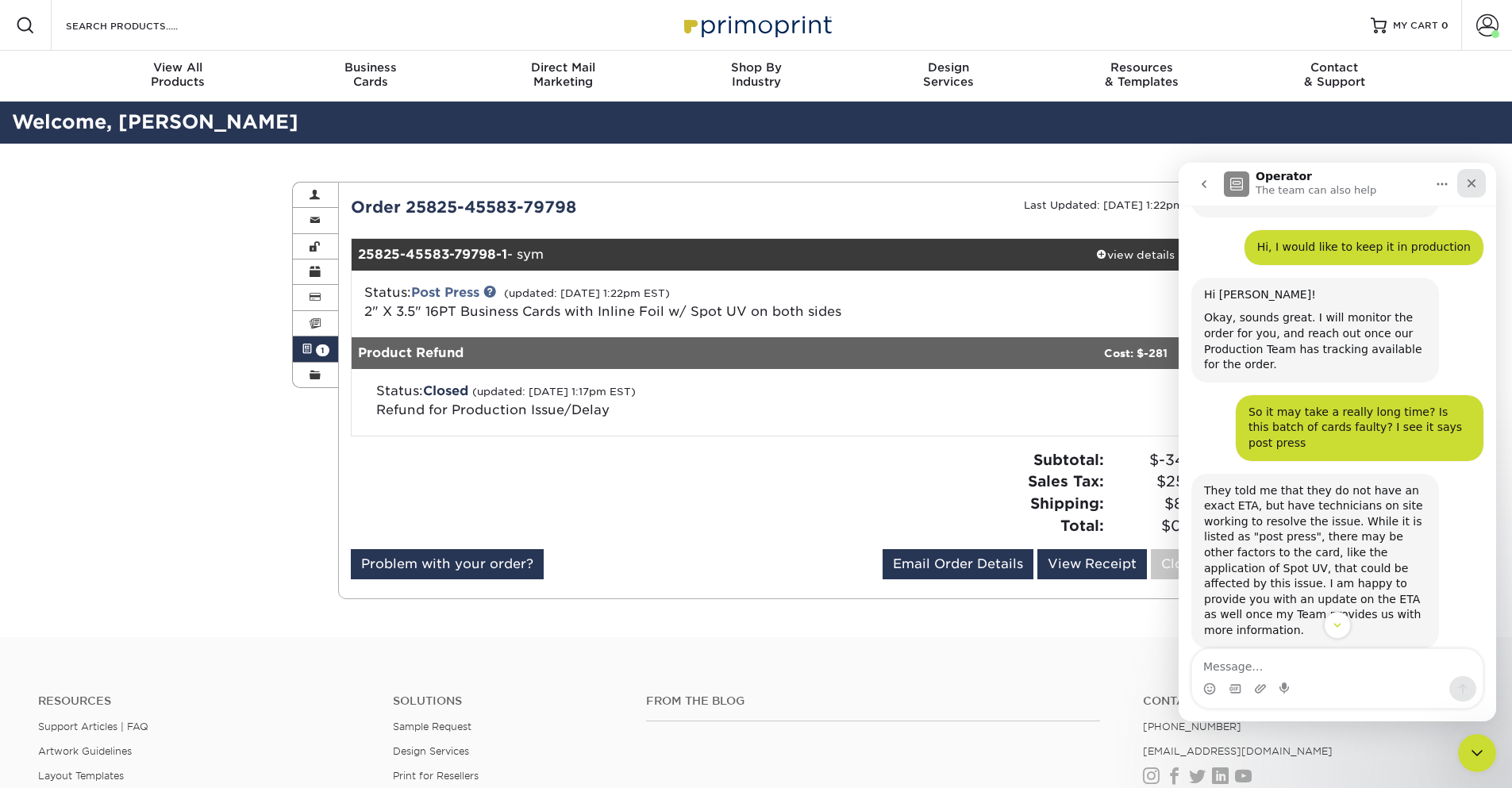
click at [1470, 185] on icon "Close" at bounding box center [1472, 183] width 9 height 9
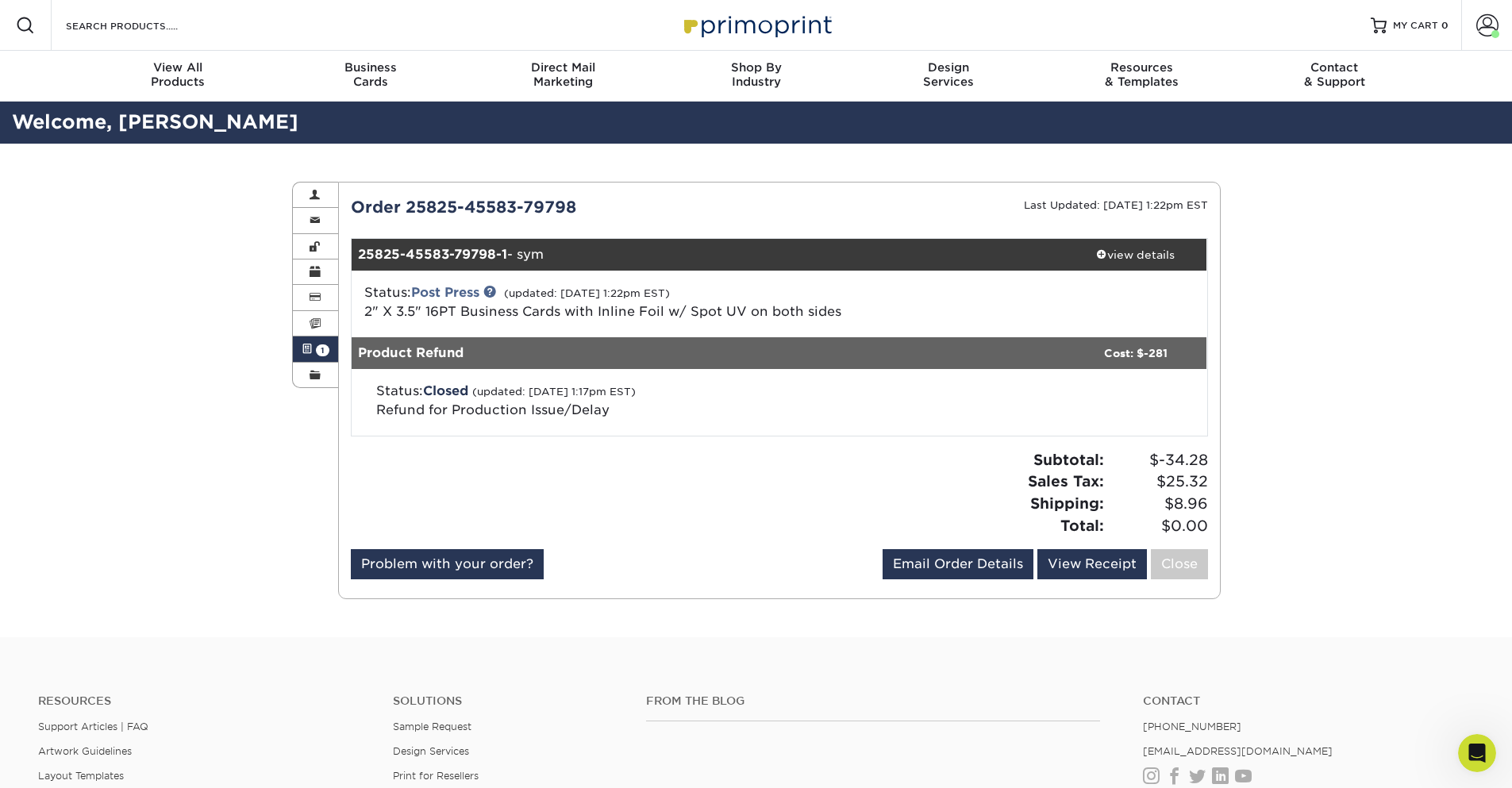
scroll to position [1953, 0]
click at [495, 294] on link at bounding box center [490, 291] width 12 height 12
